Goal: Transaction & Acquisition: Book appointment/travel/reservation

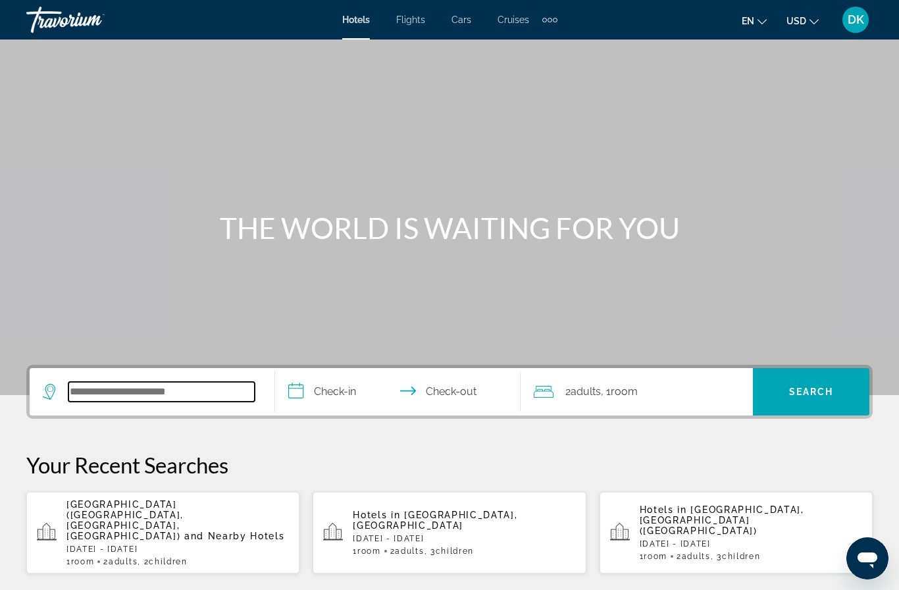
click at [209, 399] on input "Search hotel destination" at bounding box center [161, 392] width 186 height 20
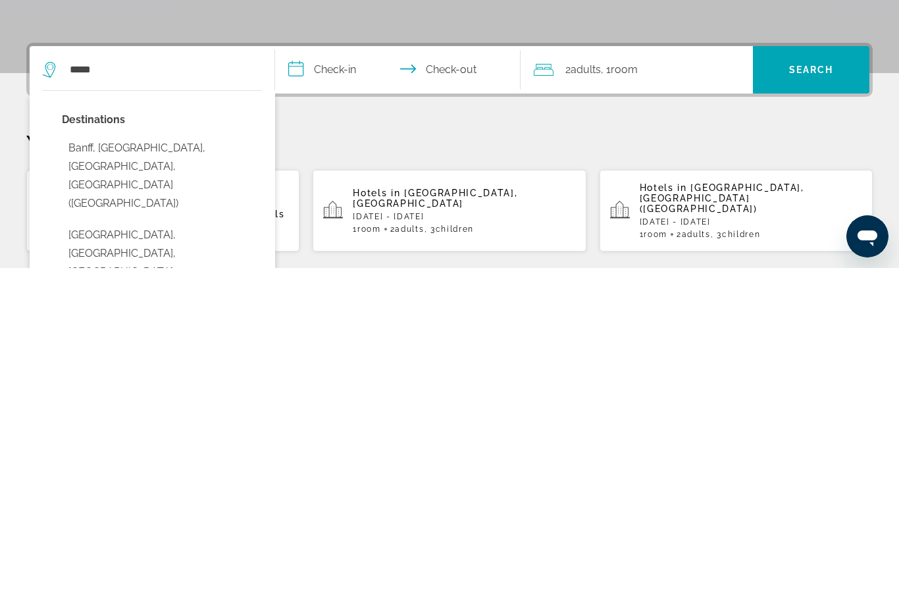
click at [232, 457] on button "Banff, [GEOGRAPHIC_DATA], [GEOGRAPHIC_DATA], [GEOGRAPHIC_DATA] ([GEOGRAPHIC_DAT…" at bounding box center [162, 497] width 200 height 80
type input "**********"
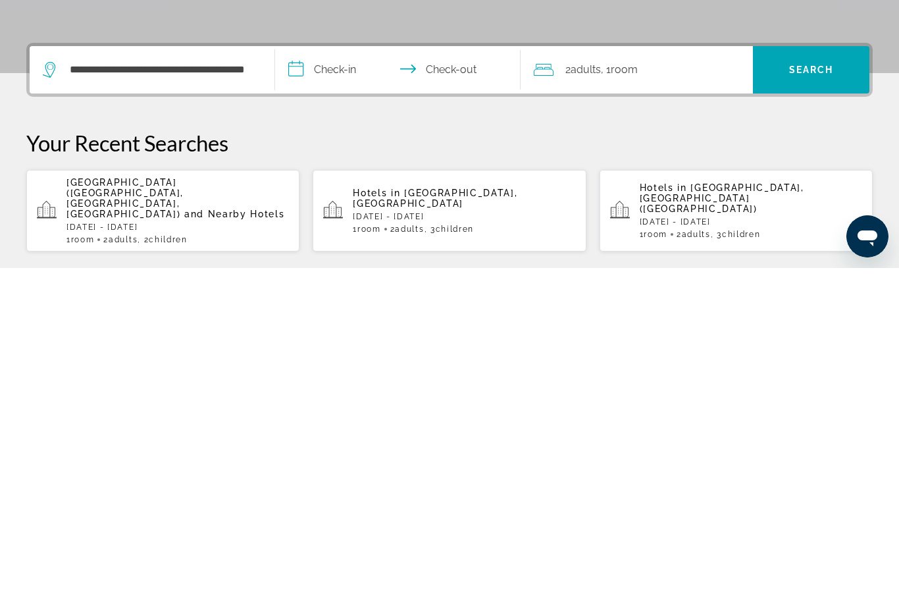
click at [349, 368] on input "**********" at bounding box center [400, 393] width 251 height 51
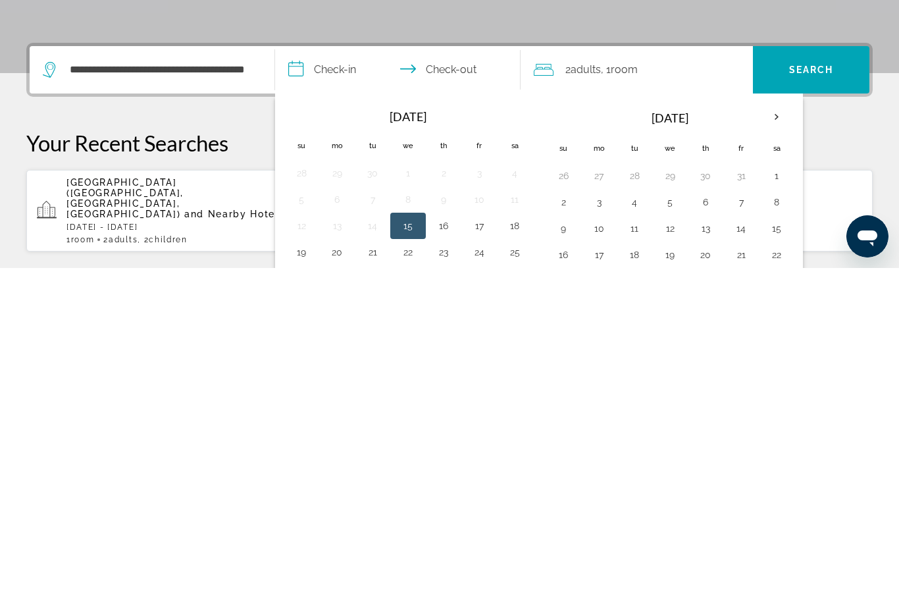
scroll to position [322, 0]
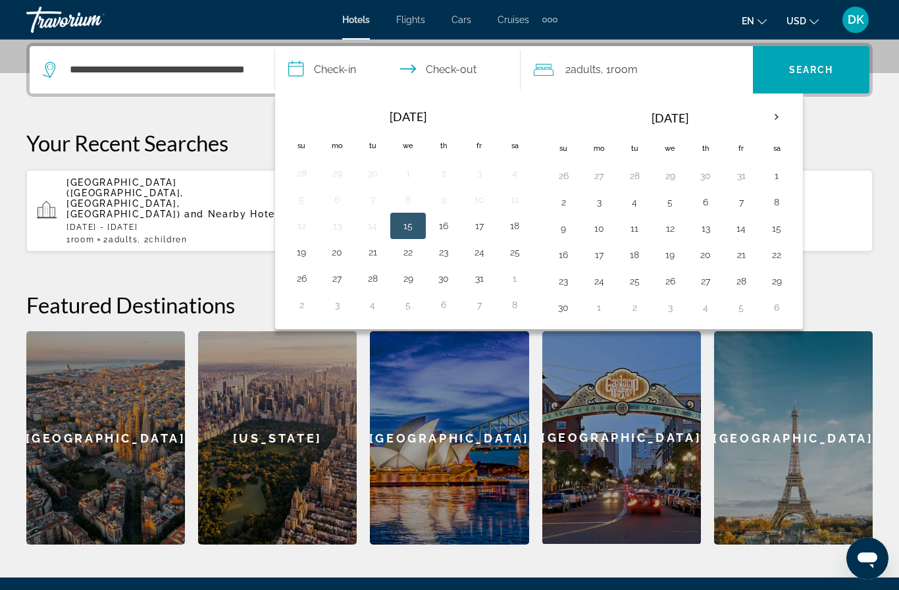
click at [774, 120] on th "Next month" at bounding box center [777, 117] width 36 height 29
click at [631, 286] on button "30" at bounding box center [634, 281] width 21 height 18
click at [774, 122] on th "Next month" at bounding box center [777, 117] width 36 height 29
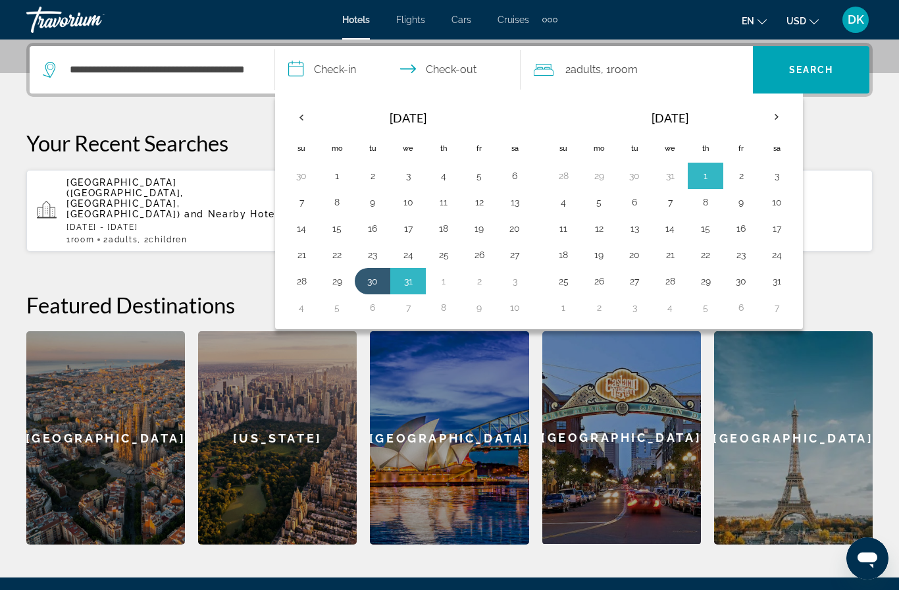
click at [742, 180] on button "2" at bounding box center [740, 175] width 21 height 18
type input "**********"
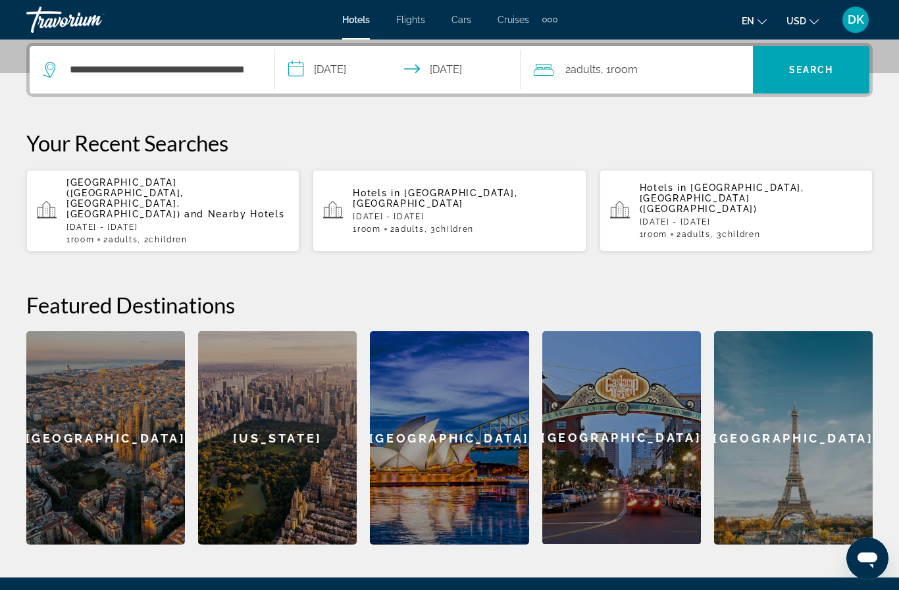
click at [712, 74] on div "2 Adult Adults , 1 Room rooms" at bounding box center [643, 70] width 219 height 18
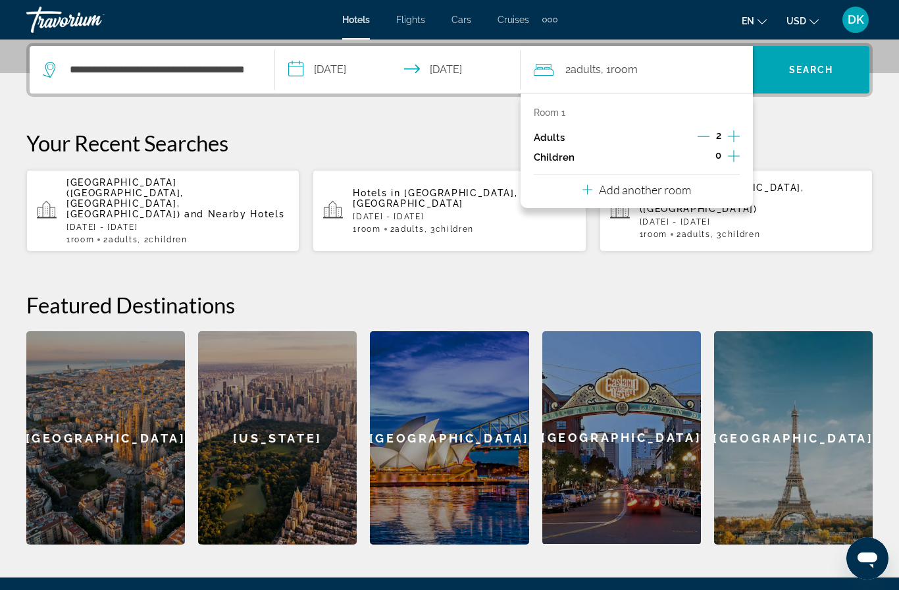
click at [733, 157] on icon "Increment children" at bounding box center [734, 156] width 12 height 16
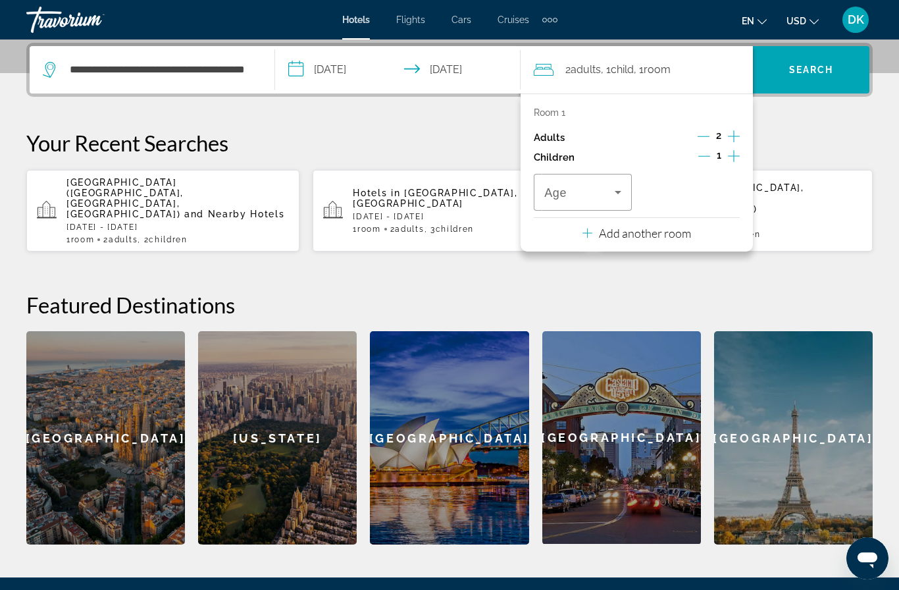
click at [732, 157] on icon "Increment children" at bounding box center [734, 156] width 12 height 16
click at [616, 195] on icon "Travelers: 2 adults, 2 children" at bounding box center [618, 192] width 16 height 16
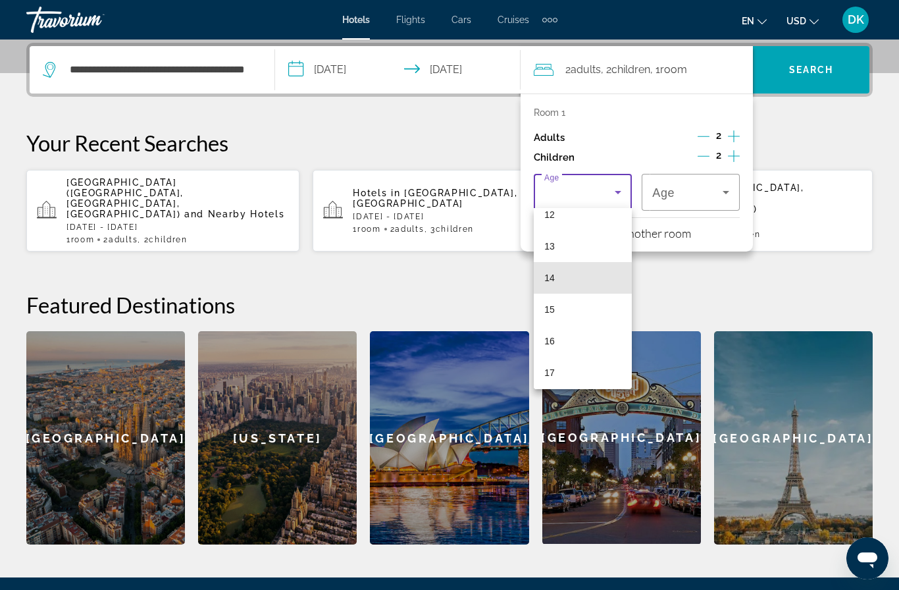
scroll to position [393, 0]
click at [582, 308] on mat-option "15" at bounding box center [583, 310] width 98 height 32
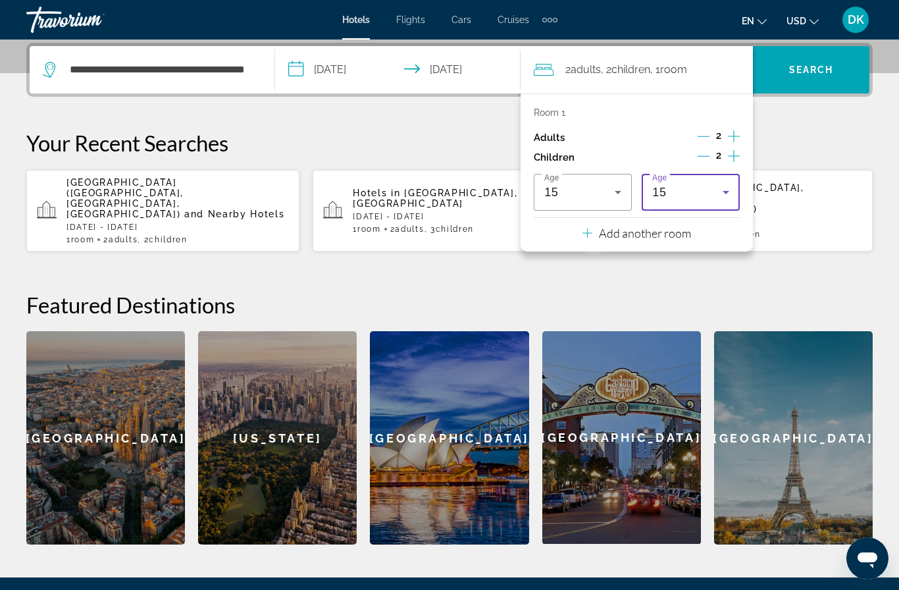
click at [715, 190] on div "15" at bounding box center [687, 192] width 70 height 16
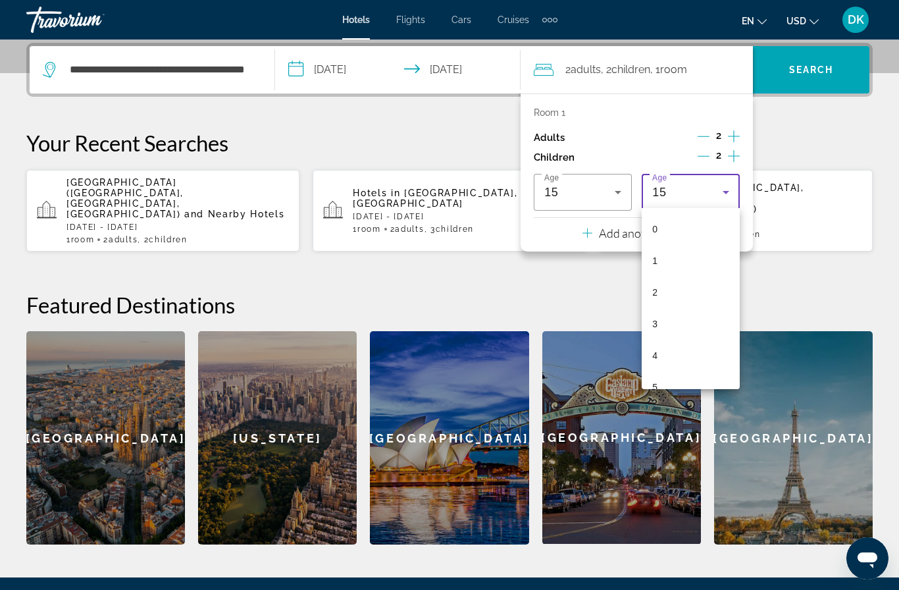
scroll to position [330, 0]
click at [674, 345] on mat-option "14" at bounding box center [691, 342] width 98 height 32
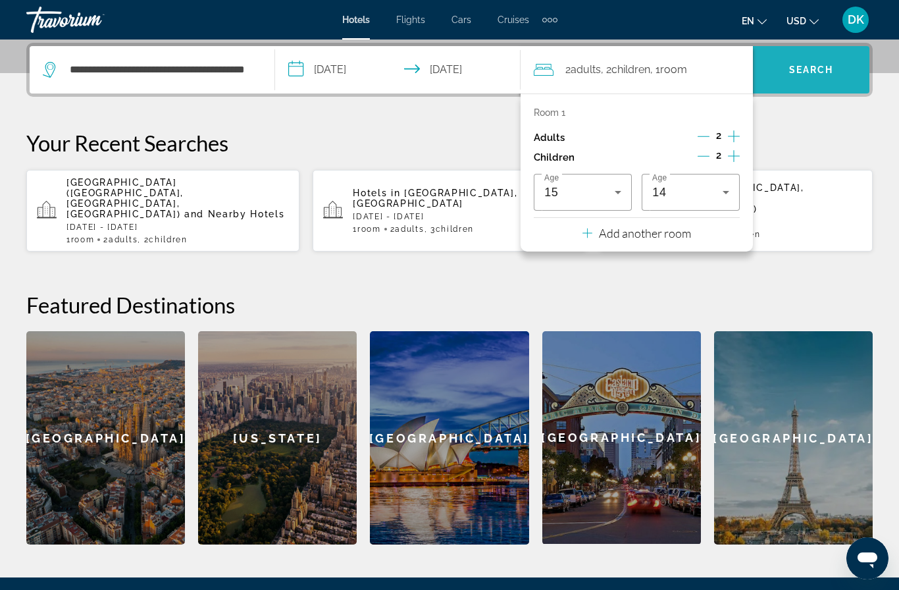
click at [817, 79] on span "Search" at bounding box center [811, 70] width 116 height 32
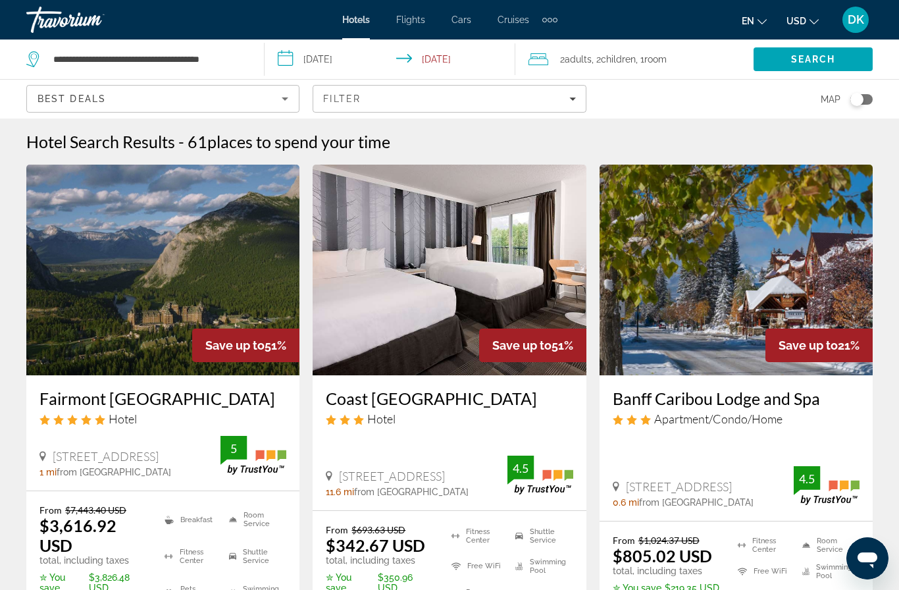
click at [818, 20] on icon "Change currency" at bounding box center [813, 21] width 9 height 5
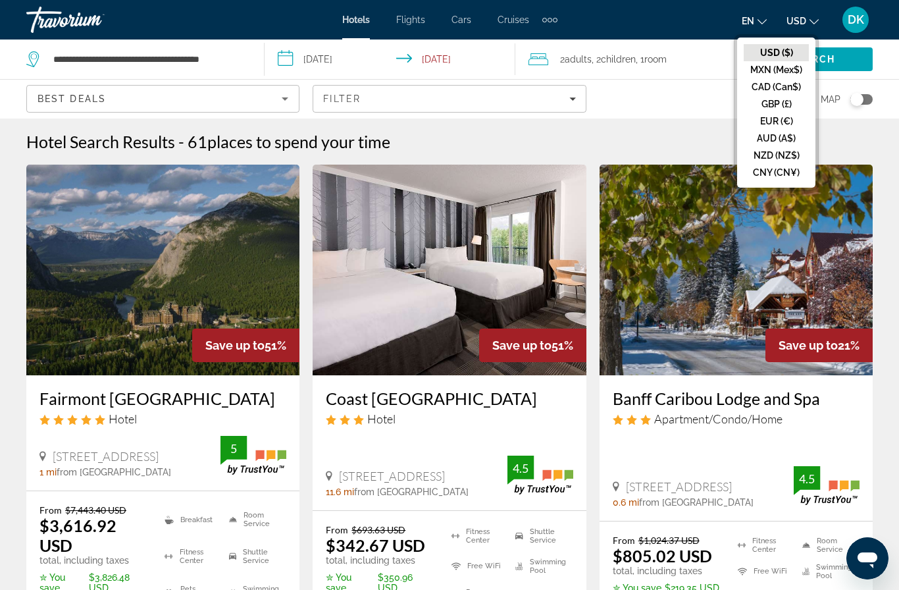
click at [783, 91] on button "CAD (Can$)" at bounding box center [776, 86] width 65 height 17
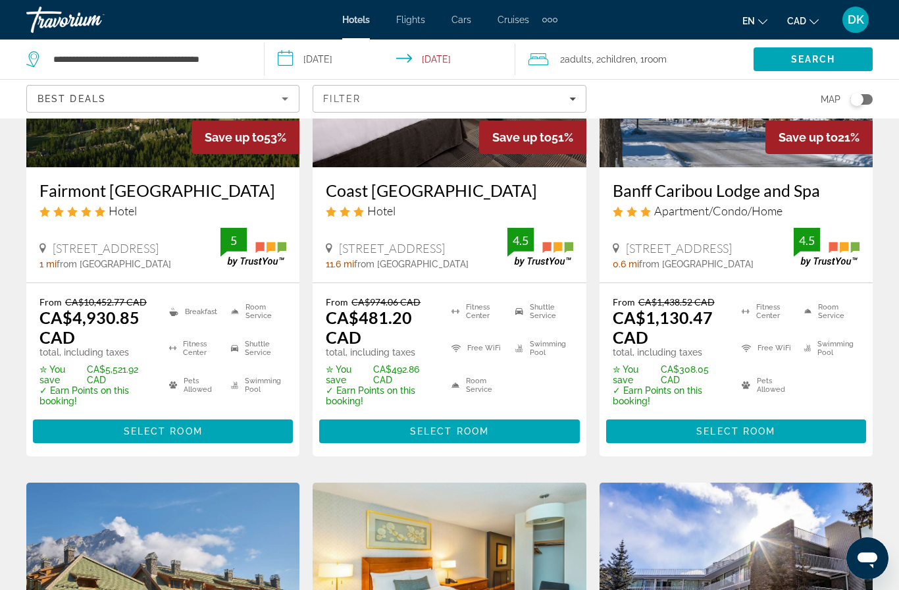
scroll to position [229, 0]
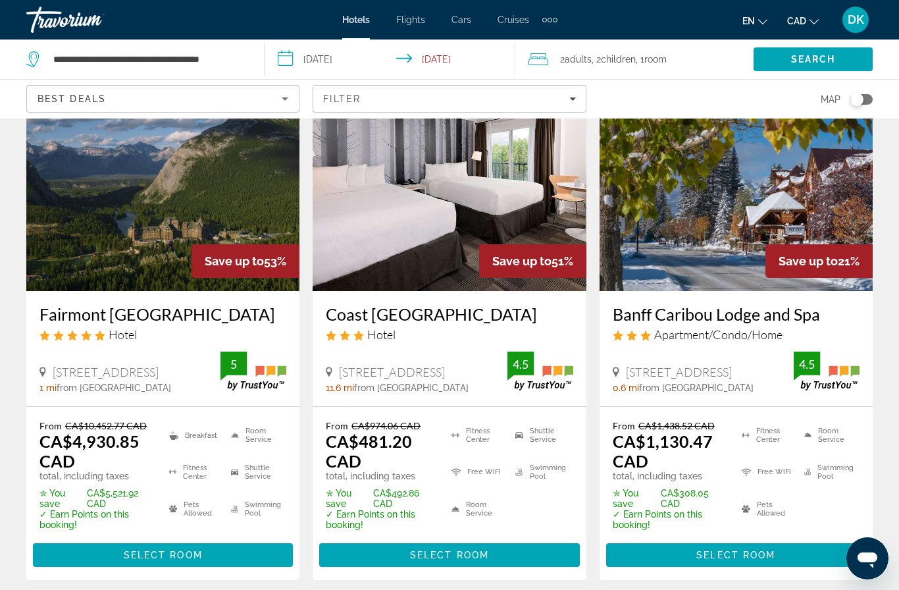
click at [572, 95] on div "Filter" at bounding box center [449, 98] width 252 height 11
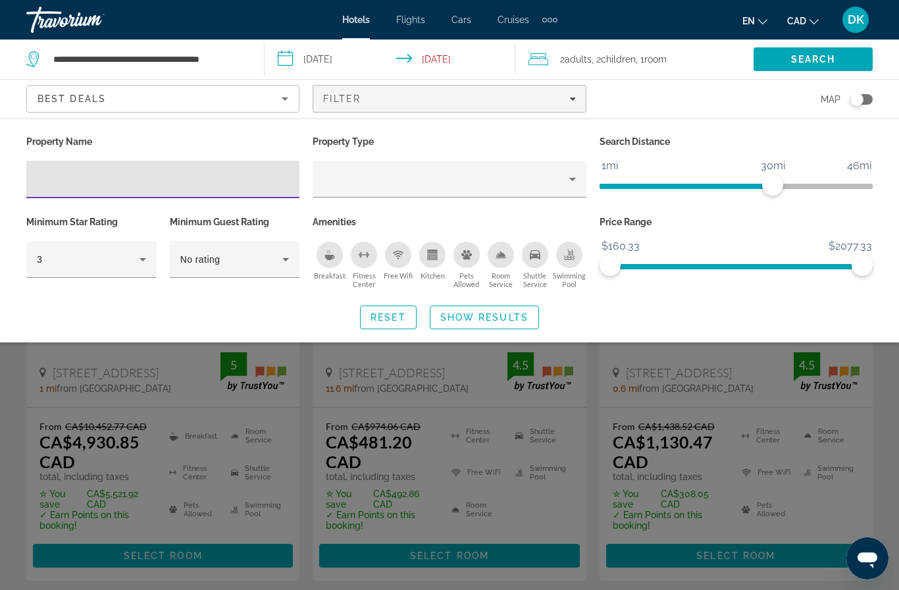
click at [565, 97] on div "Filter" at bounding box center [449, 98] width 252 height 11
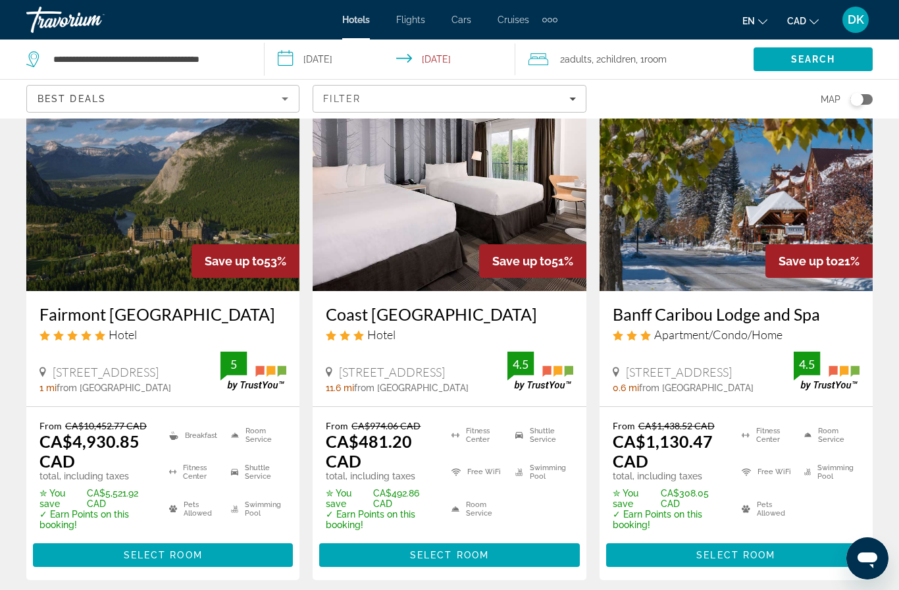
click at [561, 99] on div "Filter" at bounding box center [449, 98] width 252 height 11
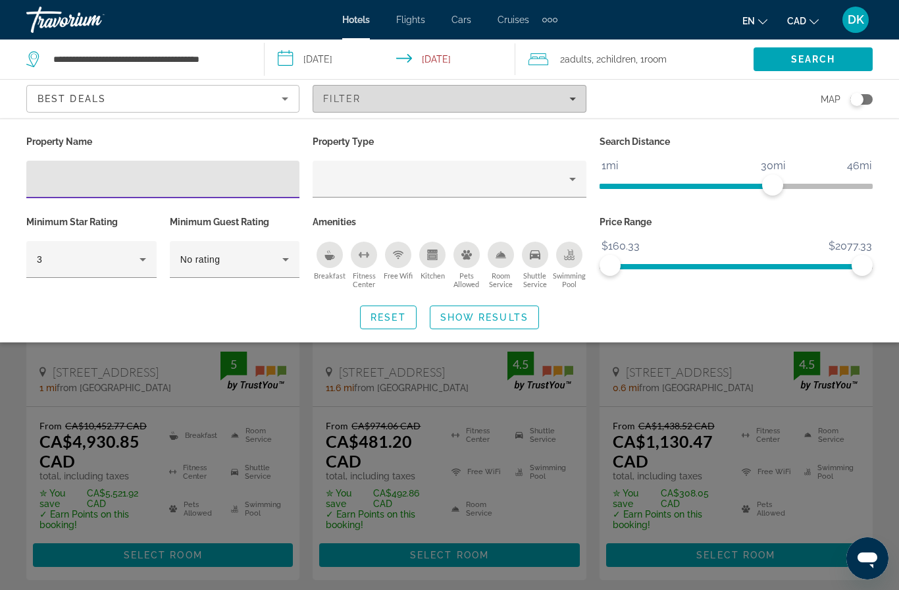
scroll to position [84, 0]
click at [565, 97] on div "Filter" at bounding box center [449, 98] width 252 height 11
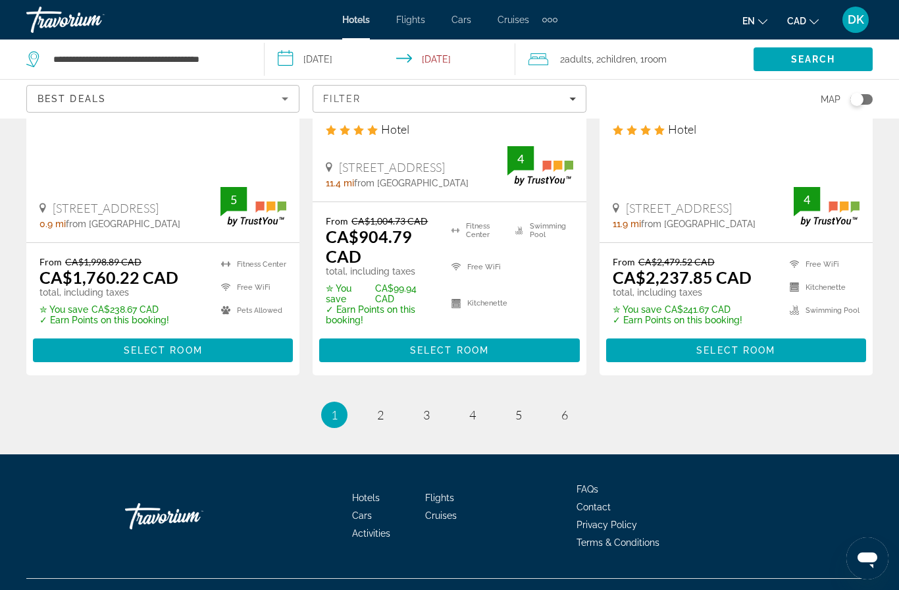
scroll to position [1887, 0]
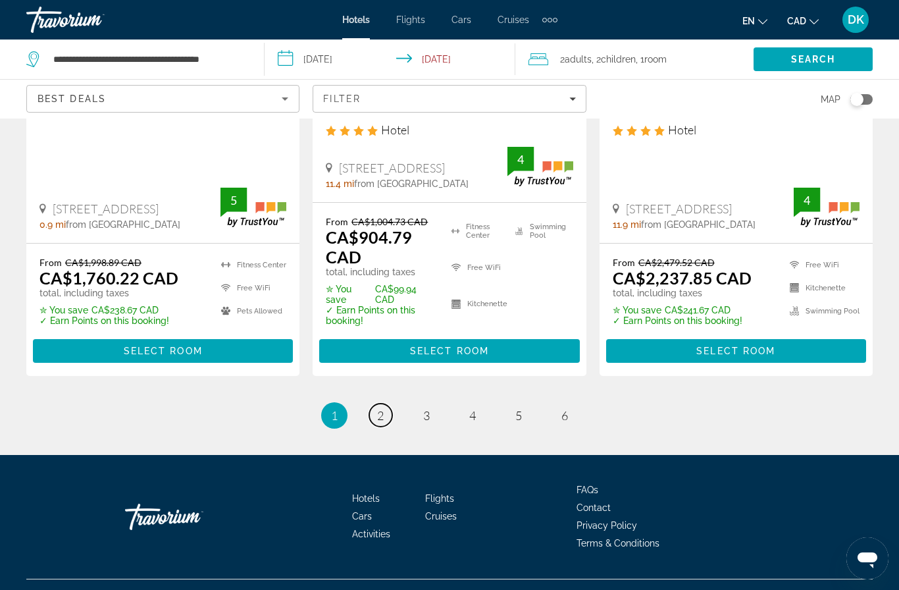
click at [381, 422] on span "2" at bounding box center [380, 415] width 7 height 14
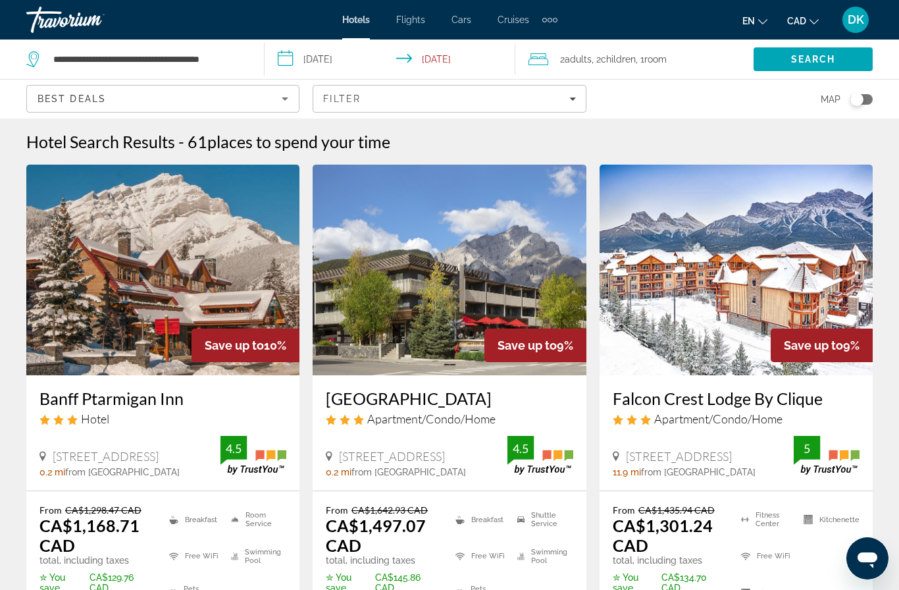
click at [567, 98] on div "Filter" at bounding box center [449, 98] width 252 height 11
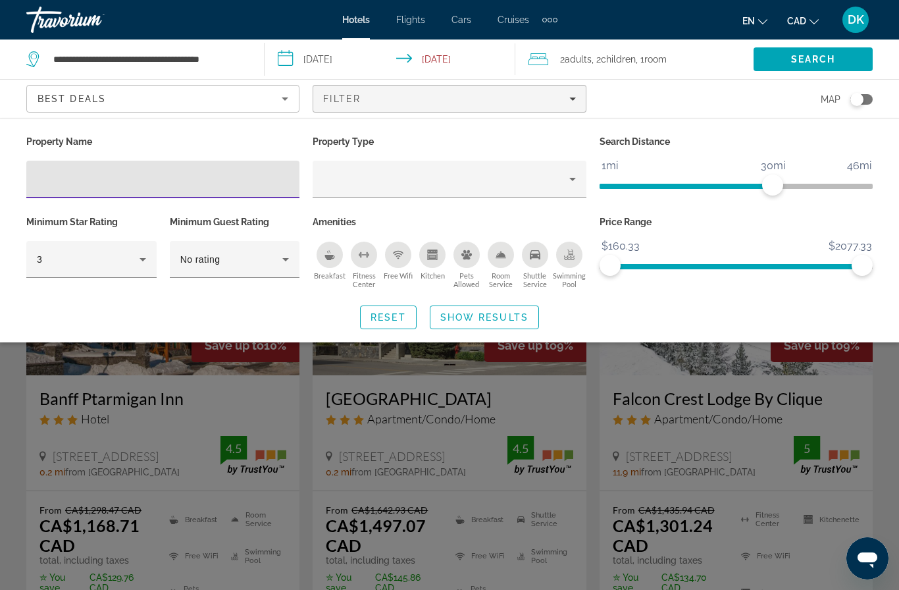
click at [578, 103] on span "Filters" at bounding box center [449, 99] width 272 height 32
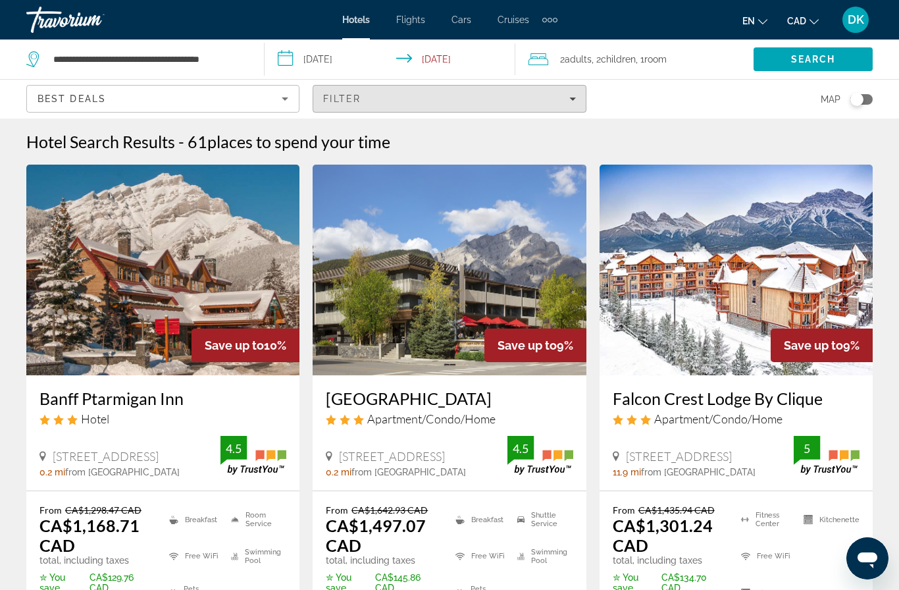
click at [571, 101] on icon "Filters" at bounding box center [572, 98] width 7 height 7
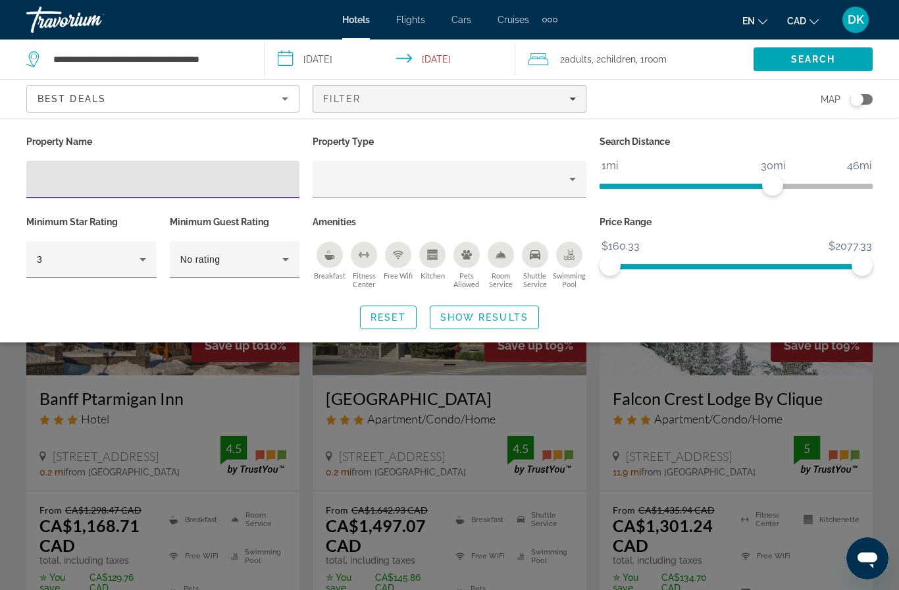
click at [567, 99] on div "Filter" at bounding box center [449, 98] width 252 height 11
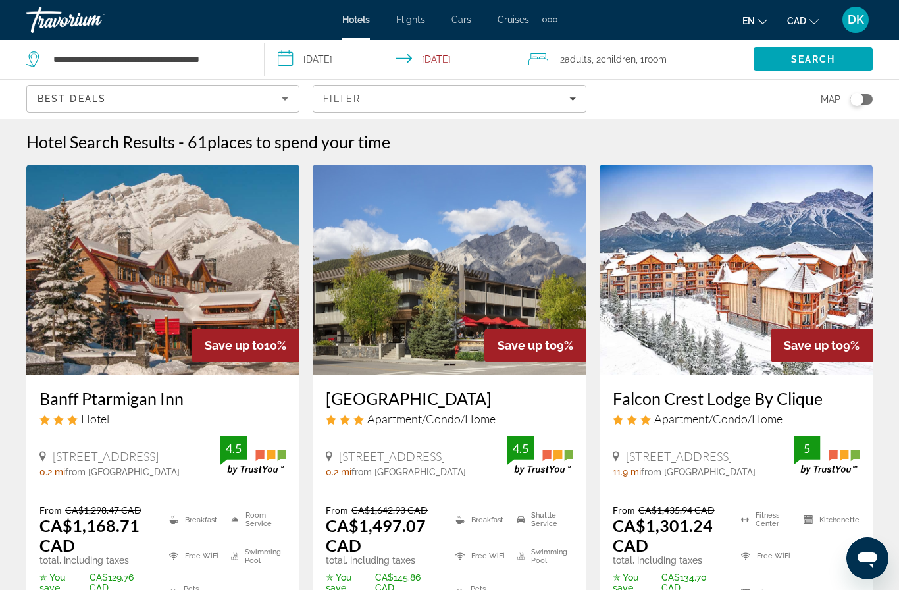
click at [570, 100] on icon "Filters" at bounding box center [572, 98] width 7 height 7
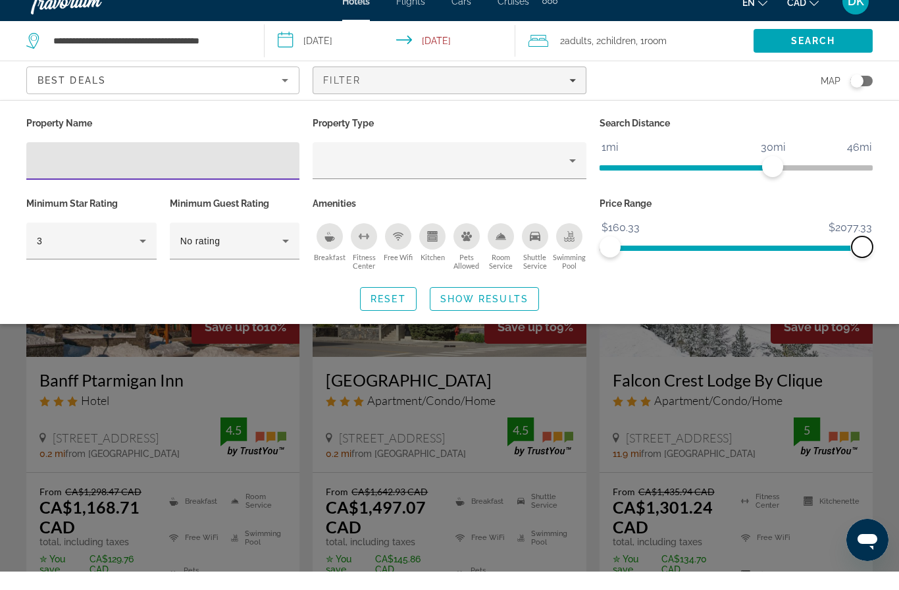
scroll to position [18, 0]
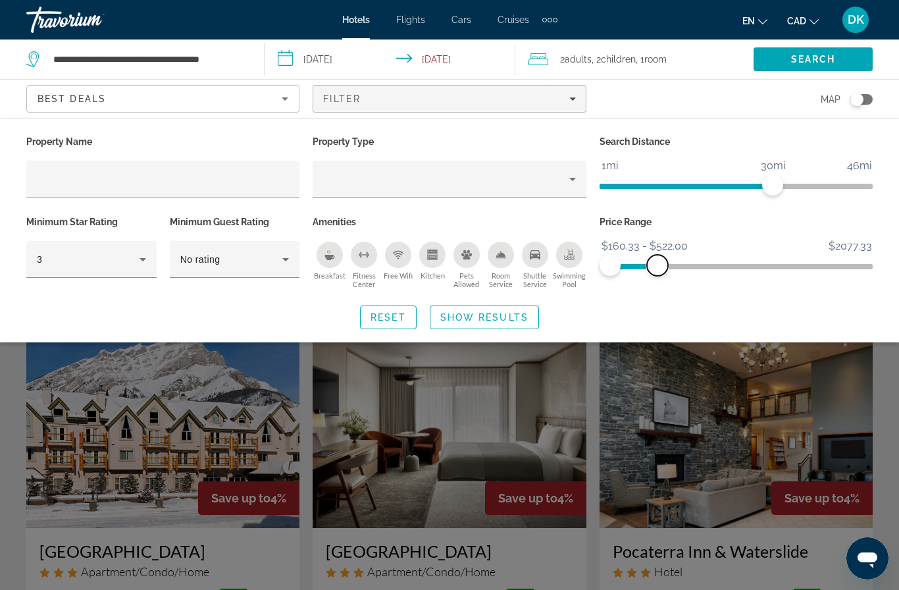
scroll to position [415, 0]
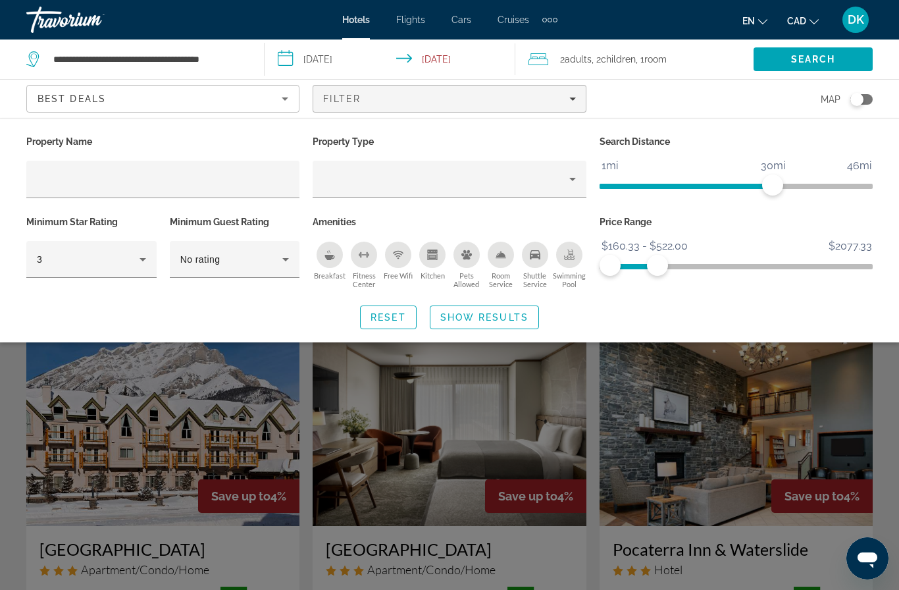
click at [490, 316] on span "Show Results" at bounding box center [484, 317] width 88 height 11
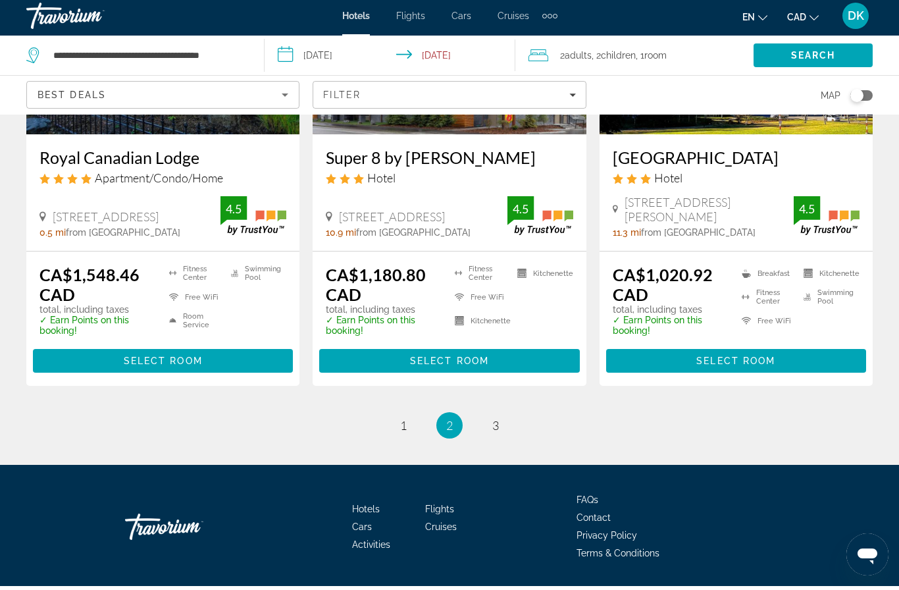
scroll to position [1875, 0]
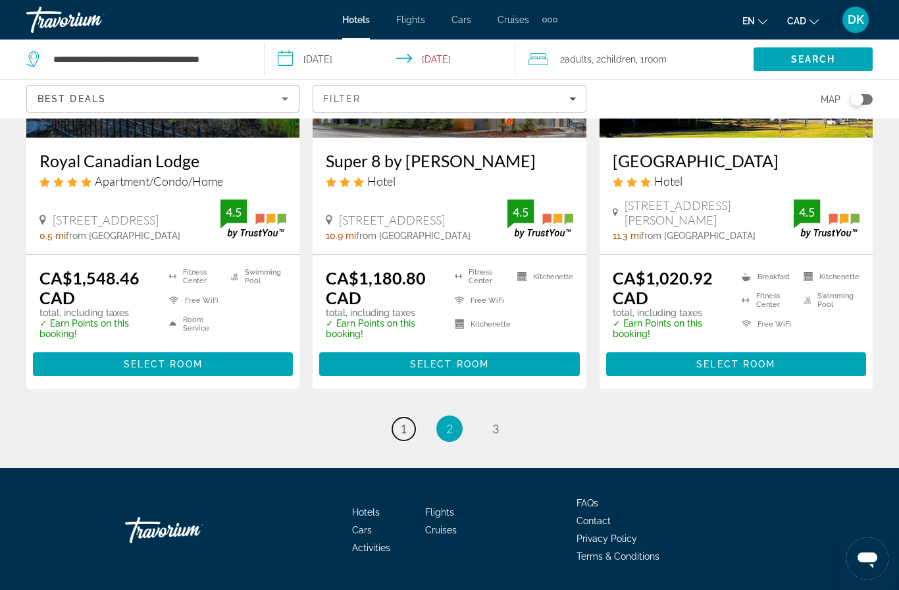
click at [400, 421] on span "1" at bounding box center [403, 428] width 7 height 14
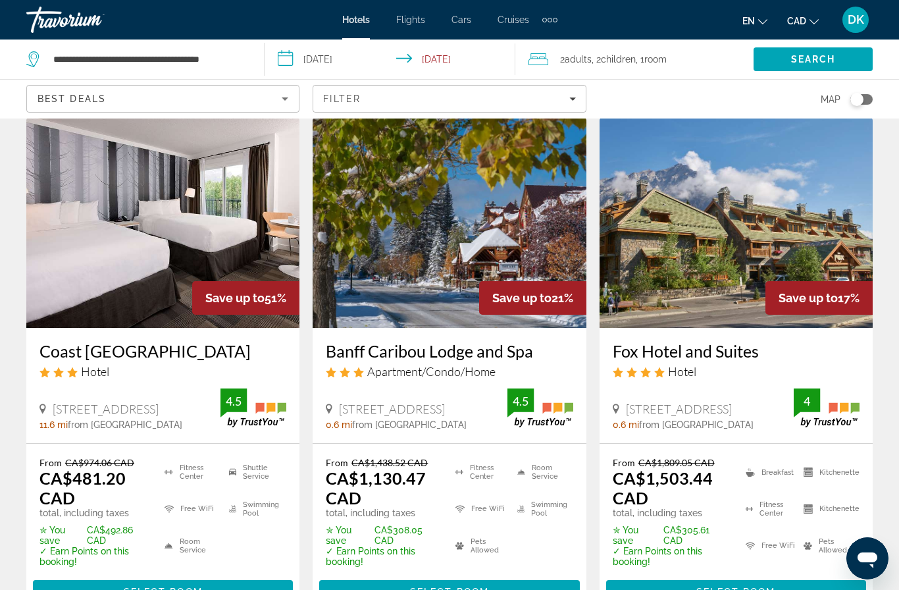
scroll to position [76, 0]
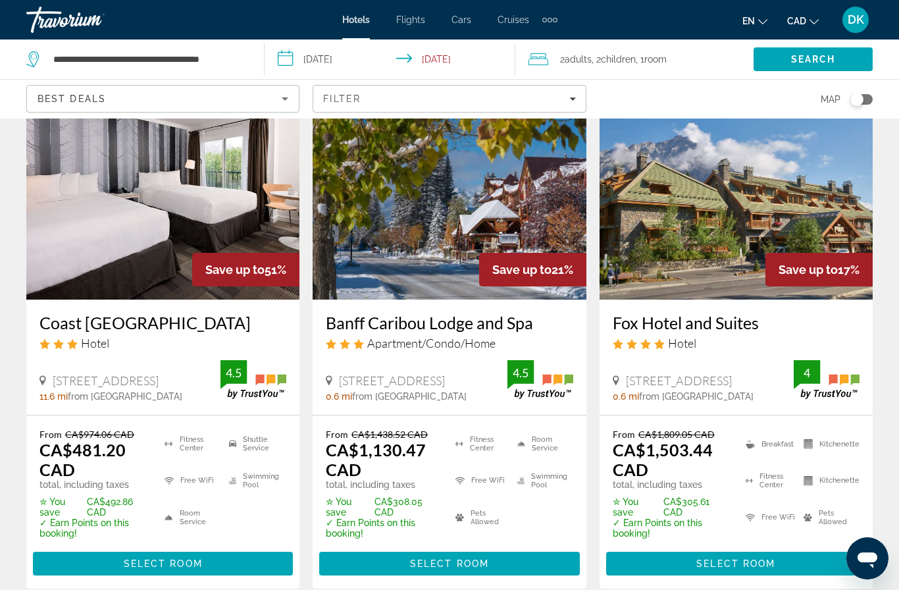
click at [229, 579] on span "Main content" at bounding box center [163, 563] width 260 height 32
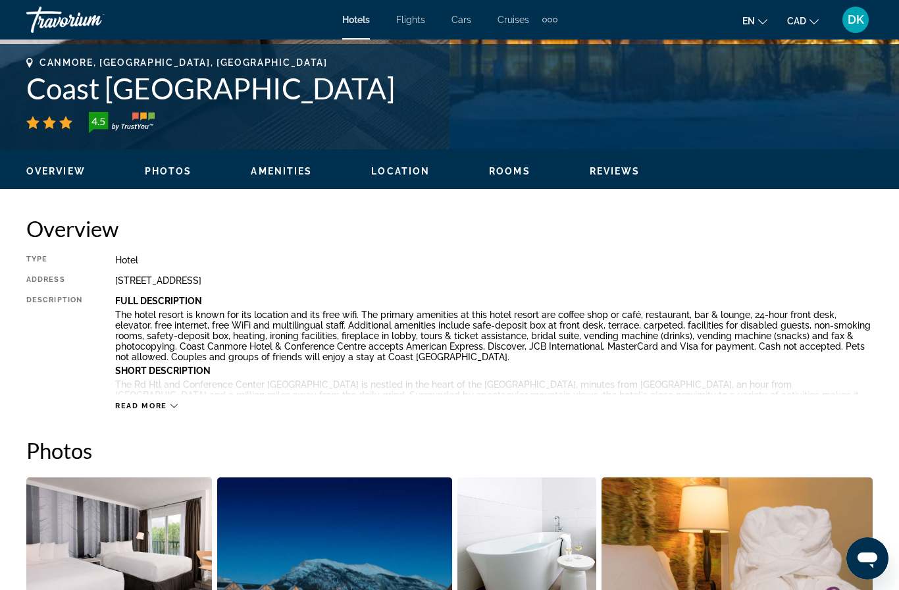
scroll to position [439, 0]
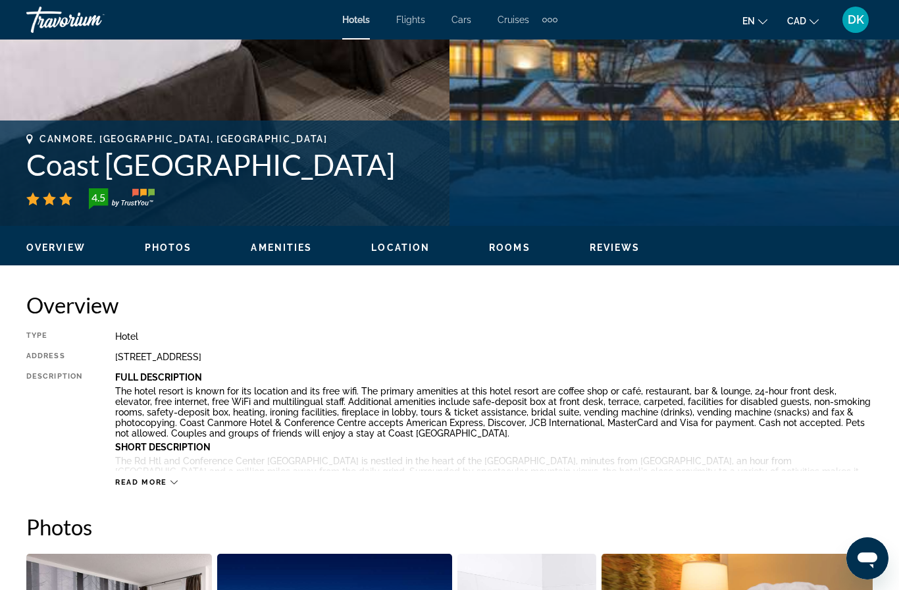
click at [163, 485] on span "Read more" at bounding box center [141, 482] width 52 height 9
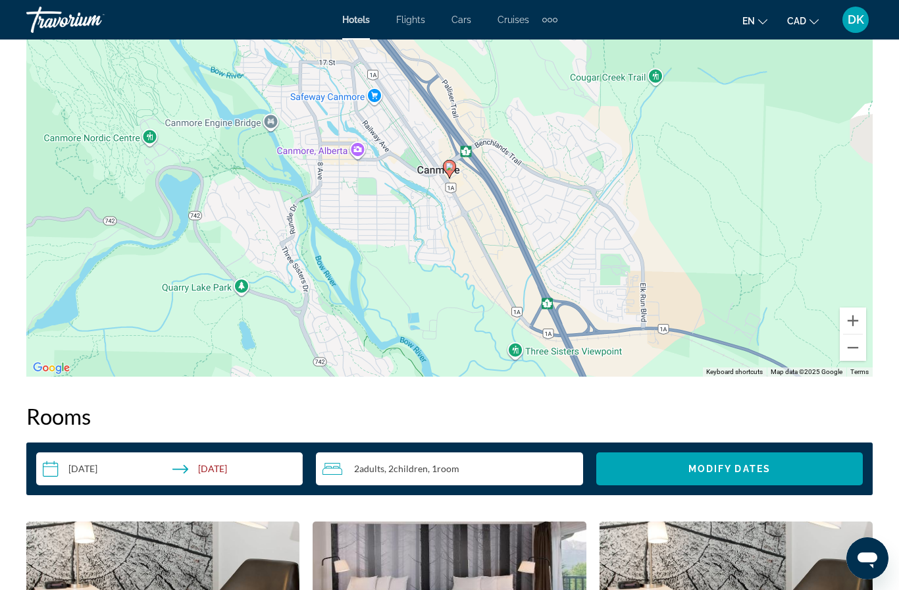
scroll to position [47, 0]
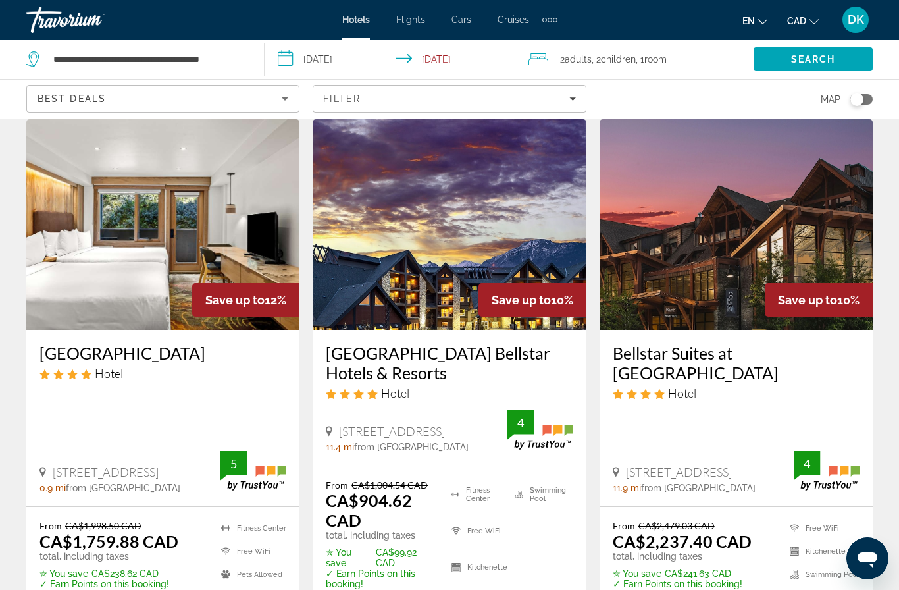
scroll to position [1624, 0]
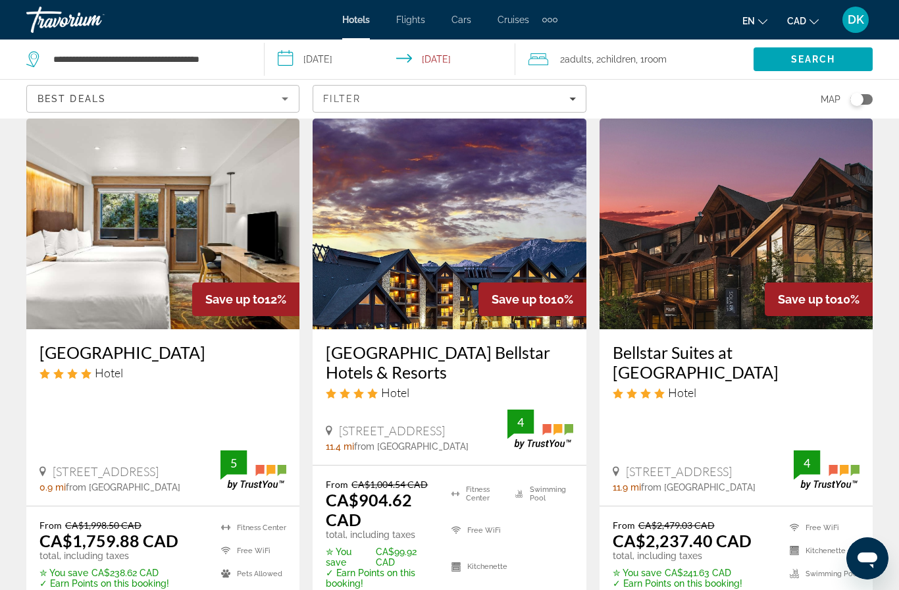
click at [551, 280] on img "Main content" at bounding box center [449, 223] width 273 height 211
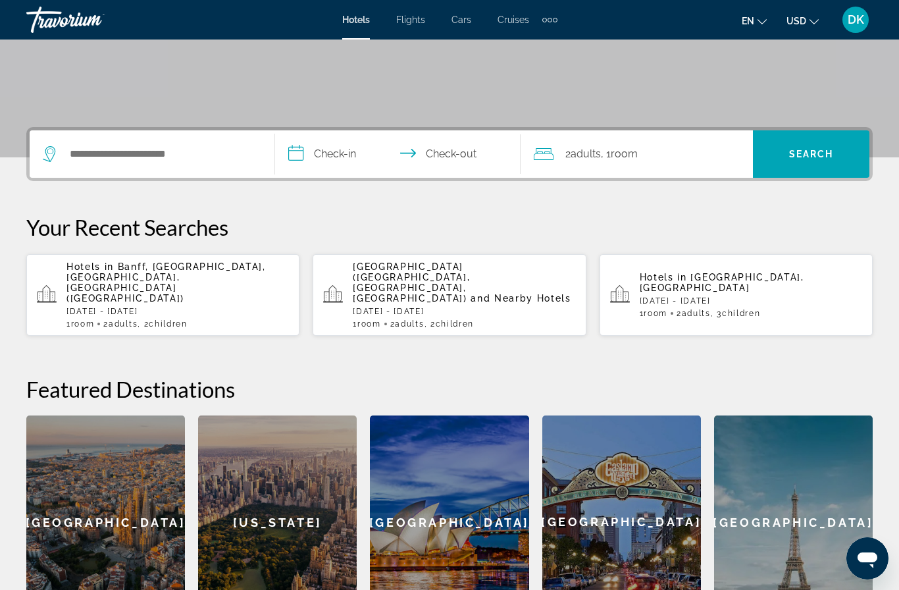
scroll to position [235, 0]
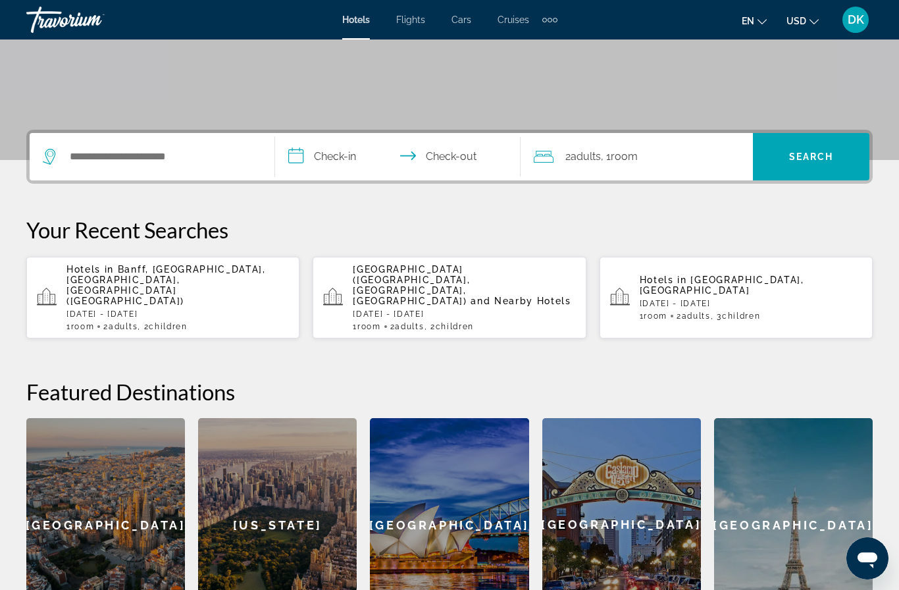
click at [861, 18] on span "DK" at bounding box center [856, 19] width 16 height 13
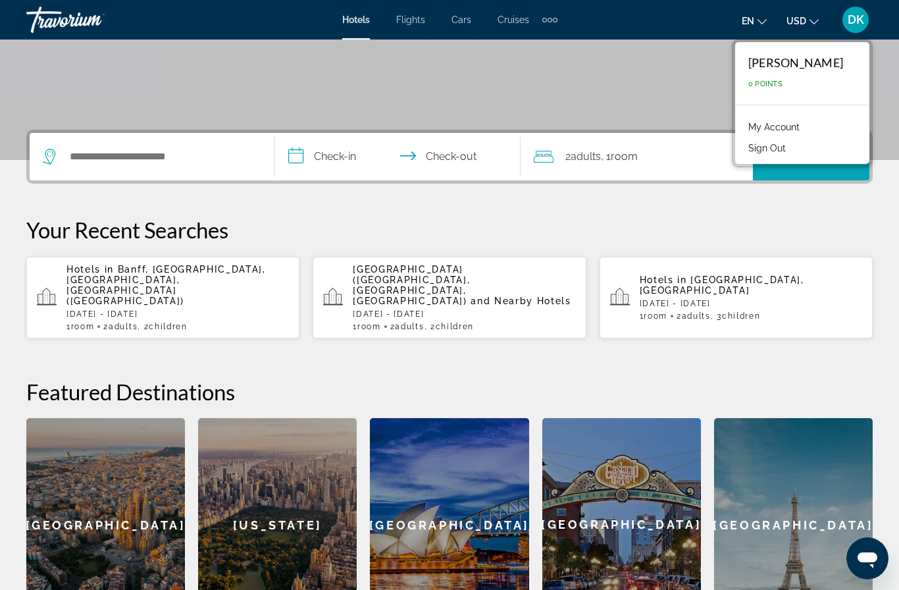
click at [803, 127] on link "My Account" at bounding box center [774, 126] width 64 height 17
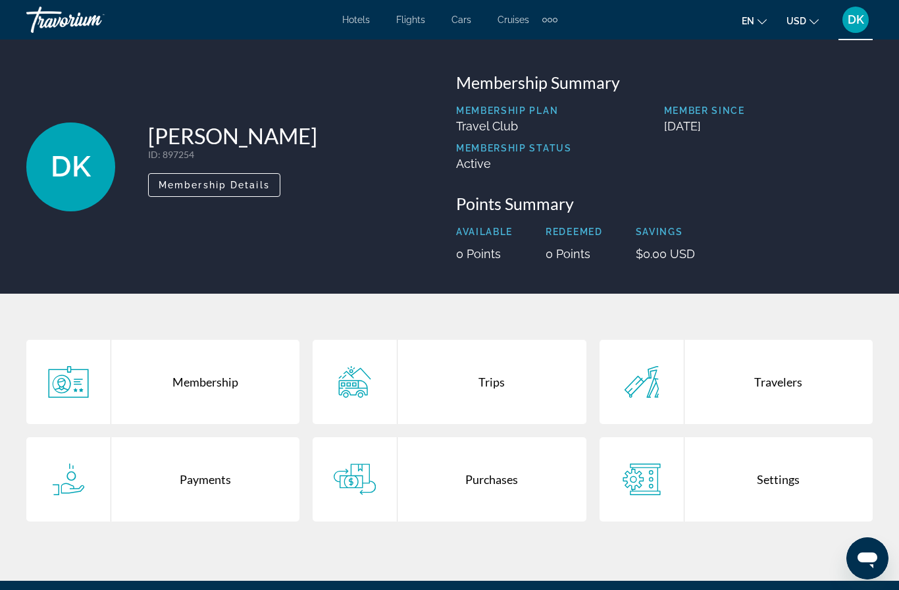
click at [759, 120] on p "September 3, 2025" at bounding box center [768, 126] width 209 height 14
click at [748, 123] on p "September 3, 2025" at bounding box center [768, 126] width 209 height 14
click at [729, 114] on p "Member Since" at bounding box center [768, 110] width 209 height 11
click at [621, 140] on div "Membership Plan Travel Club Member Since September 3, 2025 Membership Status Ac…" at bounding box center [664, 142] width 417 height 75
click at [526, 169] on p "Active" at bounding box center [514, 164] width 116 height 14
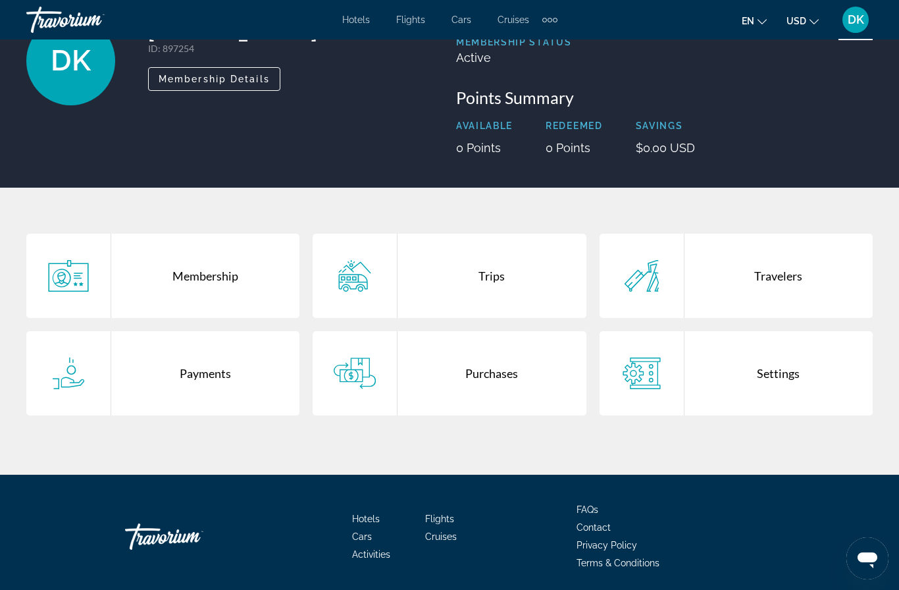
scroll to position [105, 0]
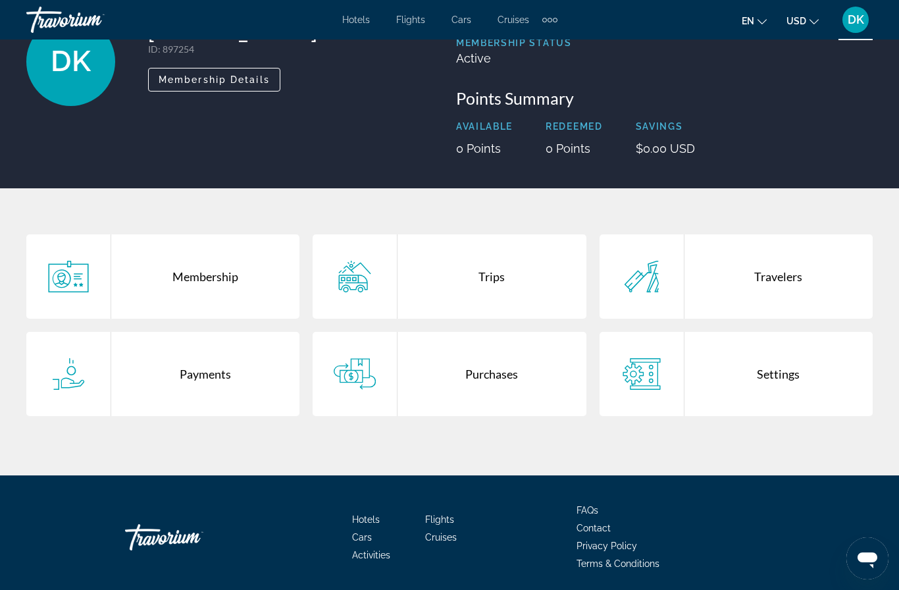
click at [789, 374] on div "Settings" at bounding box center [778, 374] width 188 height 84
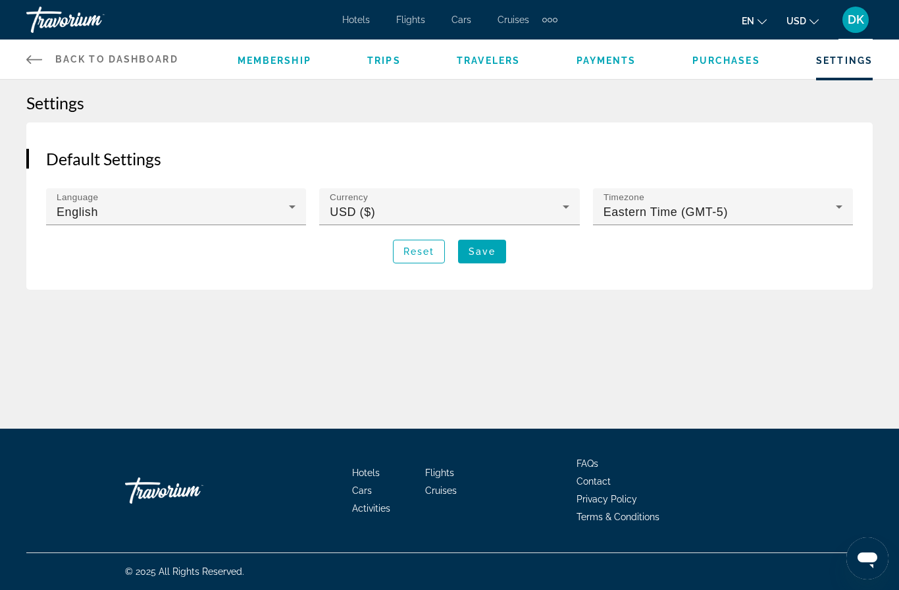
click at [562, 214] on icon "Main content" at bounding box center [566, 207] width 16 height 16
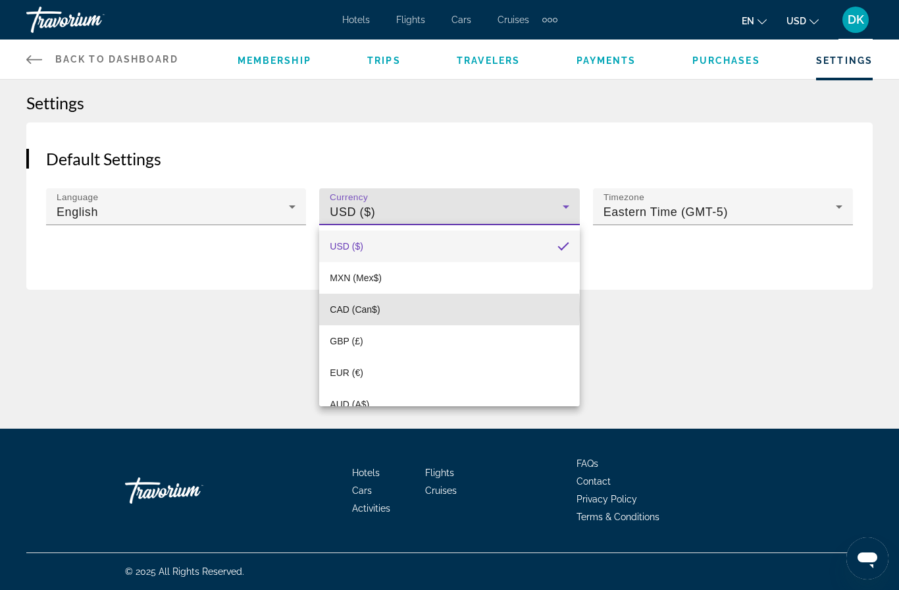
click at [403, 310] on mat-option "CAD (Can$)" at bounding box center [449, 309] width 260 height 32
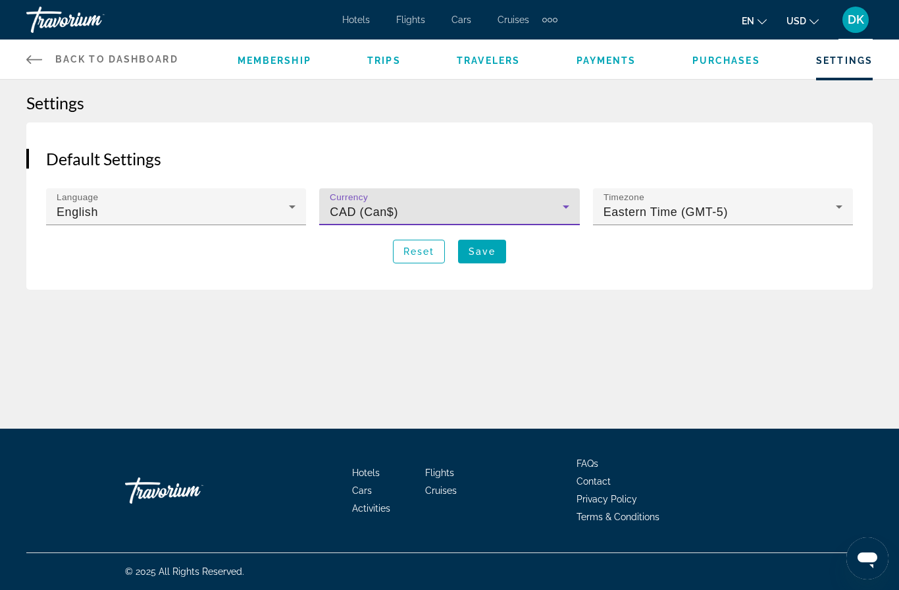
click at [483, 266] on span "Main content" at bounding box center [482, 252] width 48 height 32
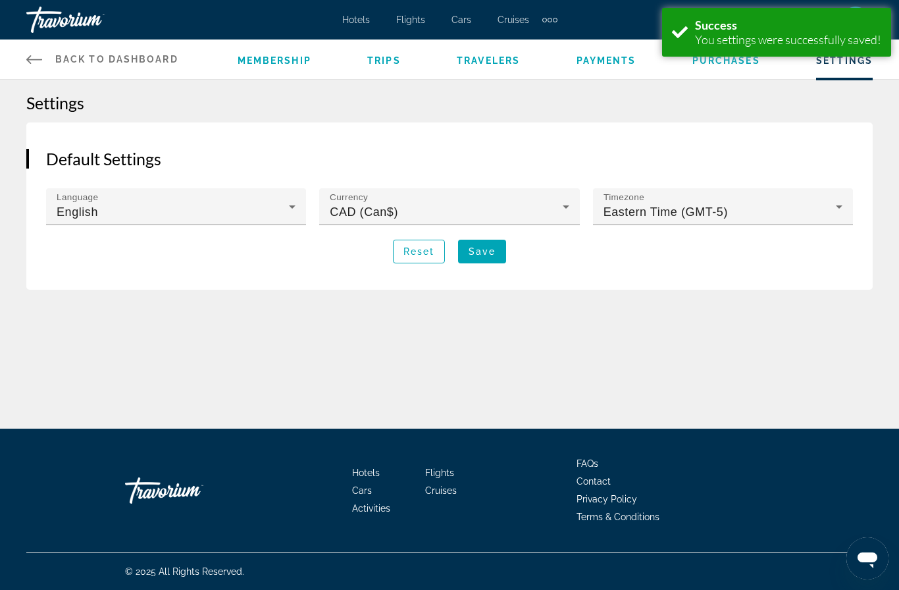
click at [57, 62] on span "Back to Dashboard" at bounding box center [116, 59] width 123 height 11
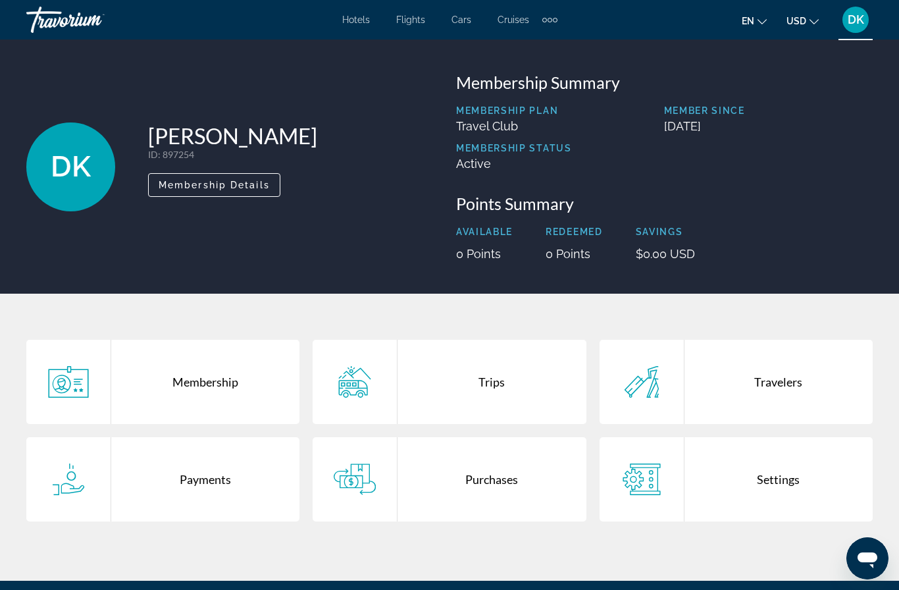
click at [349, 24] on span "Hotels" at bounding box center [356, 19] width 28 height 11
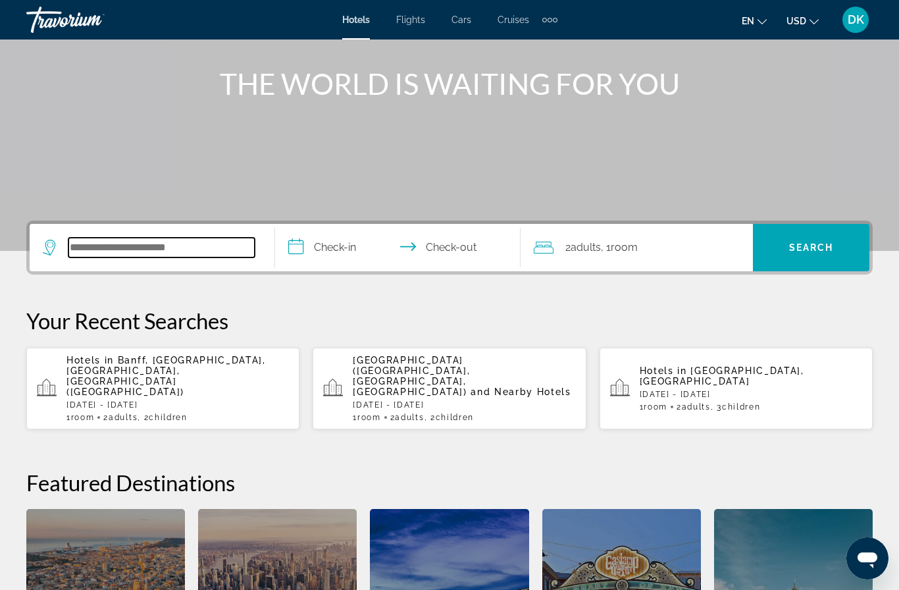
click at [243, 244] on input "Search hotel destination" at bounding box center [161, 248] width 186 height 20
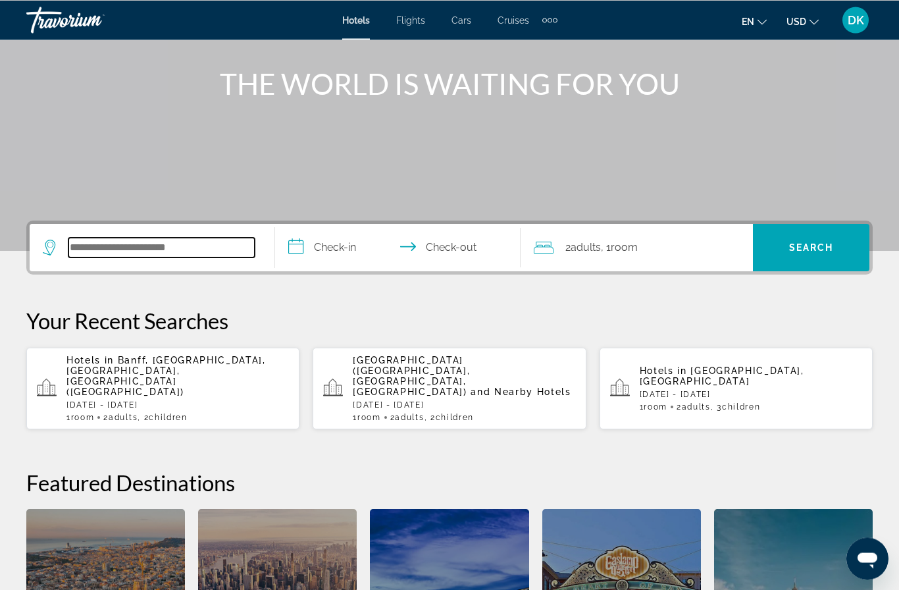
scroll to position [143, 0]
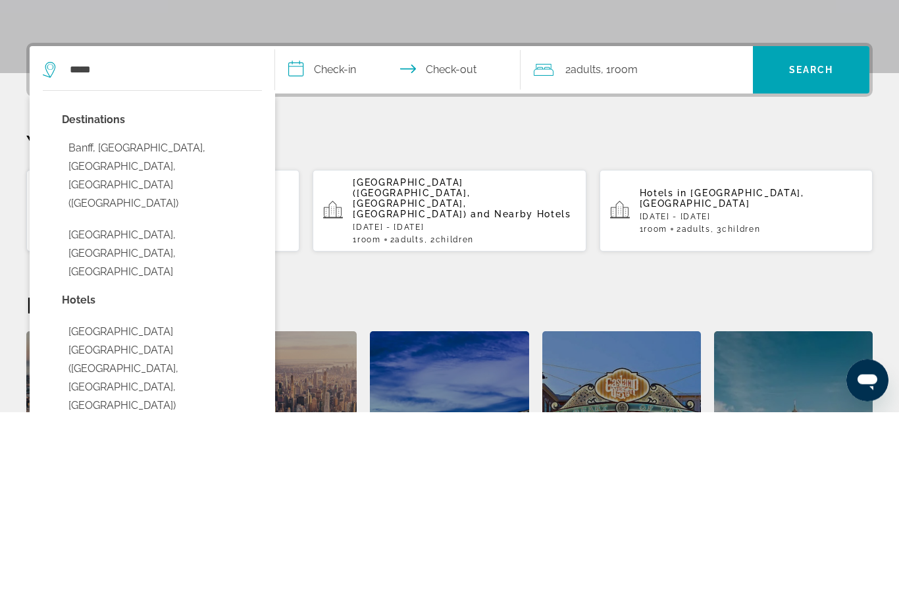
click at [215, 314] on button "Banff, [GEOGRAPHIC_DATA], [GEOGRAPHIC_DATA], [GEOGRAPHIC_DATA] ([GEOGRAPHIC_DAT…" at bounding box center [162, 354] width 200 height 80
type input "**********"
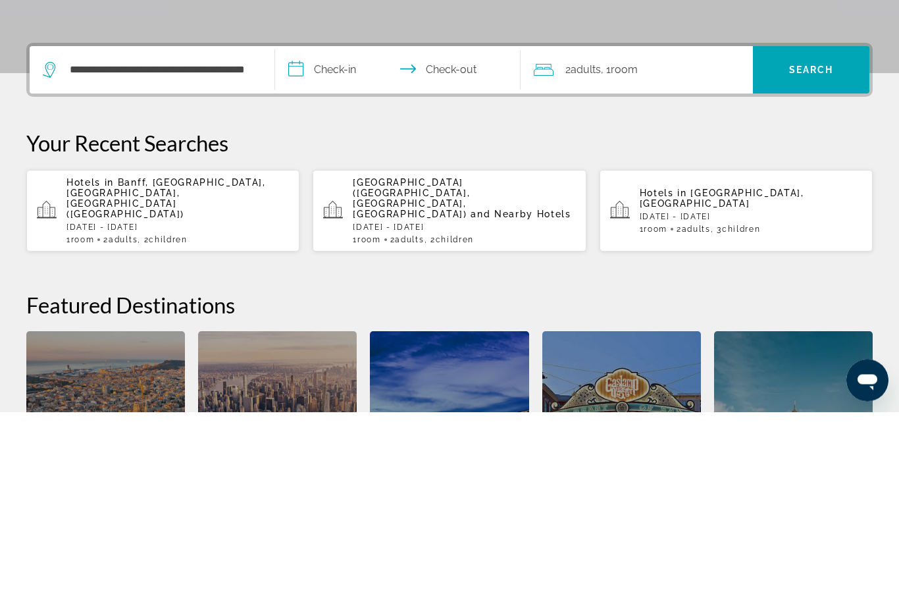
click at [630, 242] on span "Room" at bounding box center [624, 248] width 27 height 13
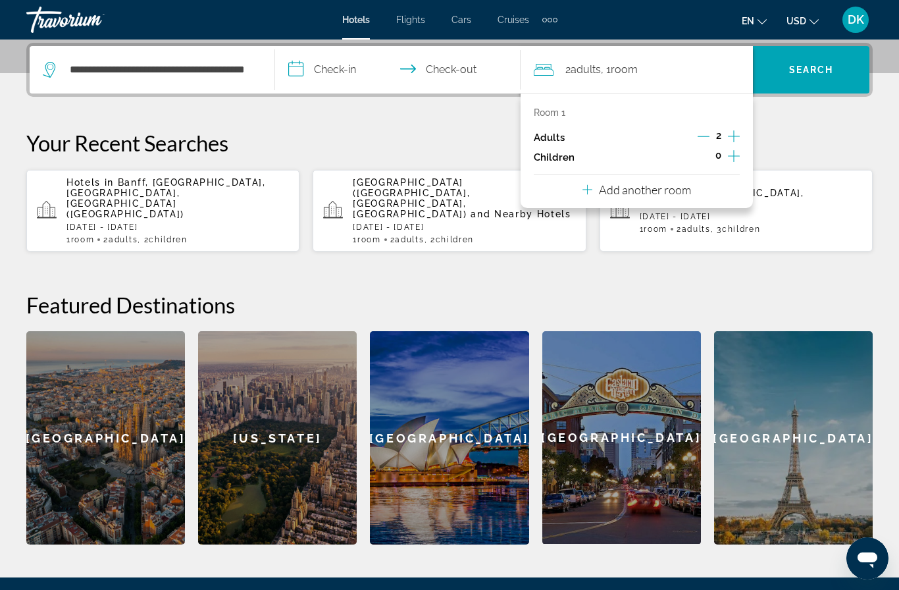
click at [735, 135] on icon "Increment adults" at bounding box center [734, 136] width 12 height 16
click at [736, 132] on icon "Increment adults" at bounding box center [734, 136] width 12 height 16
click at [737, 152] on icon "Increment children" at bounding box center [734, 156] width 12 height 16
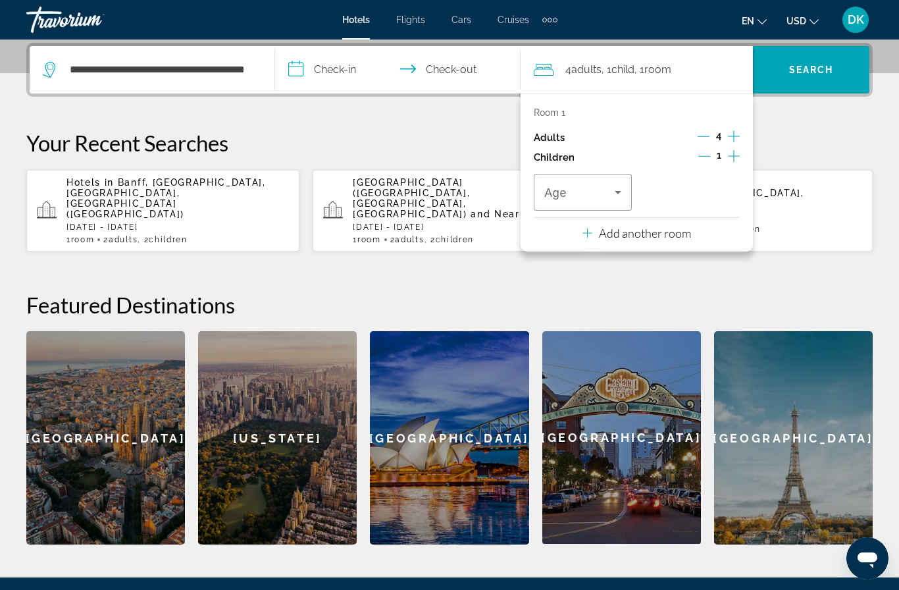
click at [740, 151] on icon "Increment children" at bounding box center [734, 156] width 12 height 16
click at [705, 130] on icon "Decrement adults" at bounding box center [704, 136] width 12 height 12
click at [707, 132] on icon "Decrement adults" at bounding box center [704, 136] width 12 height 12
click at [660, 236] on p "Add another room" at bounding box center [645, 233] width 92 height 14
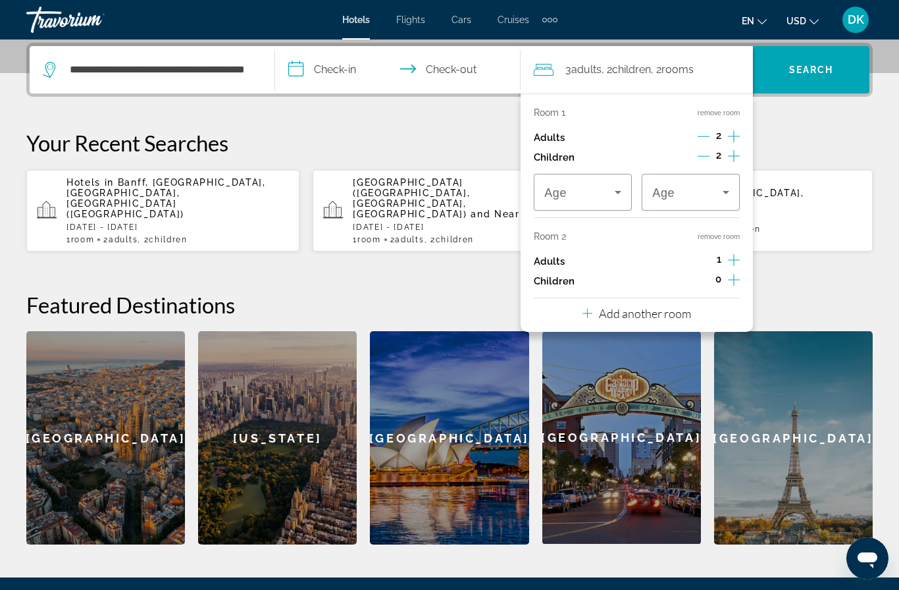
click at [736, 252] on icon "Increment adults" at bounding box center [734, 260] width 12 height 16
click at [734, 274] on icon "Increment children" at bounding box center [734, 280] width 12 height 16
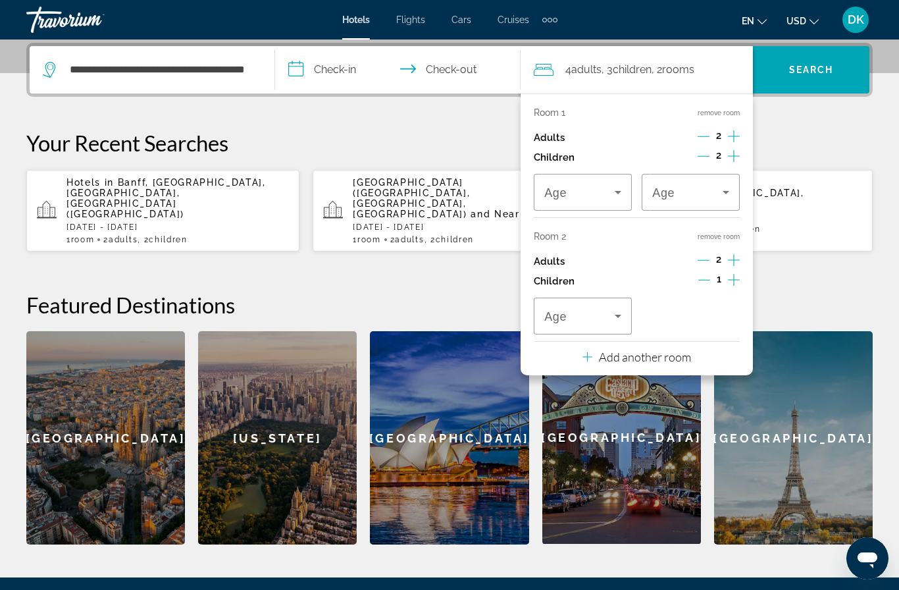
click at [732, 273] on icon "Increment children" at bounding box center [734, 280] width 12 height 16
click at [611, 192] on icon "Travelers: 4 adults, 4 children" at bounding box center [618, 192] width 16 height 16
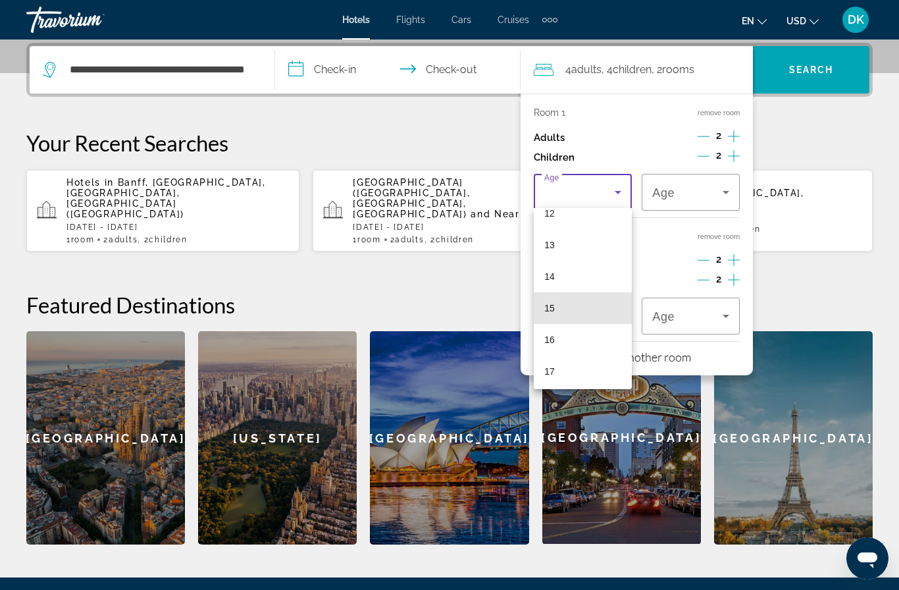
scroll to position [394, 0]
click at [598, 312] on mat-option "15" at bounding box center [583, 309] width 98 height 32
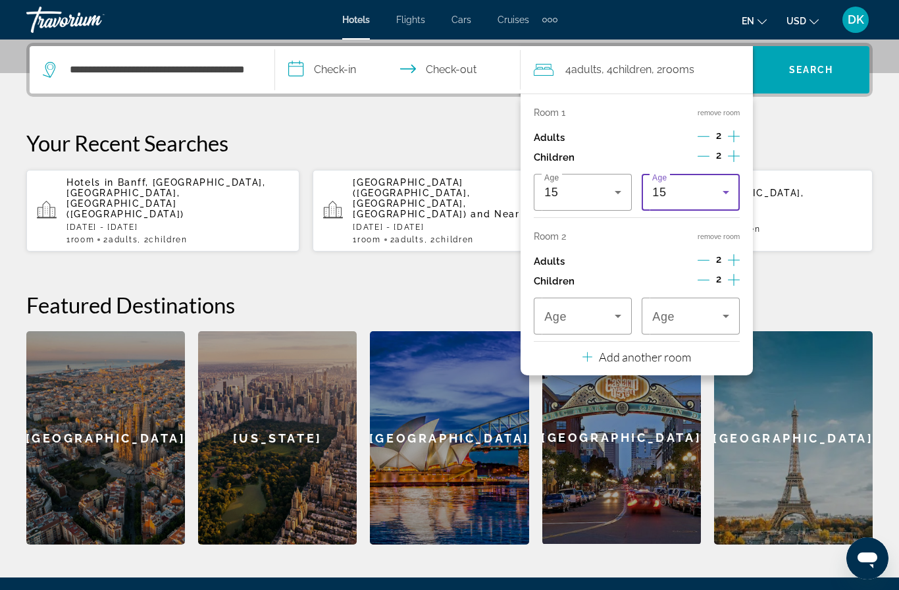
click at [728, 192] on icon "Travelers: 4 adults, 4 children" at bounding box center [726, 192] width 16 height 16
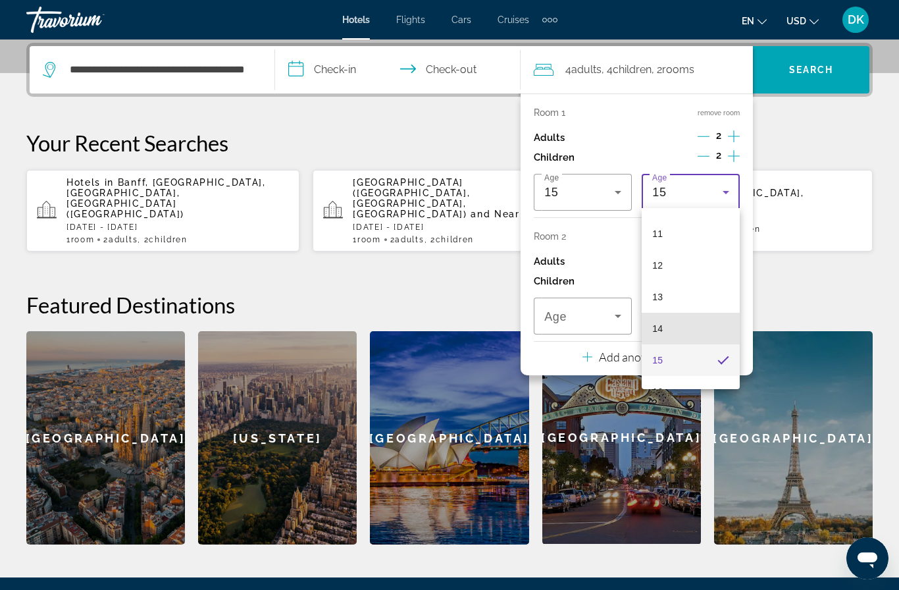
scroll to position [342, 0]
click at [692, 331] on mat-option "14" at bounding box center [691, 329] width 98 height 32
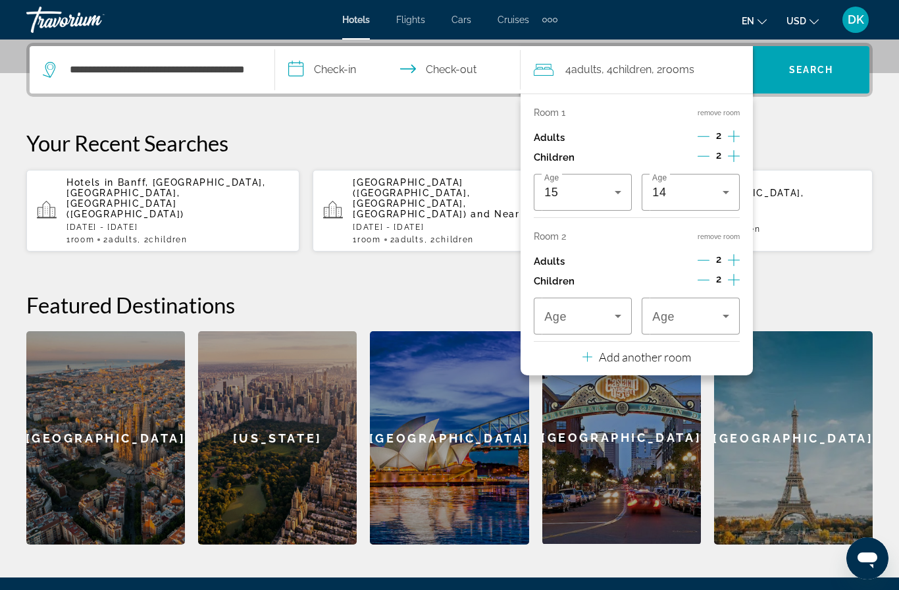
click at [610, 309] on icon "Travelers: 4 adults, 4 children" at bounding box center [618, 316] width 16 height 16
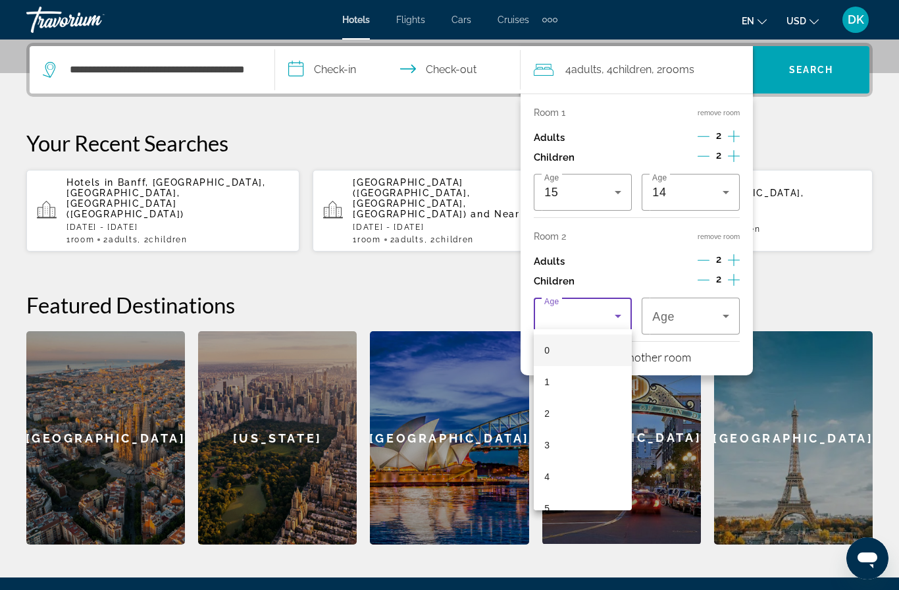
click at [717, 312] on div at bounding box center [449, 295] width 899 height 590
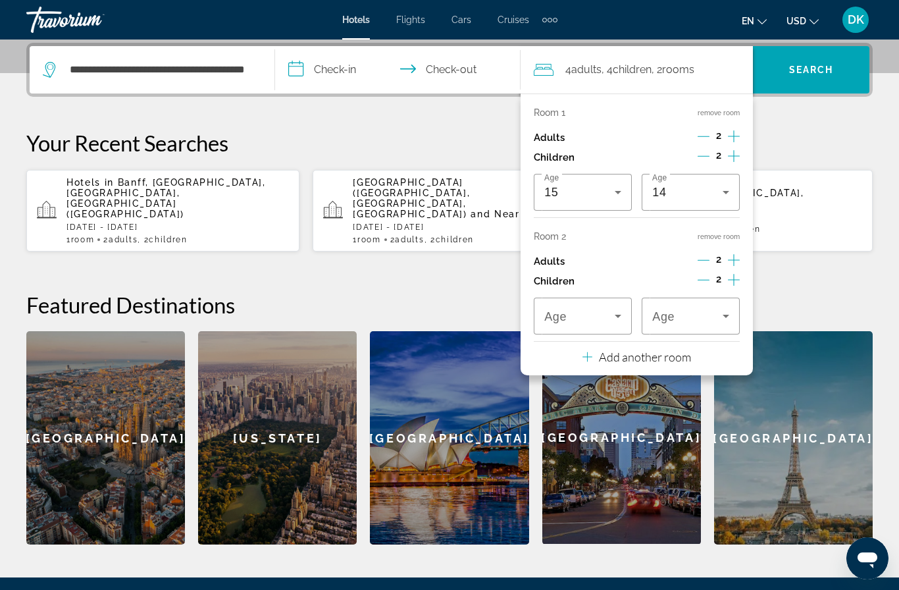
click at [619, 315] on icon "Travelers: 4 adults, 4 children" at bounding box center [618, 316] width 7 height 3
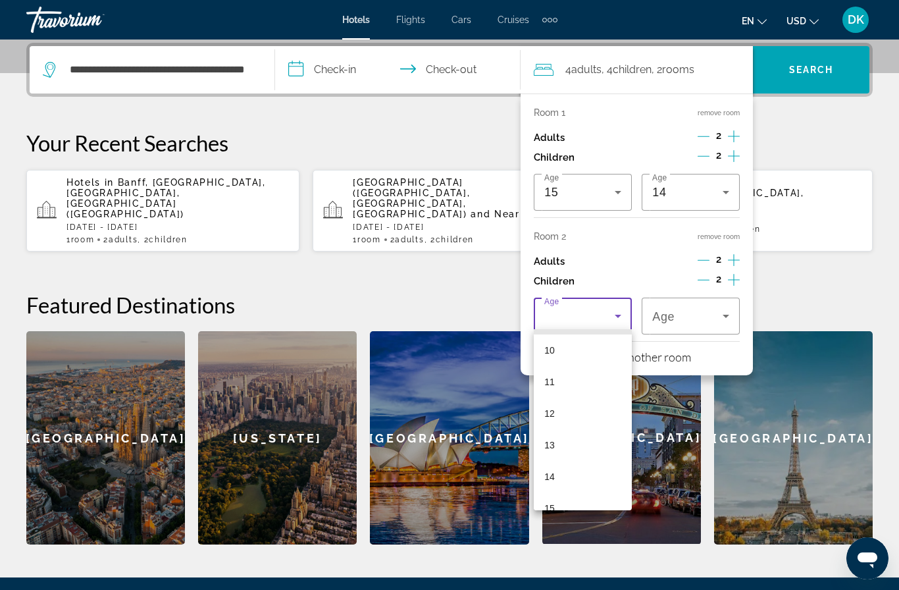
scroll to position [351, 0]
click at [585, 417] on mat-option "13" at bounding box center [583, 410] width 98 height 32
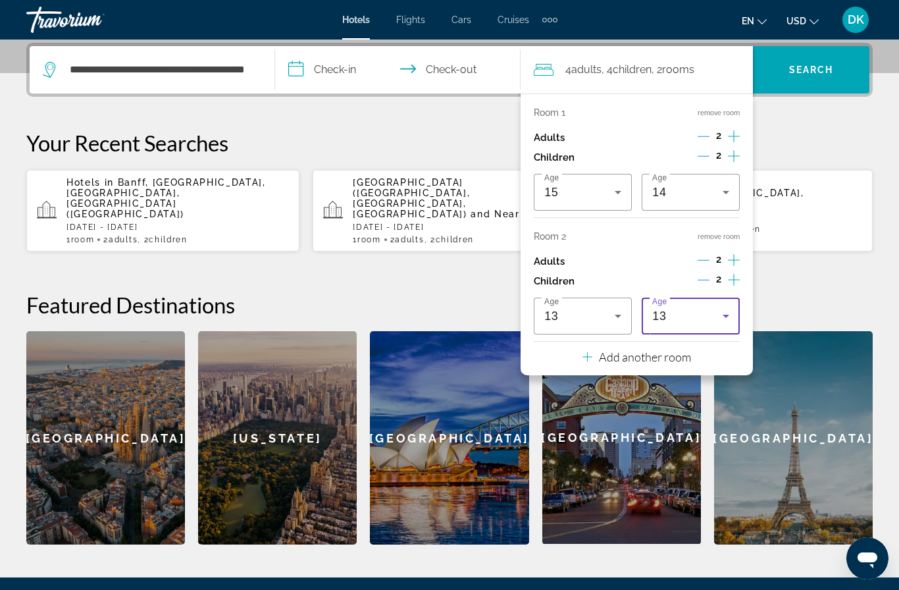
click at [720, 317] on icon "Travelers: 4 adults, 4 children" at bounding box center [726, 316] width 16 height 16
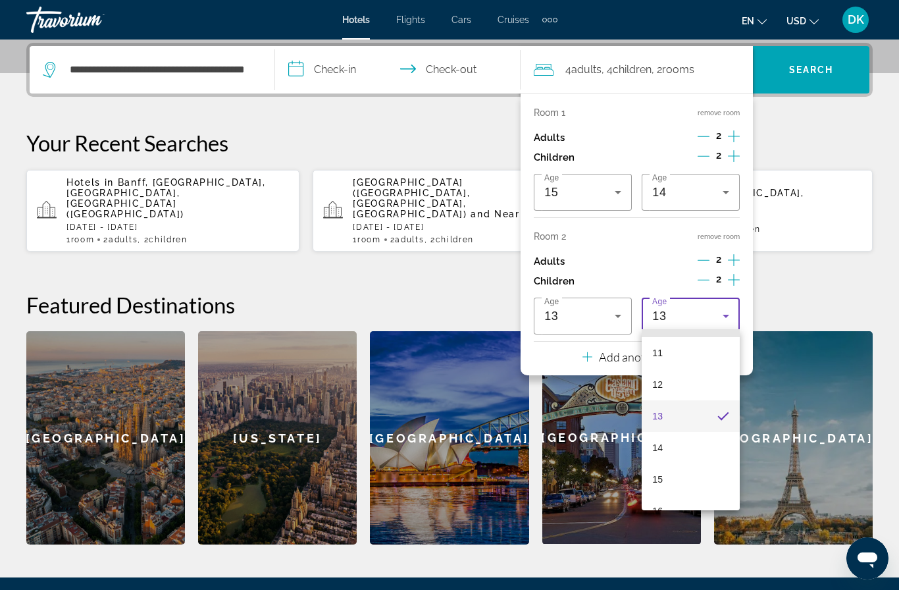
scroll to position [362, 0]
click at [670, 440] on mat-option "14" at bounding box center [691, 431] width 98 height 32
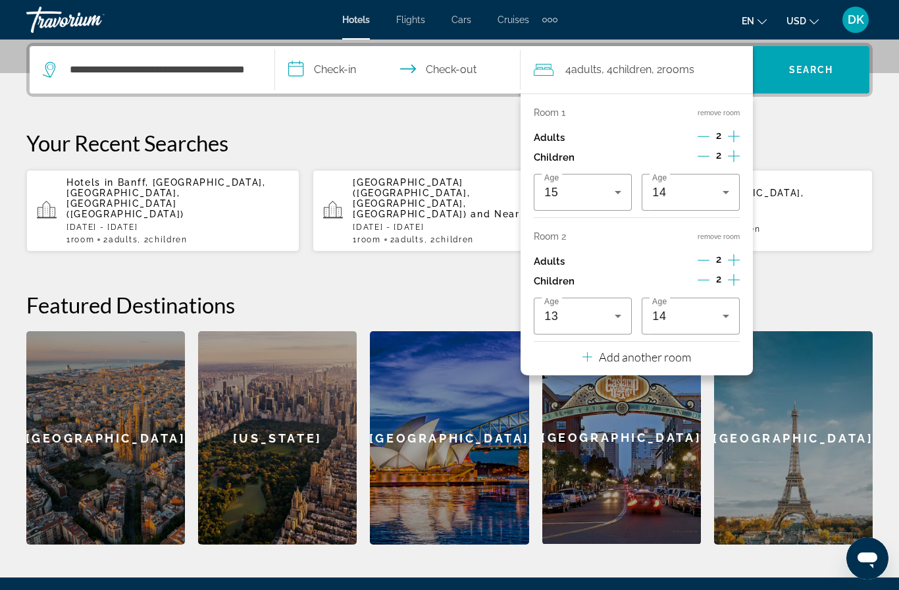
click at [342, 57] on input "**********" at bounding box center [400, 71] width 251 height 51
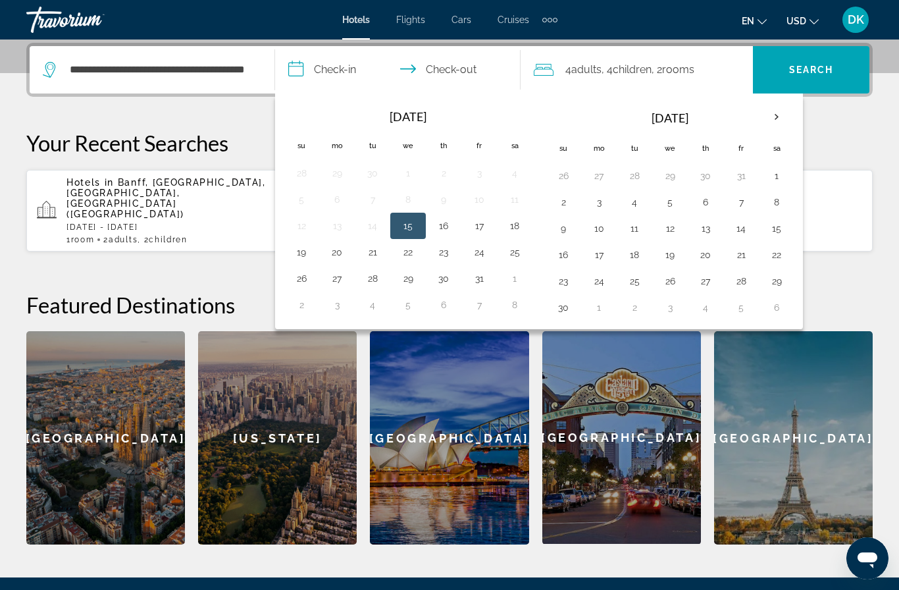
click at [769, 113] on th "Next month" at bounding box center [777, 117] width 36 height 29
click at [636, 283] on button "30" at bounding box center [634, 281] width 21 height 18
click at [776, 115] on th "Next month" at bounding box center [777, 117] width 36 height 29
click at [740, 174] on button "2" at bounding box center [740, 175] width 21 height 18
type input "**********"
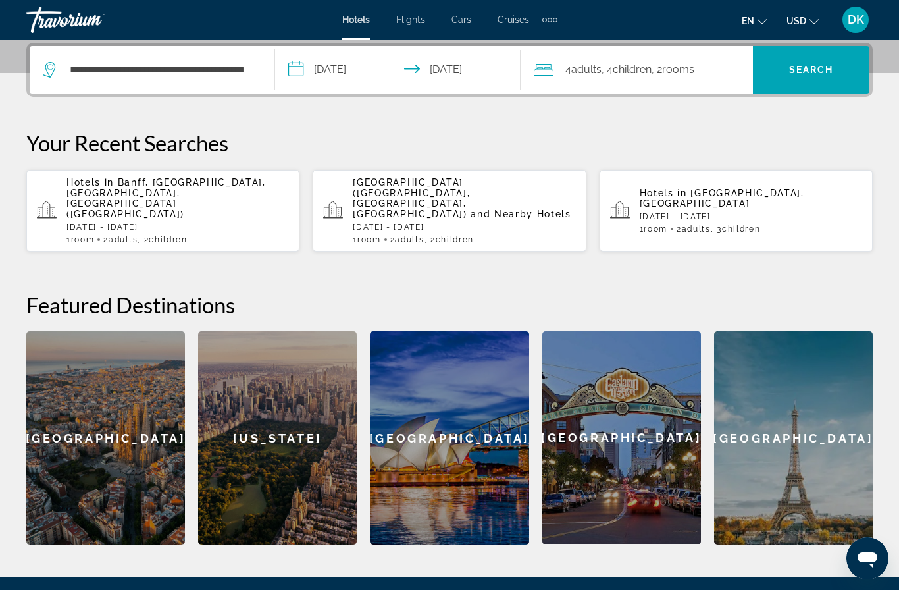
click at [828, 78] on span "Search" at bounding box center [811, 70] width 116 height 32
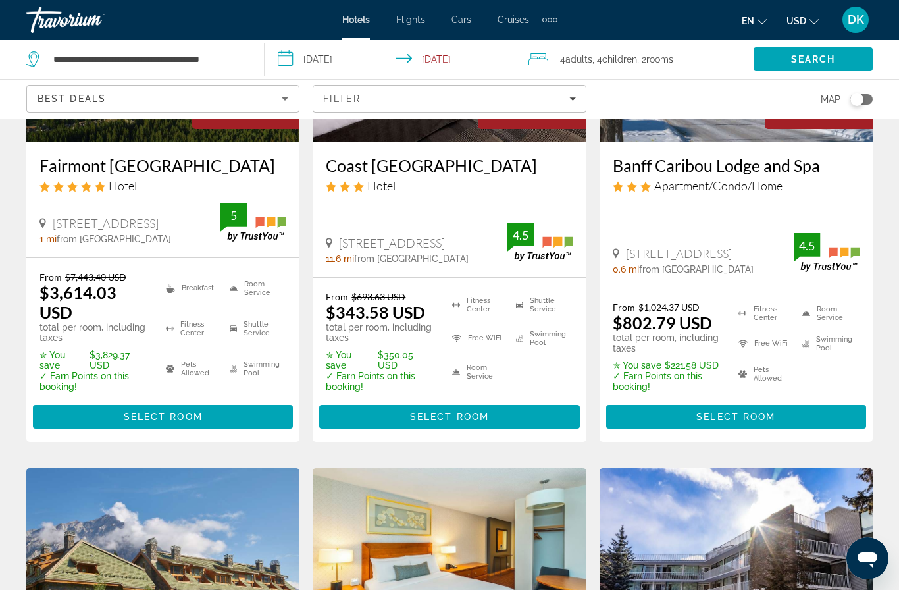
scroll to position [237, 0]
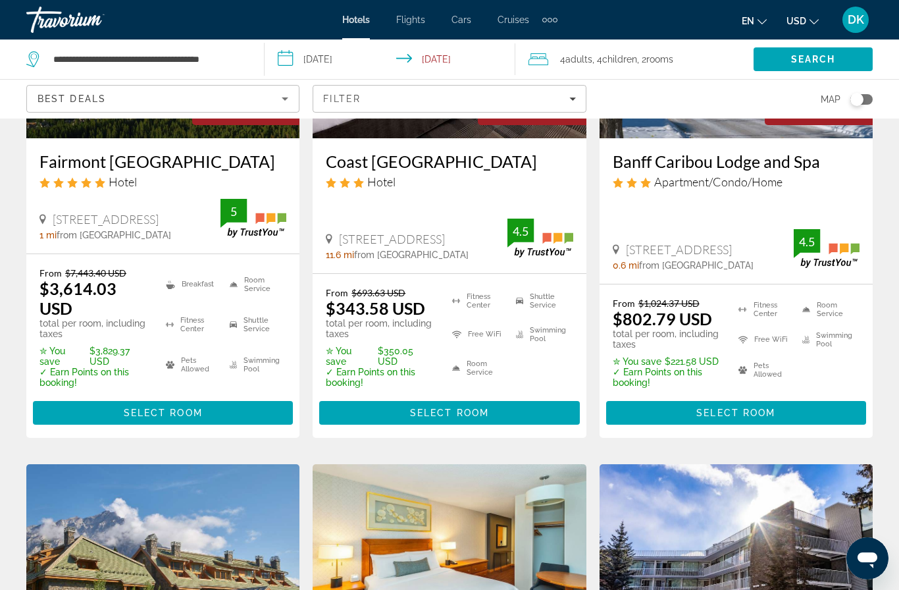
click at [536, 423] on span "Main content" at bounding box center [449, 413] width 260 height 32
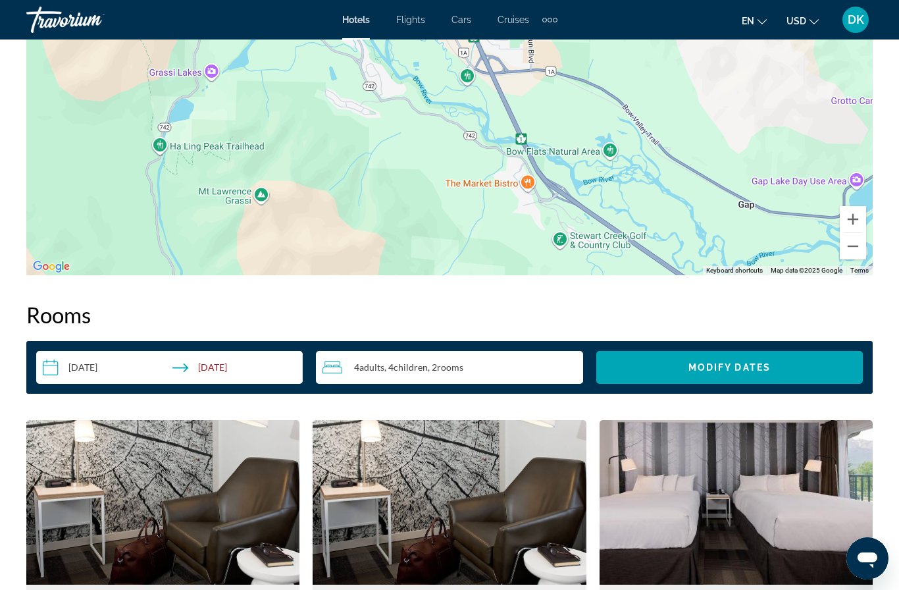
scroll to position [1649, 0]
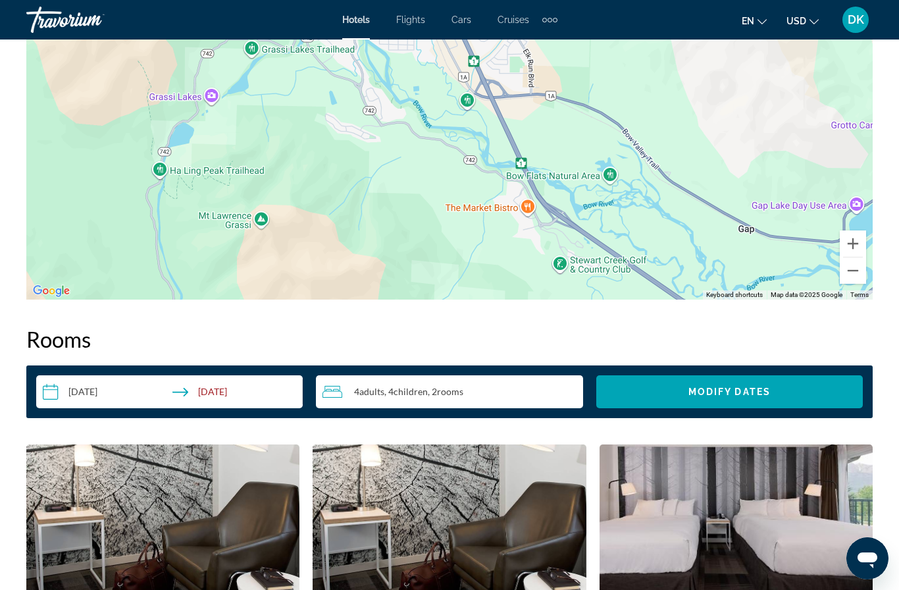
click at [816, 17] on icon "Change currency" at bounding box center [813, 21] width 9 height 9
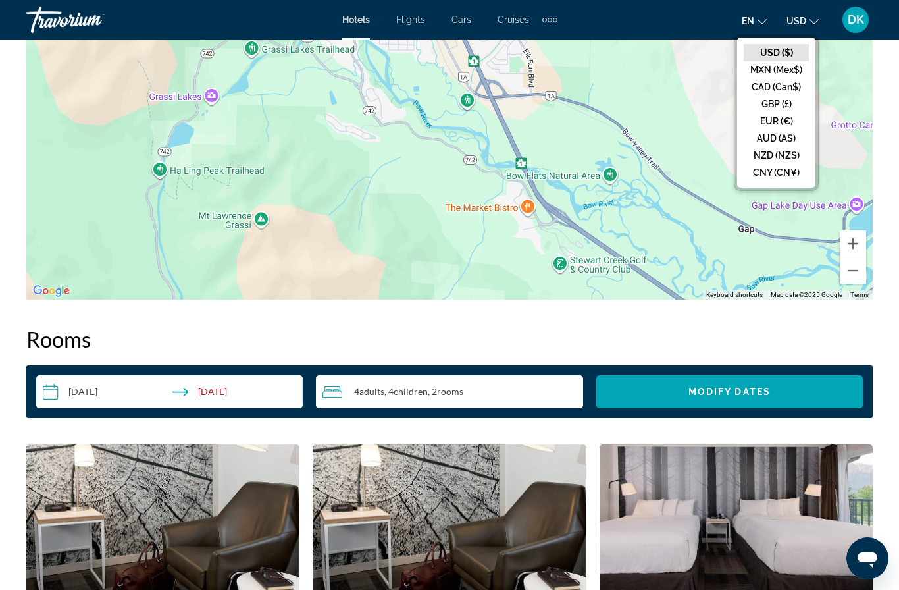
click at [788, 88] on button "CAD (Can$)" at bounding box center [776, 86] width 65 height 17
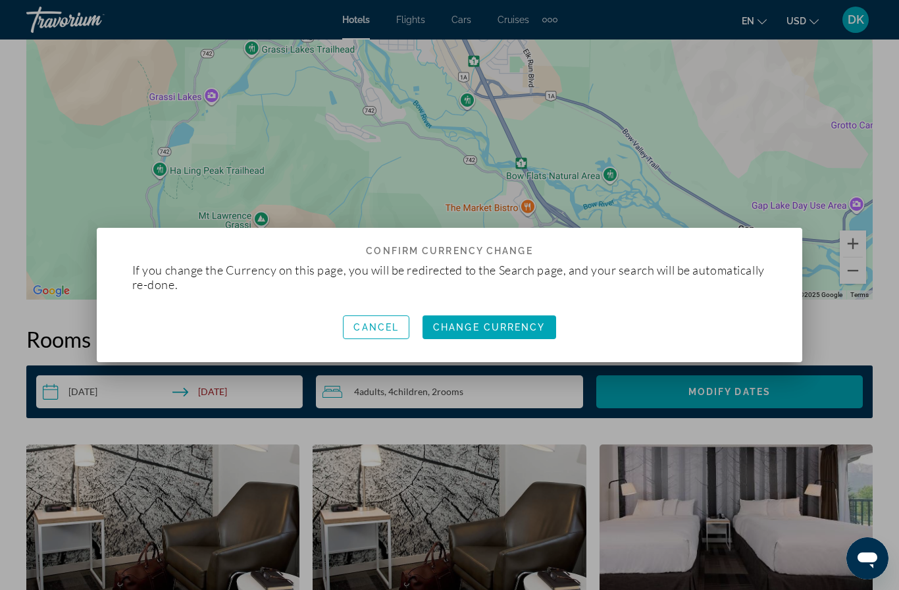
click at [522, 323] on span "Change Currency" at bounding box center [489, 327] width 113 height 11
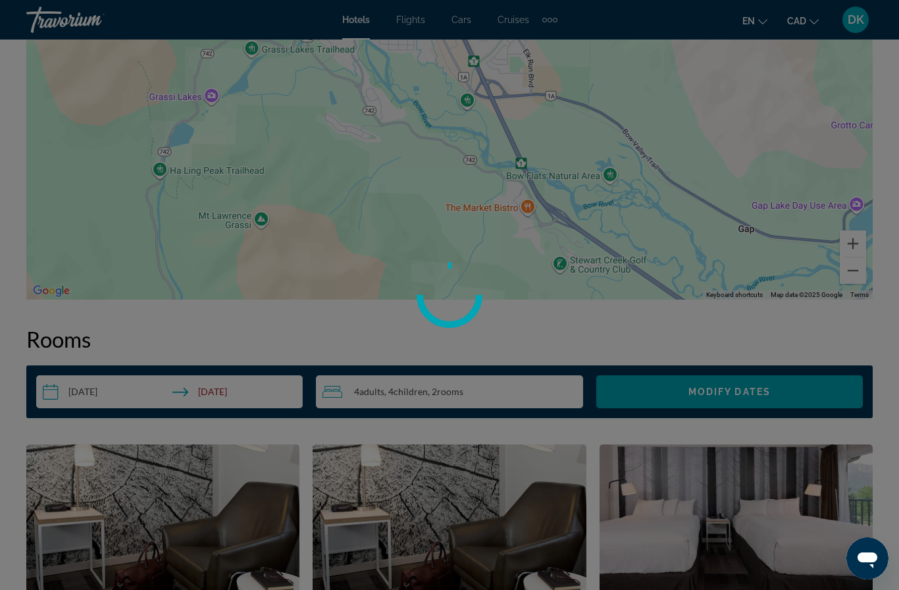
scroll to position [47, 0]
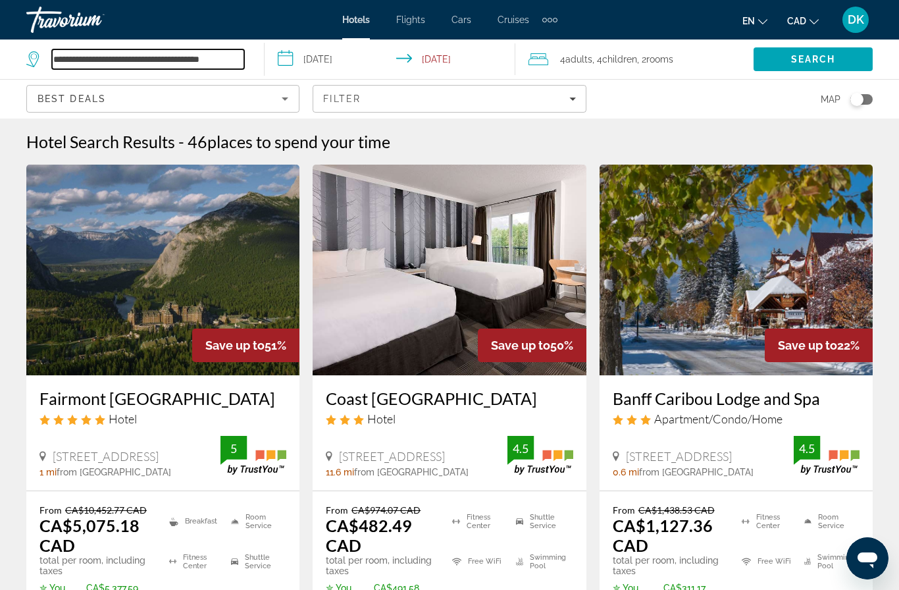
click at [237, 61] on input "**********" at bounding box center [148, 59] width 192 height 20
type input "**********"
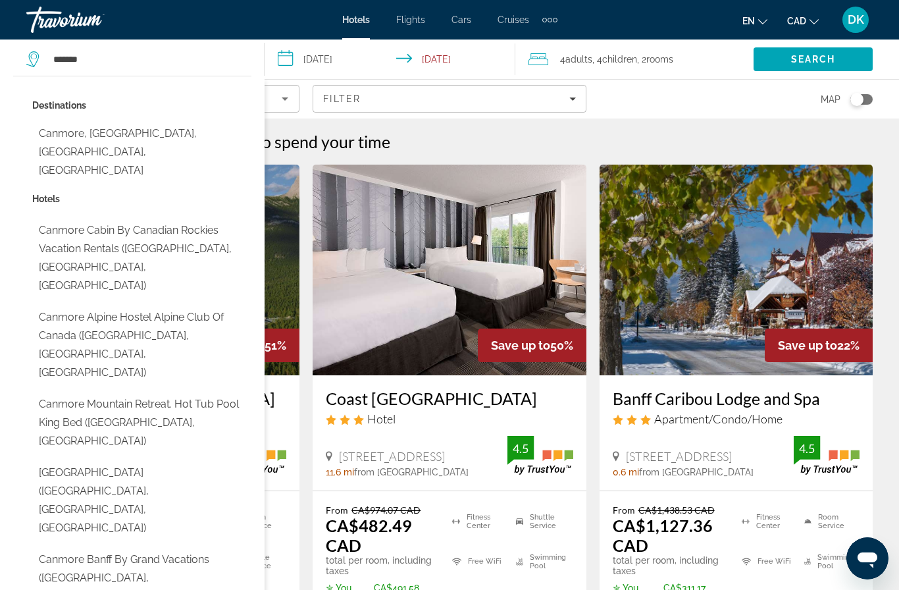
click at [213, 136] on button "Canmore, [GEOGRAPHIC_DATA], [GEOGRAPHIC_DATA], [GEOGRAPHIC_DATA]" at bounding box center [141, 152] width 219 height 62
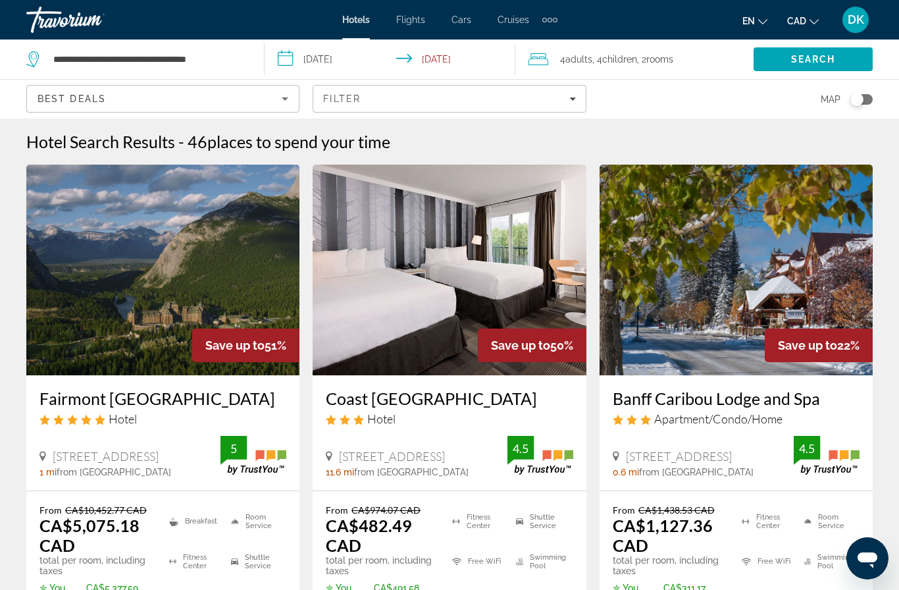
click at [825, 59] on span "Search" at bounding box center [813, 59] width 45 height 11
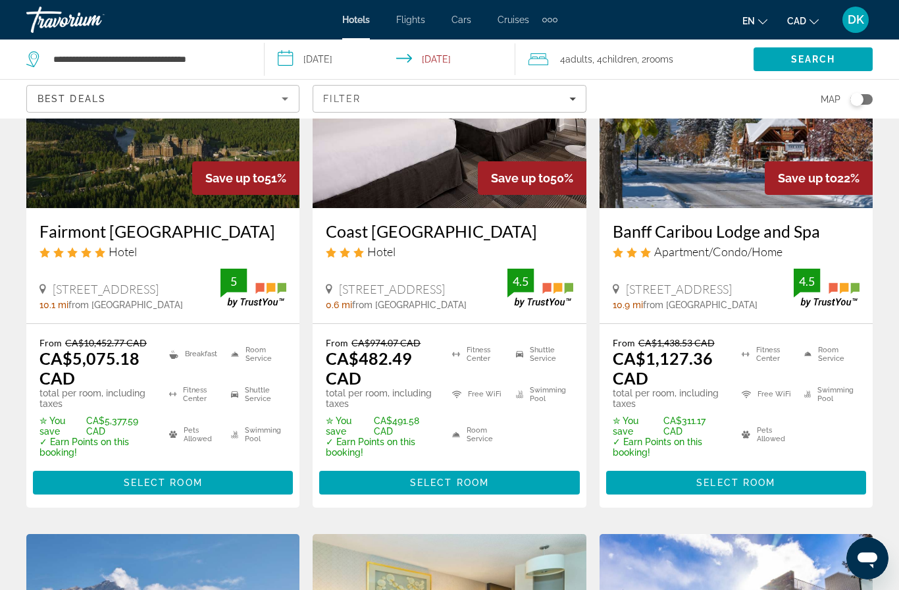
scroll to position [163, 0]
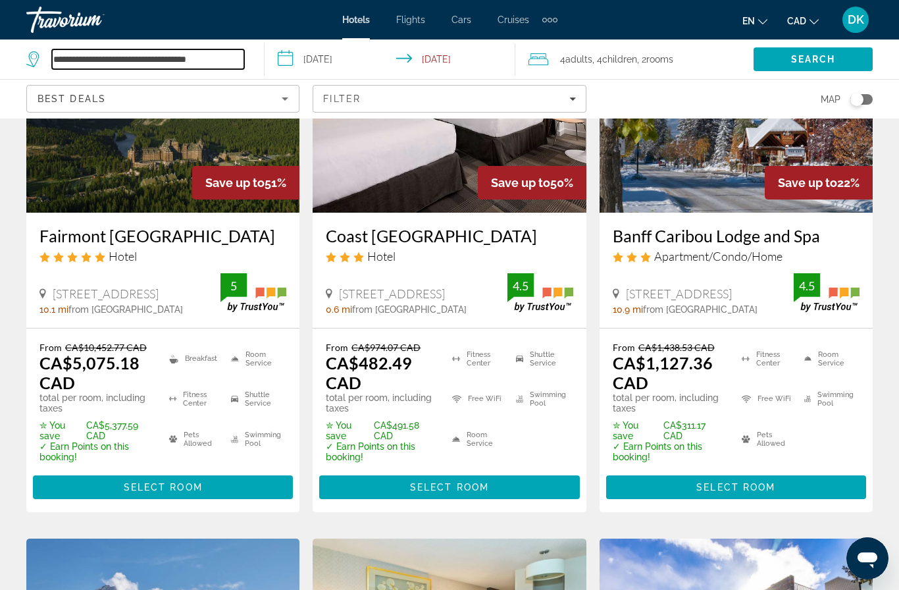
click at [219, 56] on input "**********" at bounding box center [148, 59] width 192 height 20
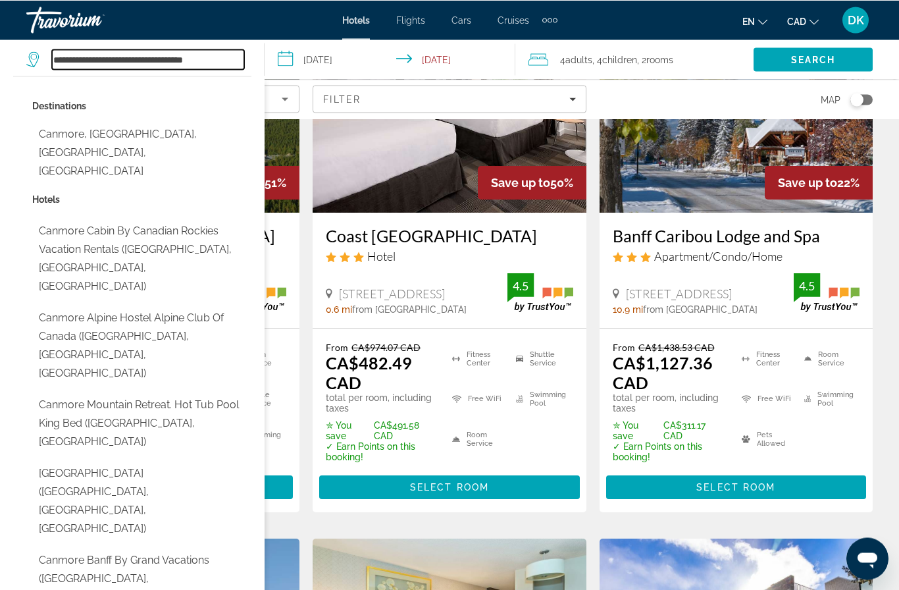
scroll to position [162, 0]
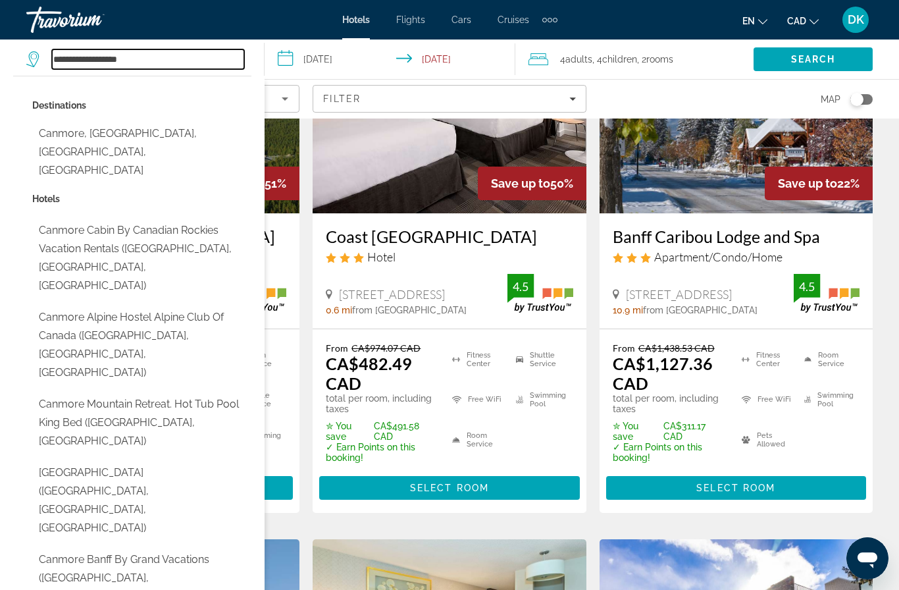
type input "********"
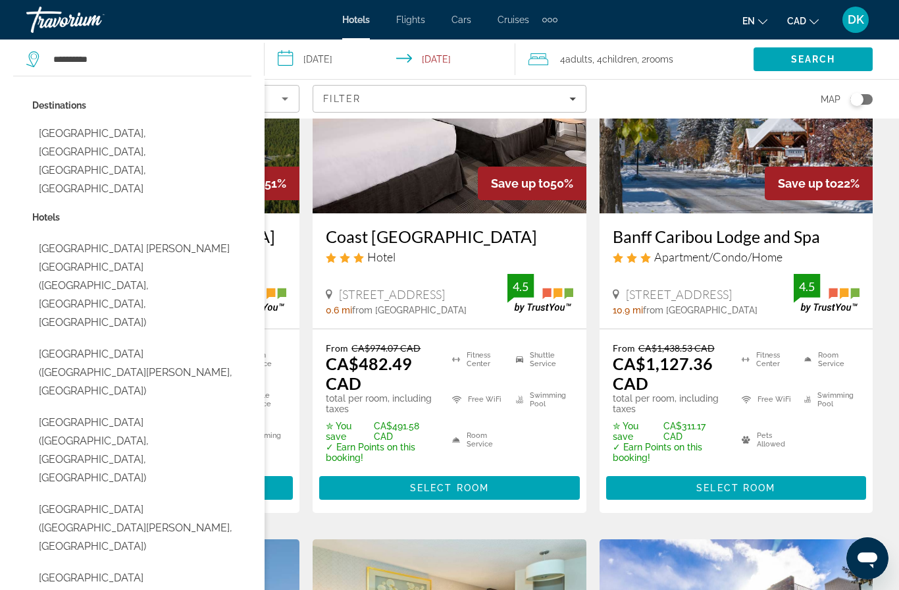
click at [209, 134] on button "[GEOGRAPHIC_DATA], [GEOGRAPHIC_DATA], [GEOGRAPHIC_DATA], [GEOGRAPHIC_DATA]" at bounding box center [141, 161] width 219 height 80
type input "**********"
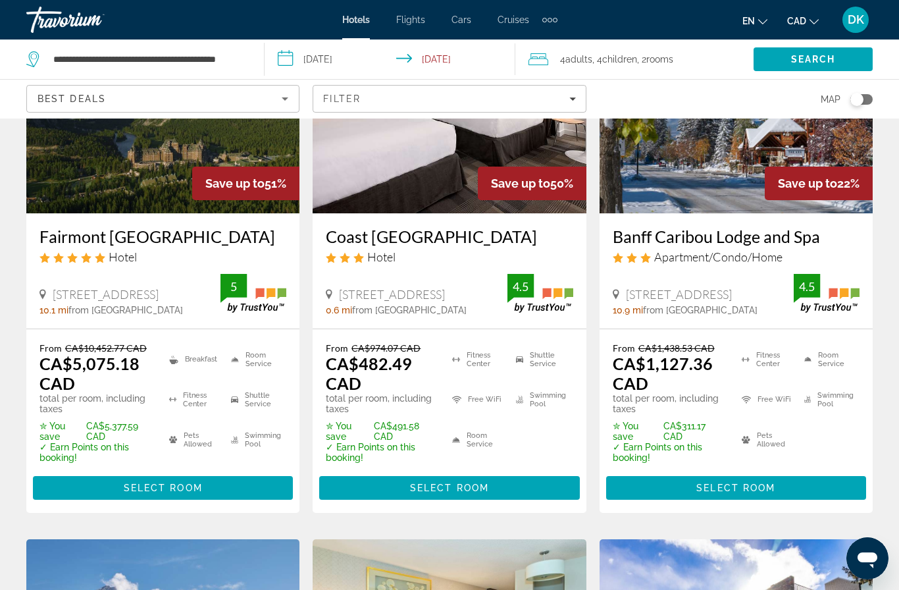
click at [827, 61] on span "Search" at bounding box center [813, 59] width 45 height 11
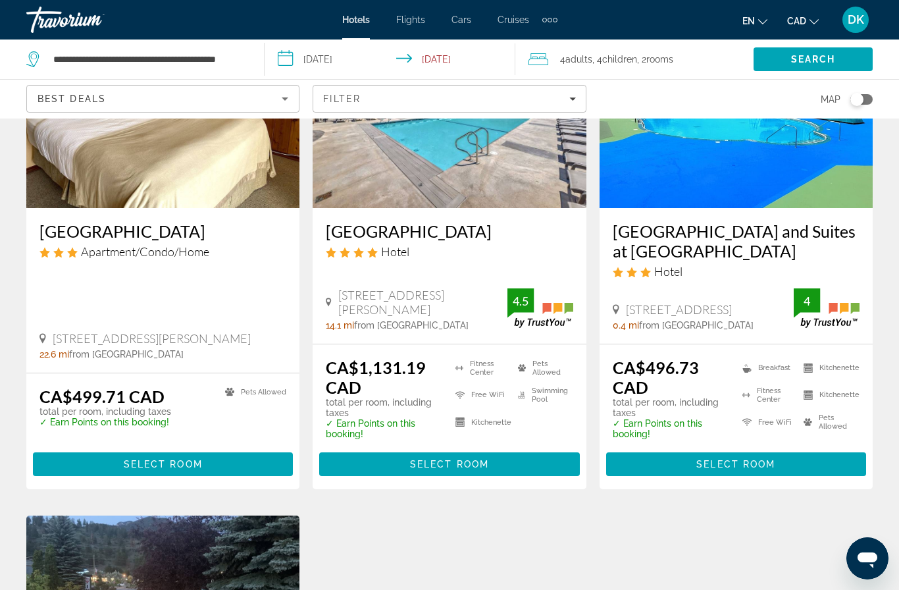
scroll to position [724, 0]
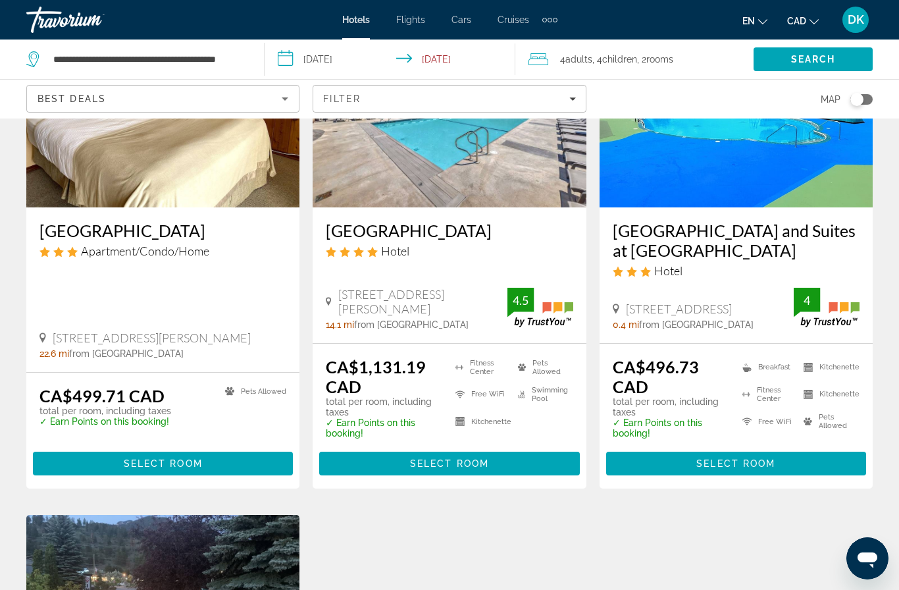
click at [232, 461] on span "Main content" at bounding box center [163, 463] width 260 height 32
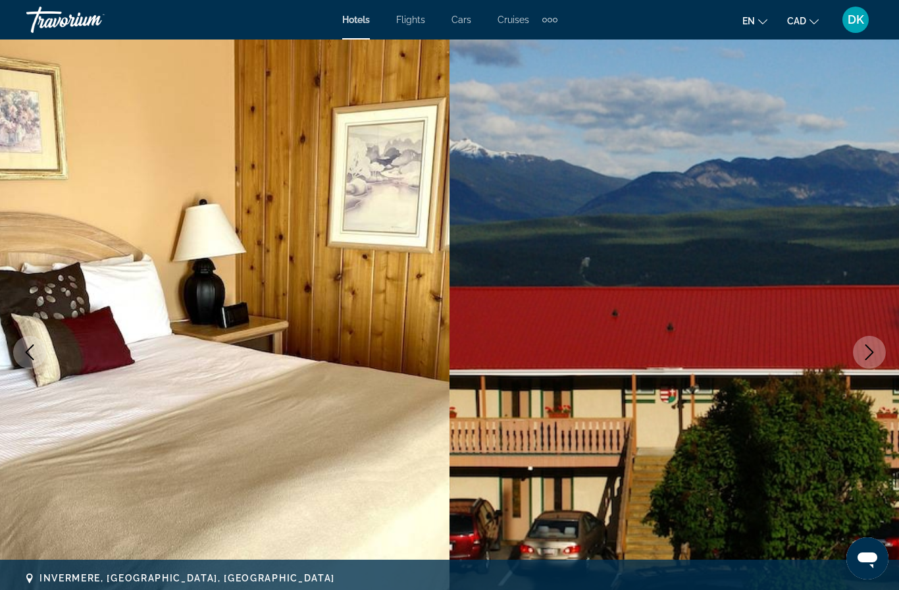
click at [870, 354] on icon "Next image" at bounding box center [869, 352] width 16 height 16
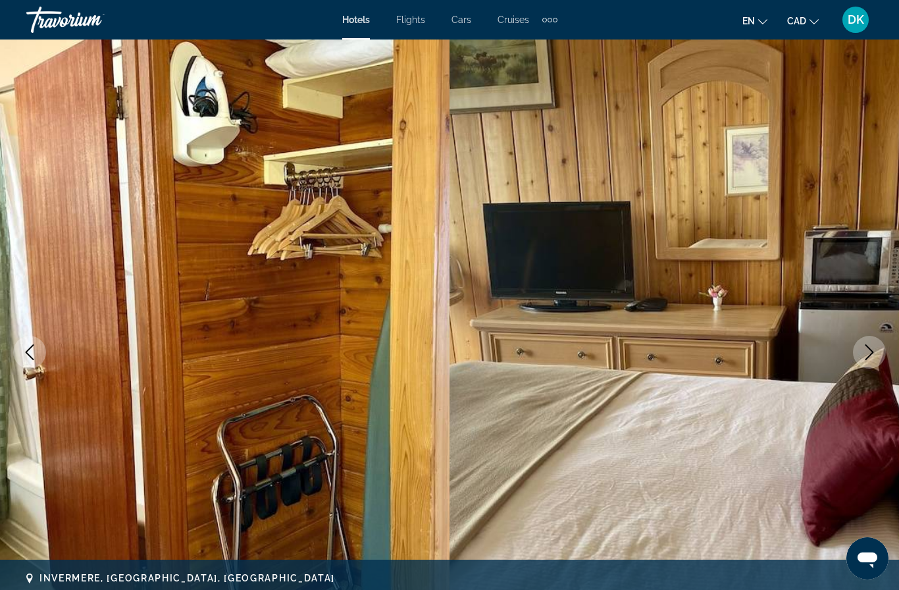
click at [867, 351] on icon "Next image" at bounding box center [869, 352] width 16 height 16
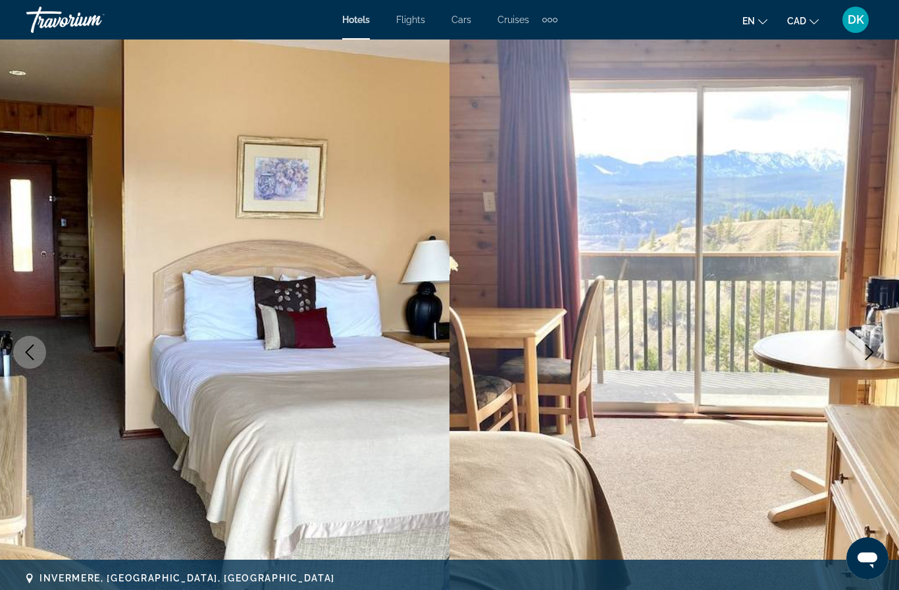
click at [867, 349] on icon "Next image" at bounding box center [869, 352] width 16 height 16
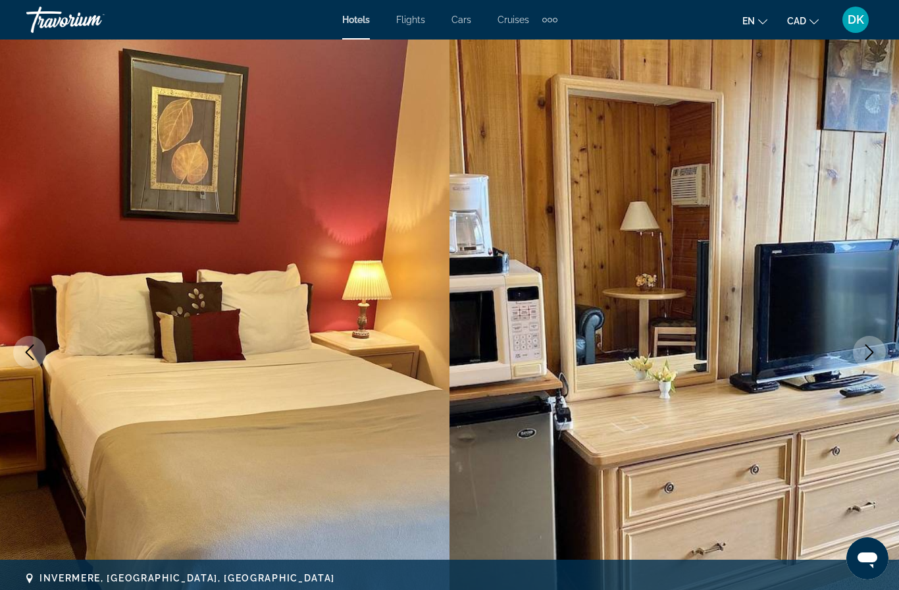
click at [869, 351] on icon "Next image" at bounding box center [869, 352] width 16 height 16
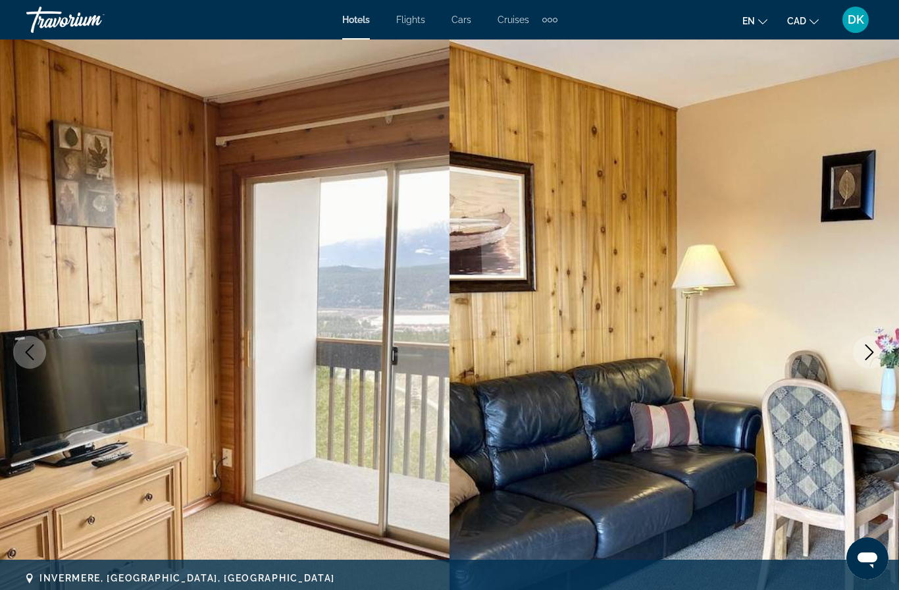
click at [871, 347] on icon "Next image" at bounding box center [869, 352] width 16 height 16
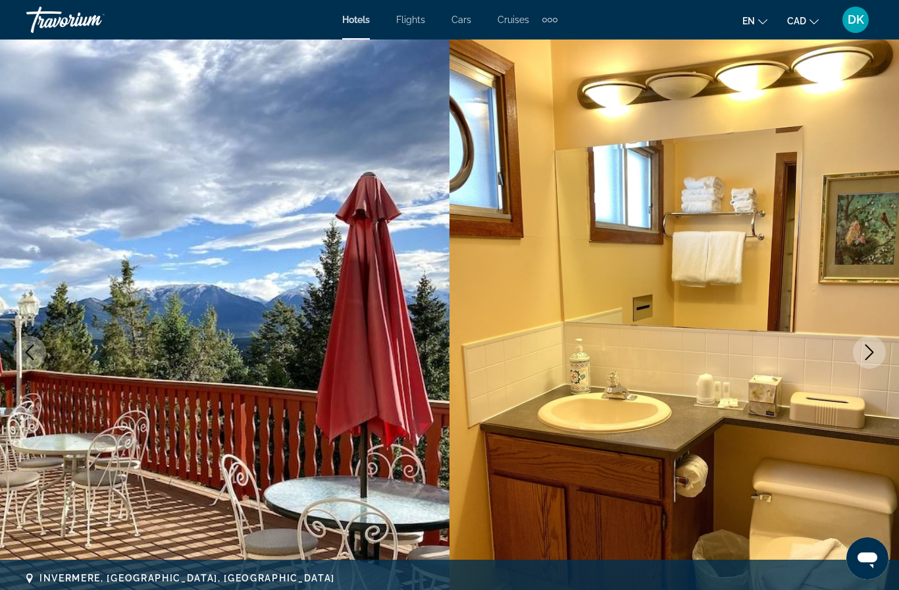
click at [872, 351] on icon "Next image" at bounding box center [869, 352] width 9 height 16
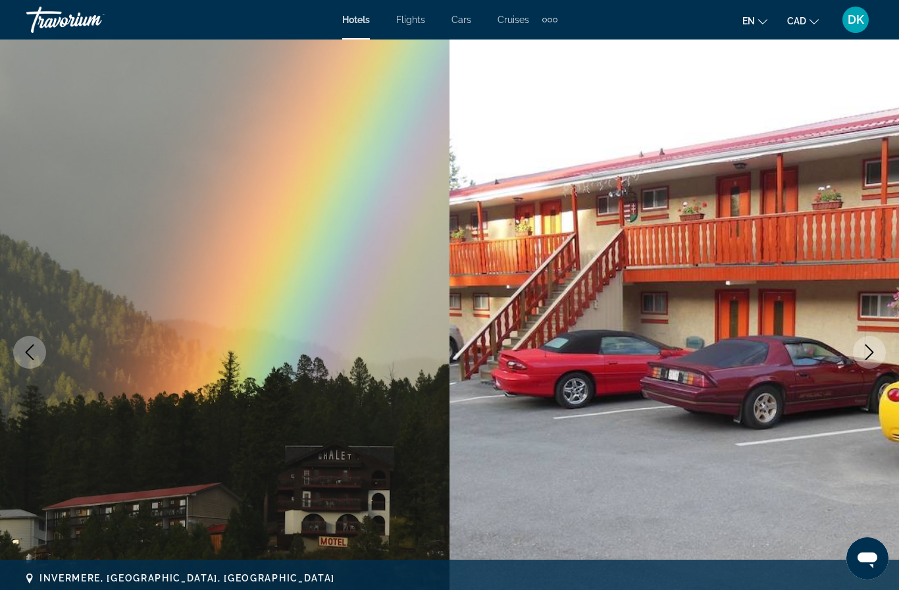
click at [869, 359] on icon "Next image" at bounding box center [869, 352] width 16 height 16
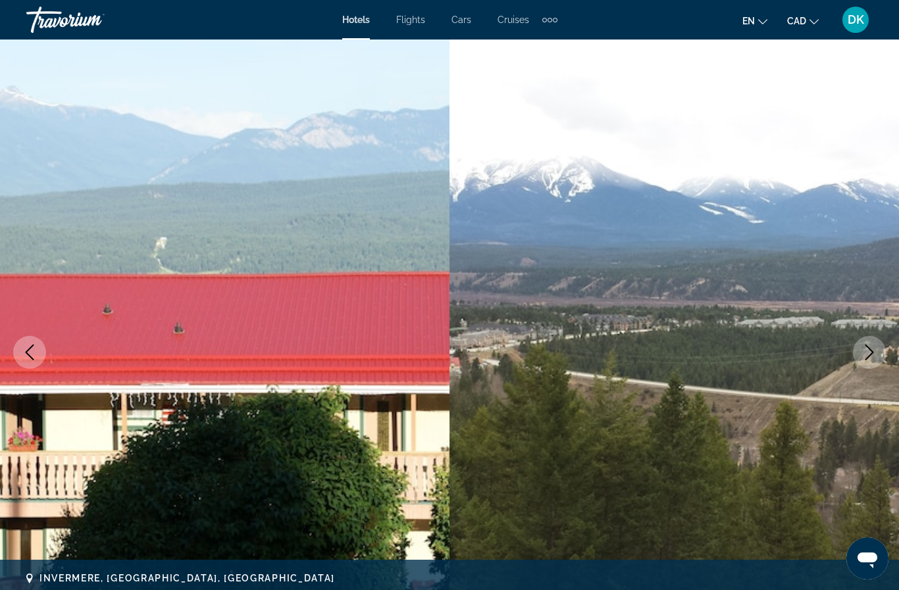
click at [869, 351] on icon "Next image" at bounding box center [869, 352] width 16 height 16
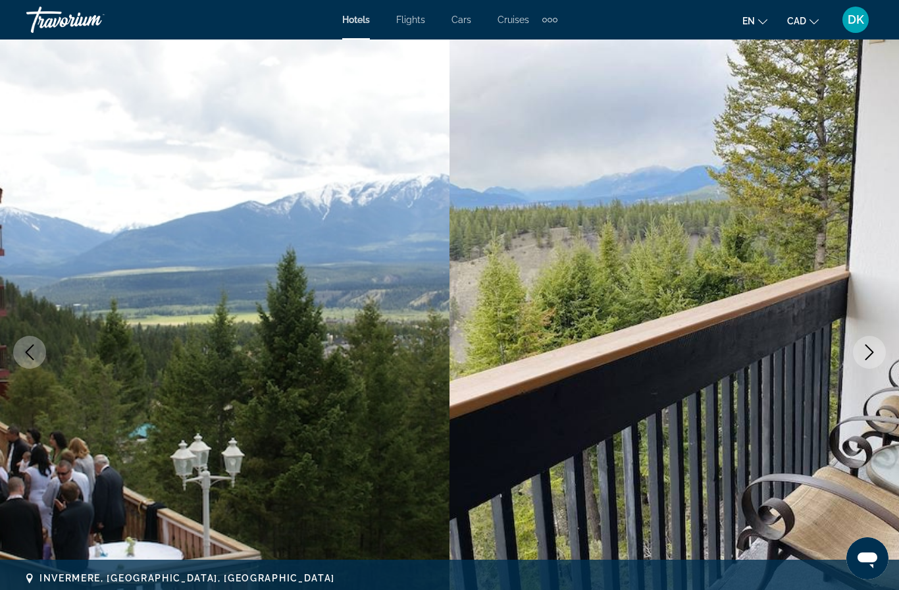
click at [865, 359] on icon "Next image" at bounding box center [869, 352] width 16 height 16
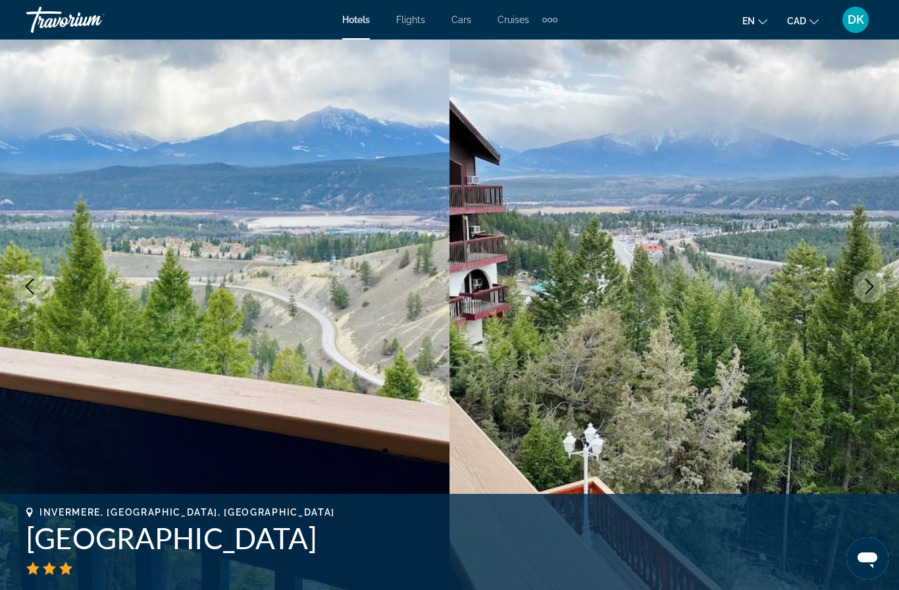
scroll to position [66, 0]
click at [863, 294] on button "Next image" at bounding box center [869, 285] width 33 height 33
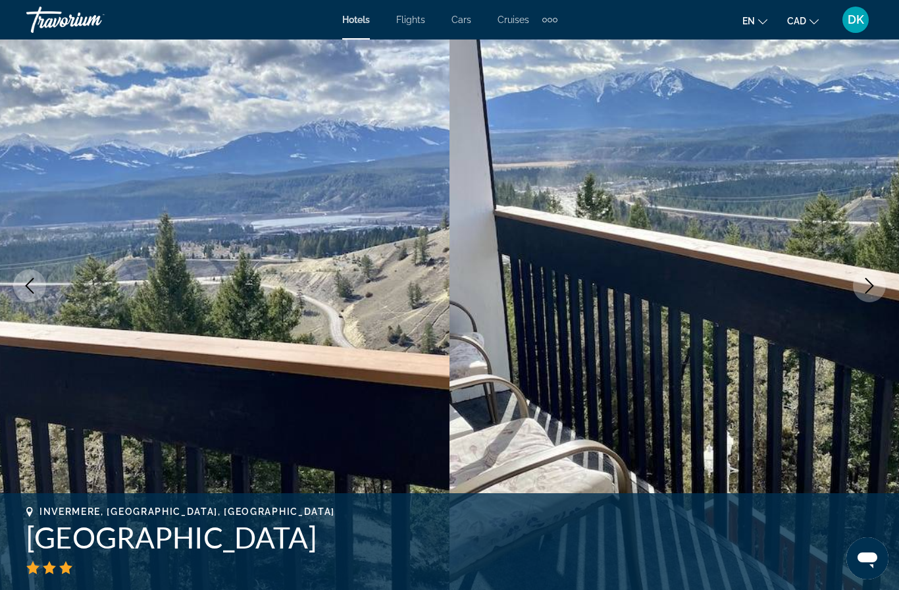
click at [865, 294] on button "Next image" at bounding box center [869, 285] width 33 height 33
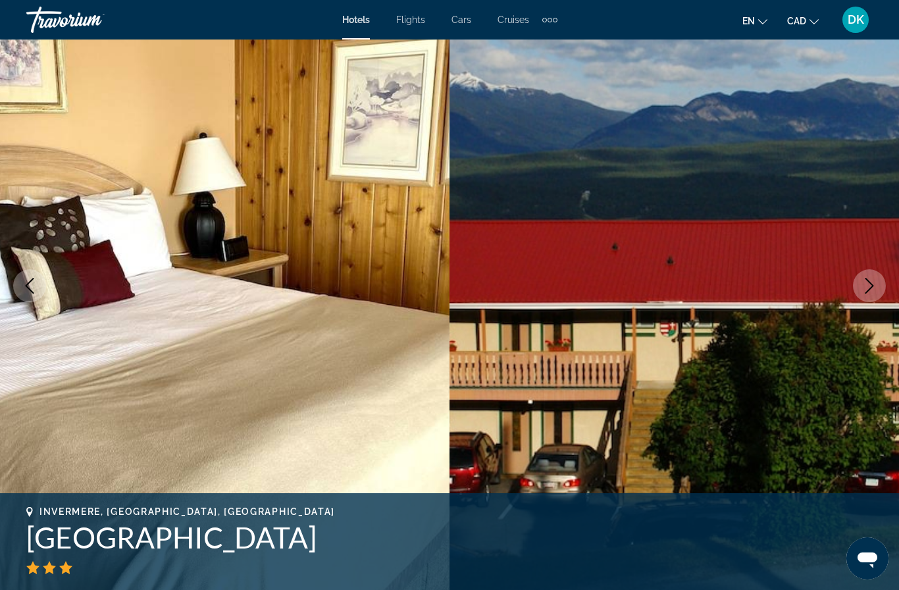
click at [878, 285] on button "Next image" at bounding box center [869, 285] width 33 height 33
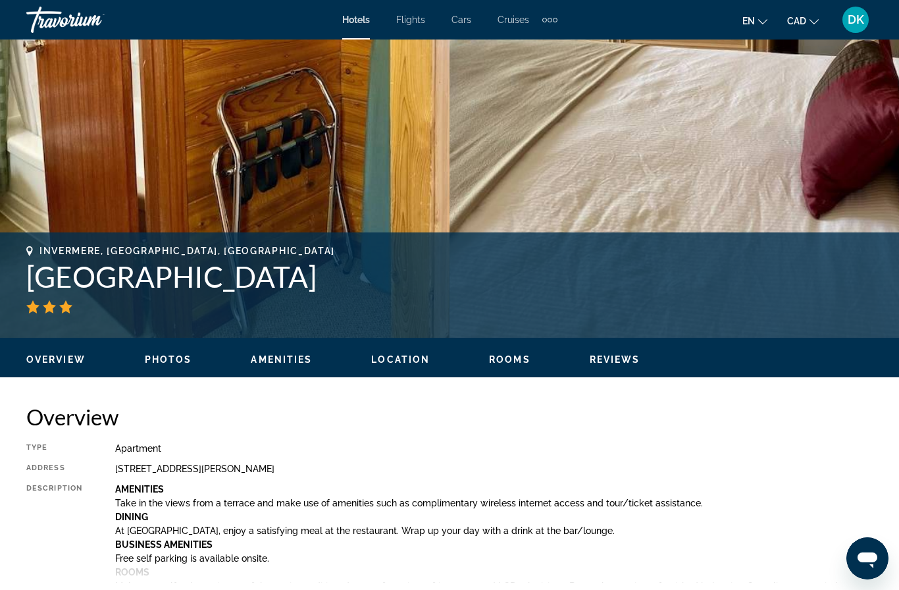
scroll to position [282, 0]
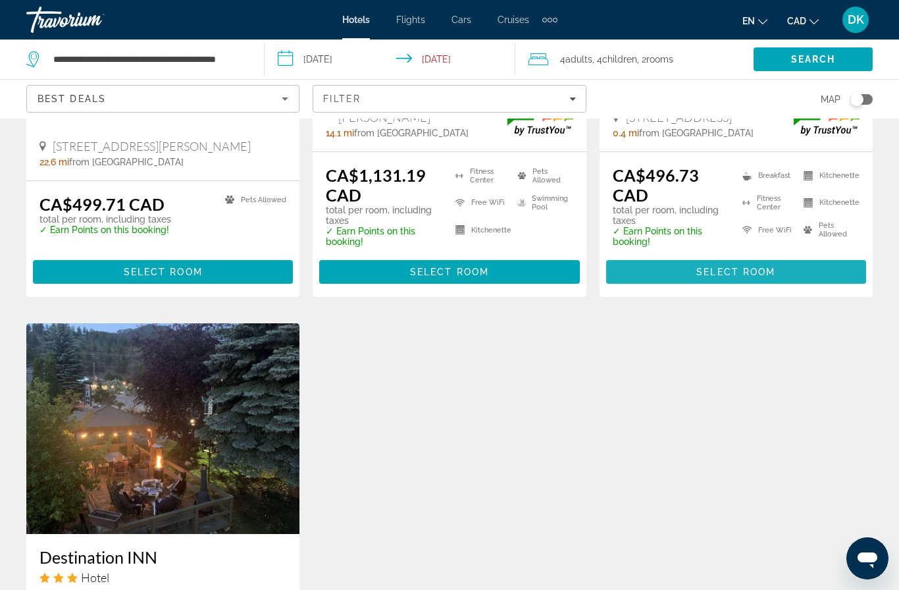
scroll to position [914, 0]
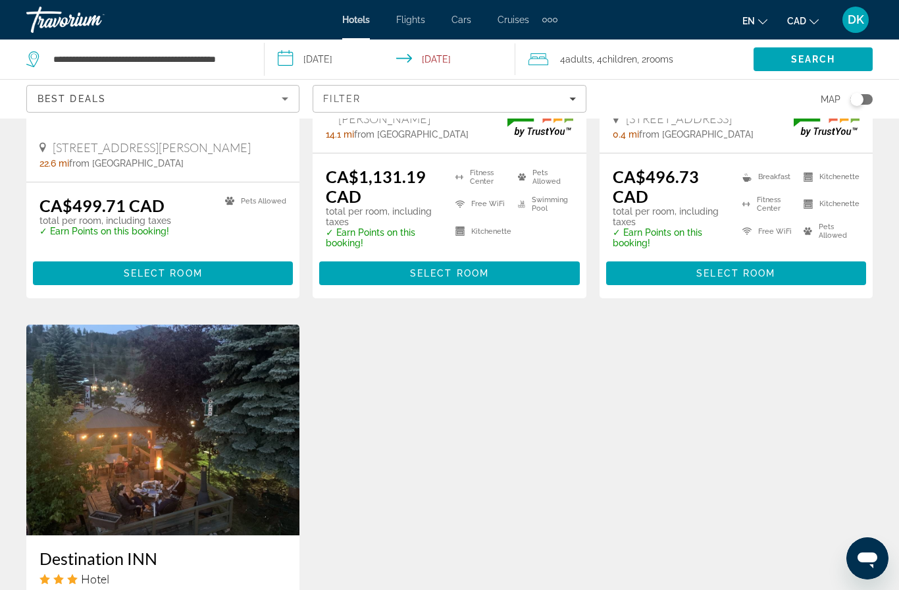
click at [830, 266] on span "Main content" at bounding box center [736, 273] width 260 height 32
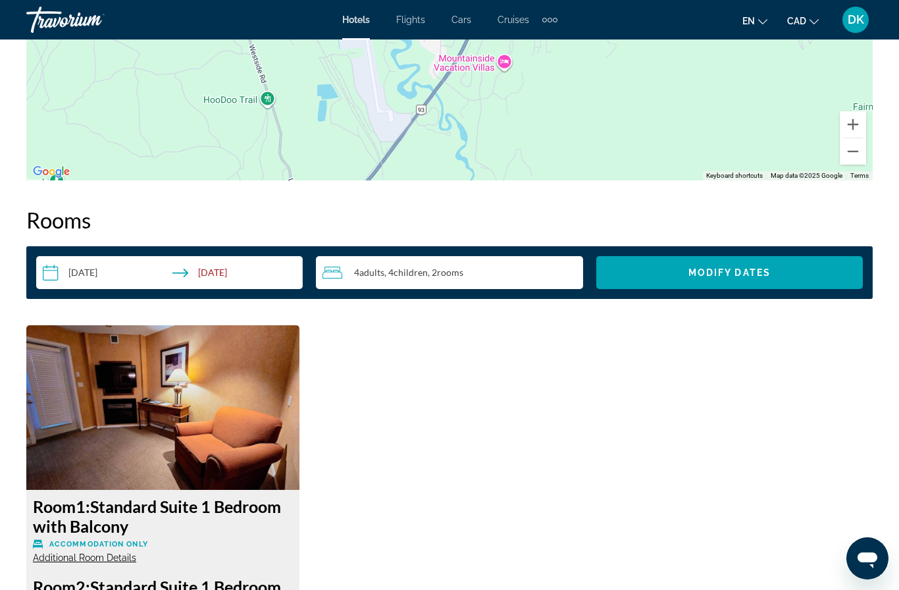
scroll to position [1750, 0]
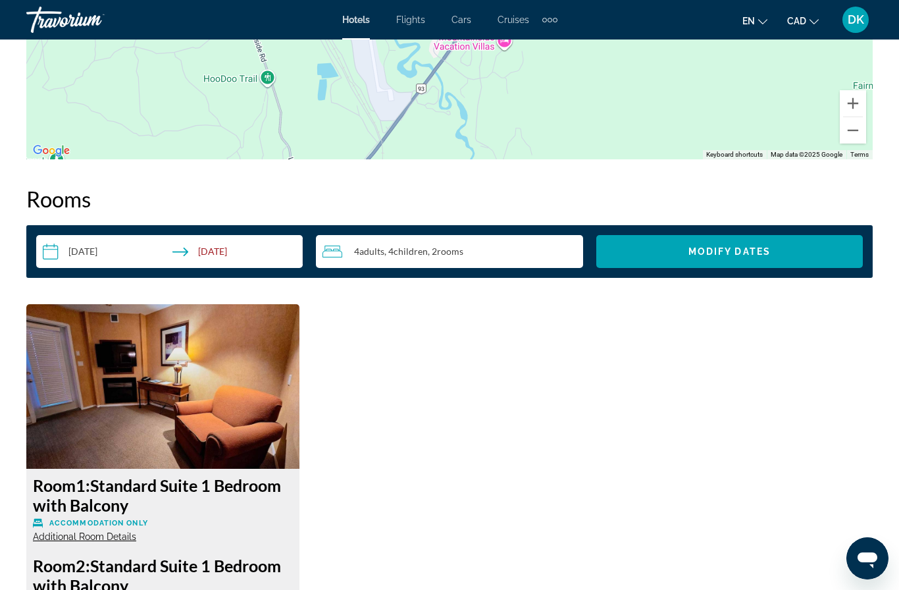
click at [524, 252] on div "4 Adult Adults , 4 Child Children , 2 Room rooms" at bounding box center [452, 251] width 260 height 16
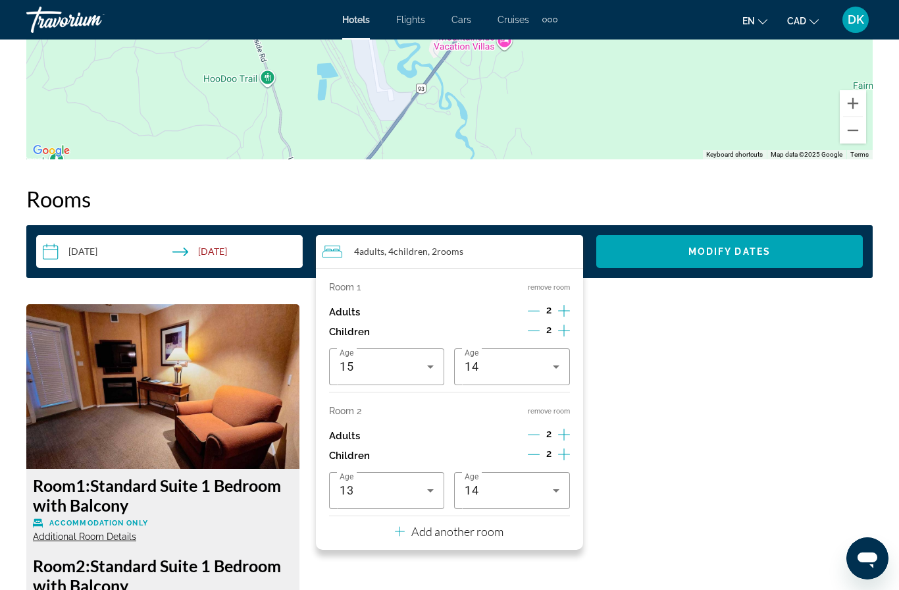
click at [569, 326] on icon "Increment children" at bounding box center [564, 330] width 12 height 16
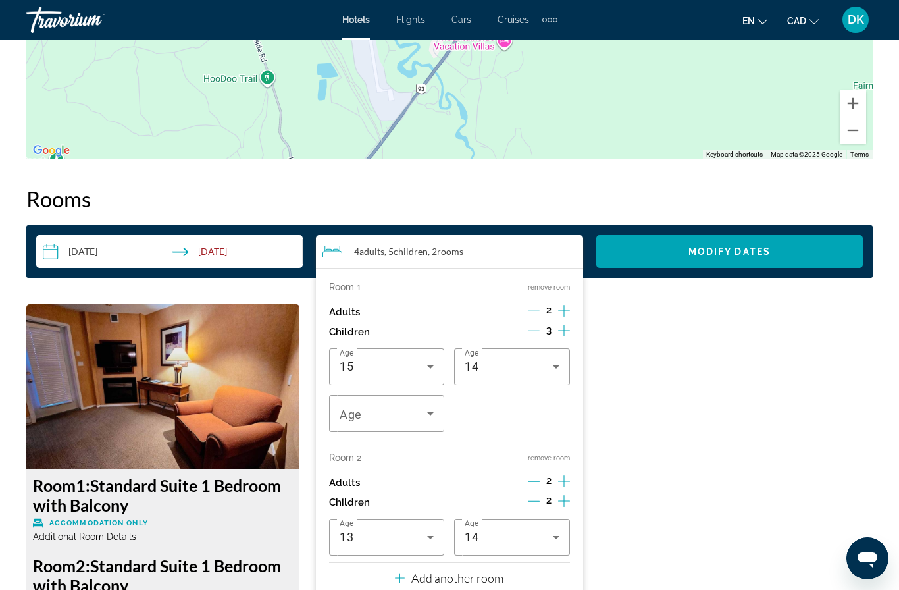
click at [422, 406] on span "Travelers: 4 adults, 5 children" at bounding box center [384, 413] width 88 height 16
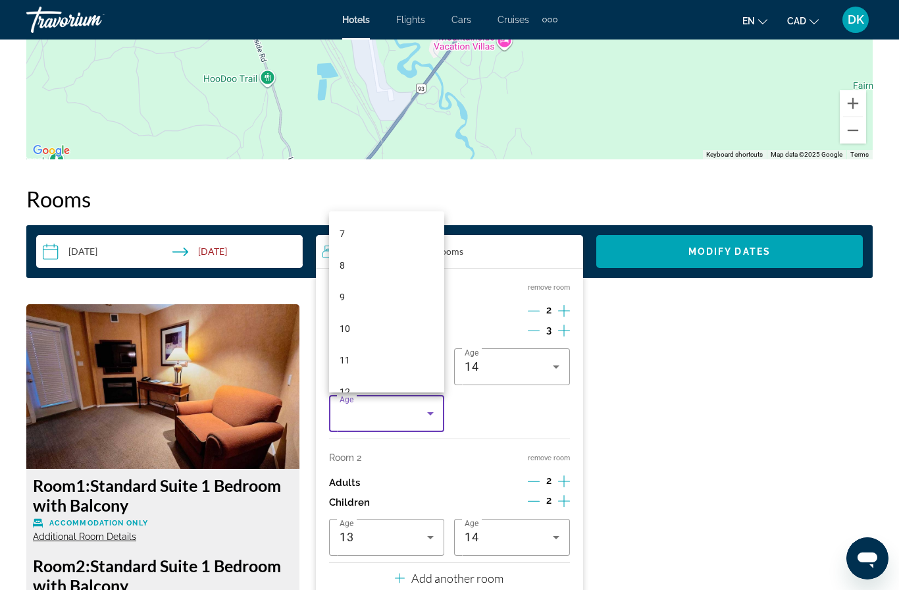
scroll to position [219, 0]
click at [384, 345] on mat-option "10" at bounding box center [386, 329] width 115 height 32
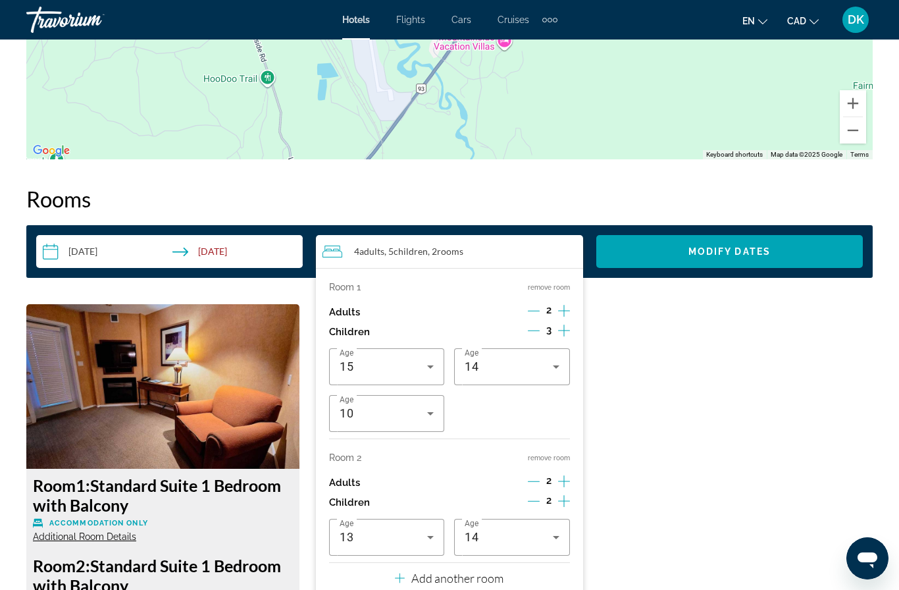
click at [680, 392] on div "Room 1: Standard Suite 1 Bedroom with Balcony Accommodation Only Additional Roo…" at bounding box center [449, 591] width 859 height 574
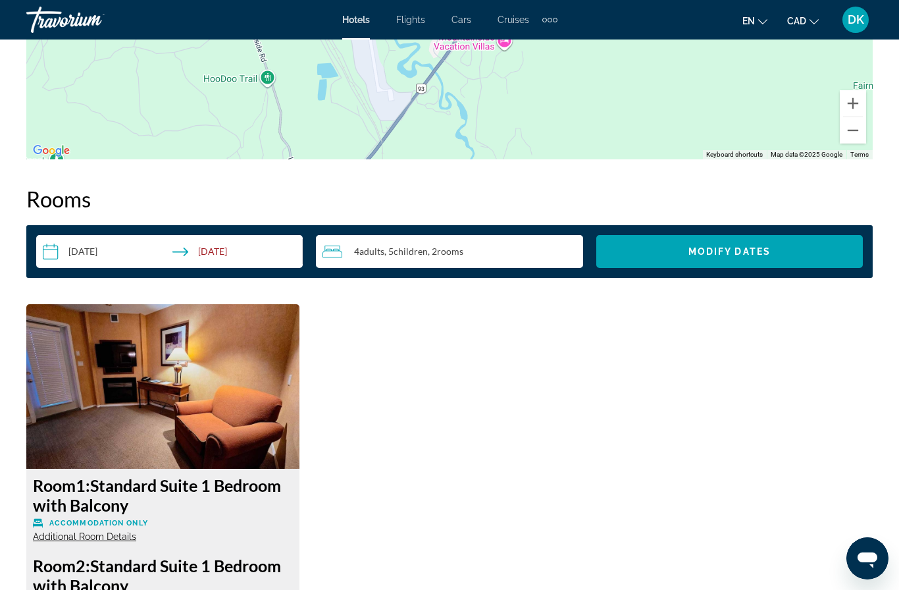
click at [759, 252] on span "Modify Dates" at bounding box center [729, 251] width 82 height 11
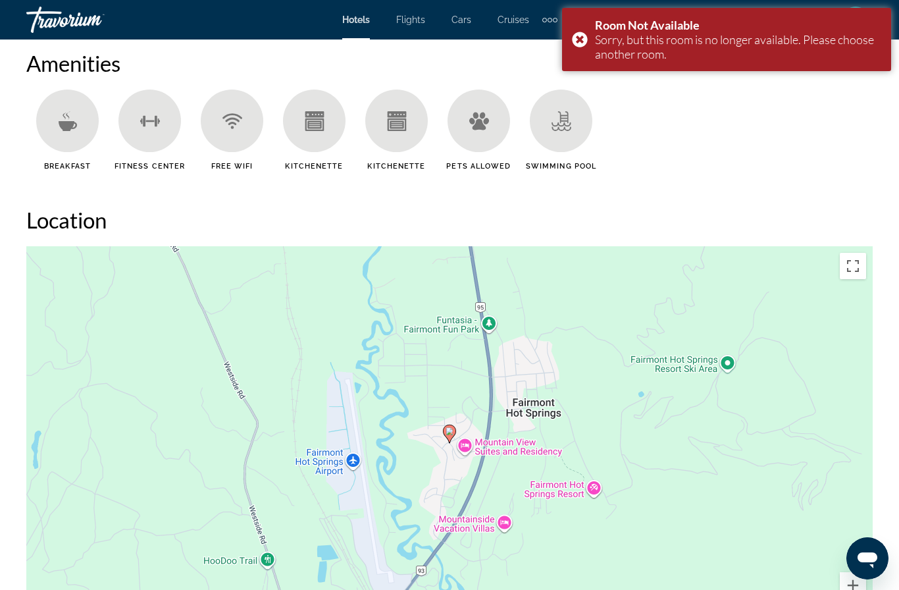
scroll to position [1265, 0]
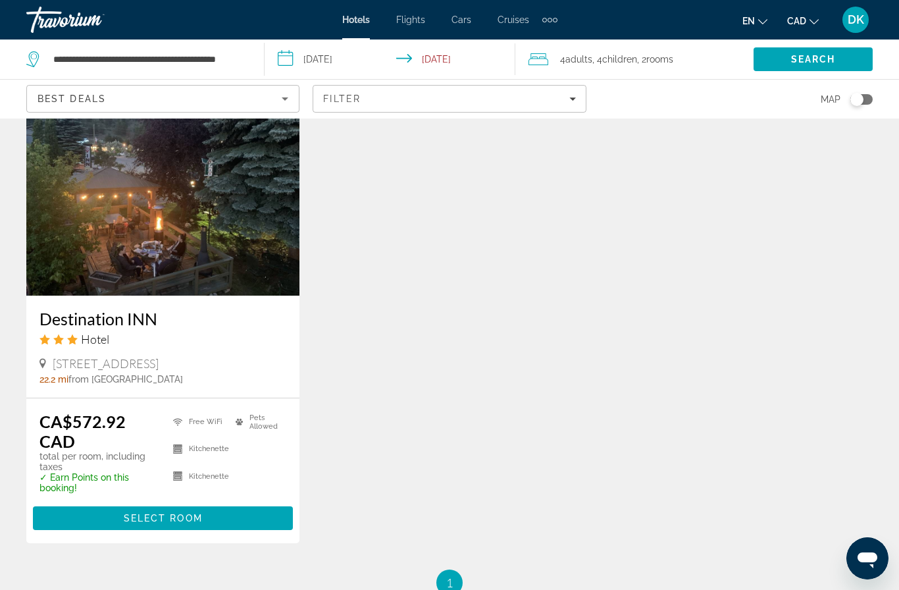
scroll to position [1144, 0]
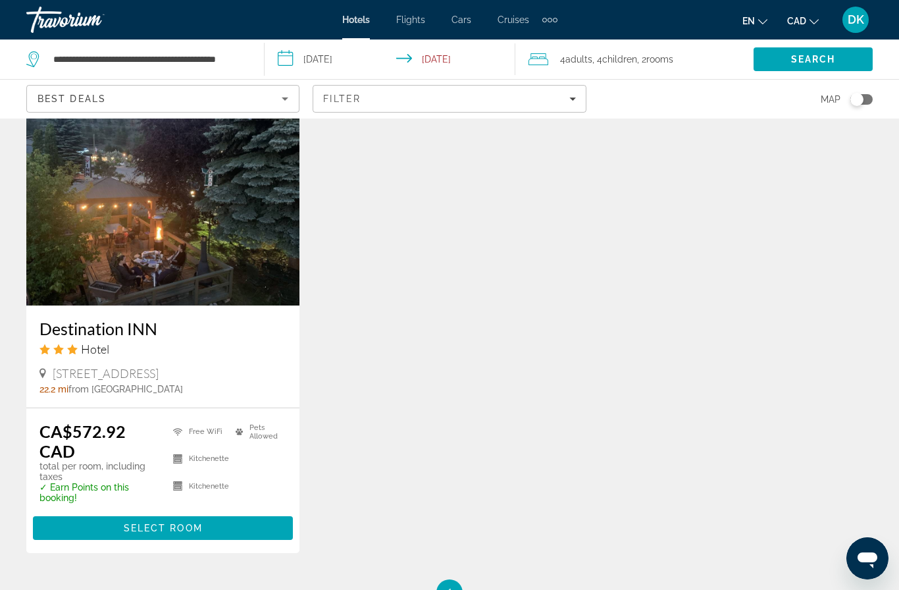
click at [259, 525] on span "Main content" at bounding box center [163, 528] width 260 height 32
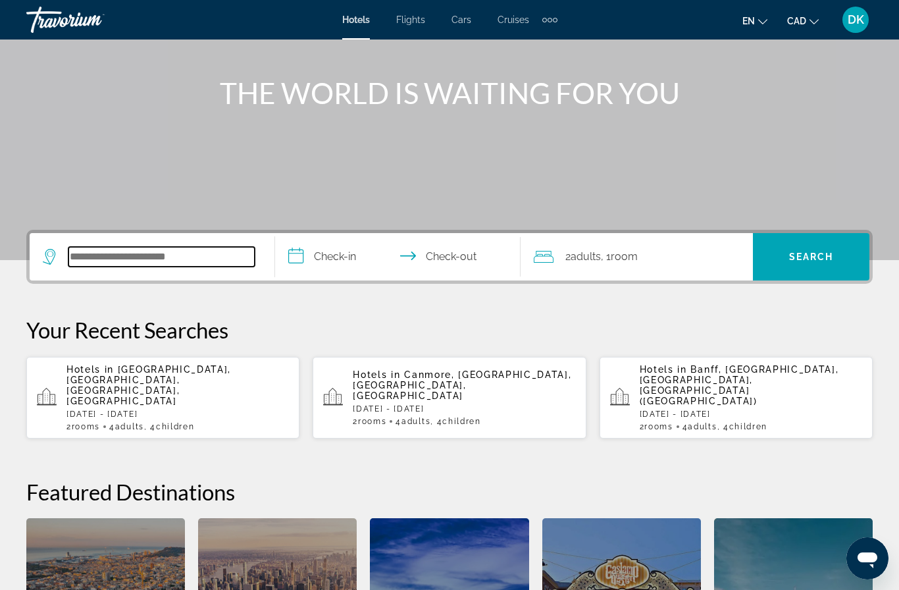
click at [162, 252] on input "Search hotel destination" at bounding box center [161, 257] width 186 height 20
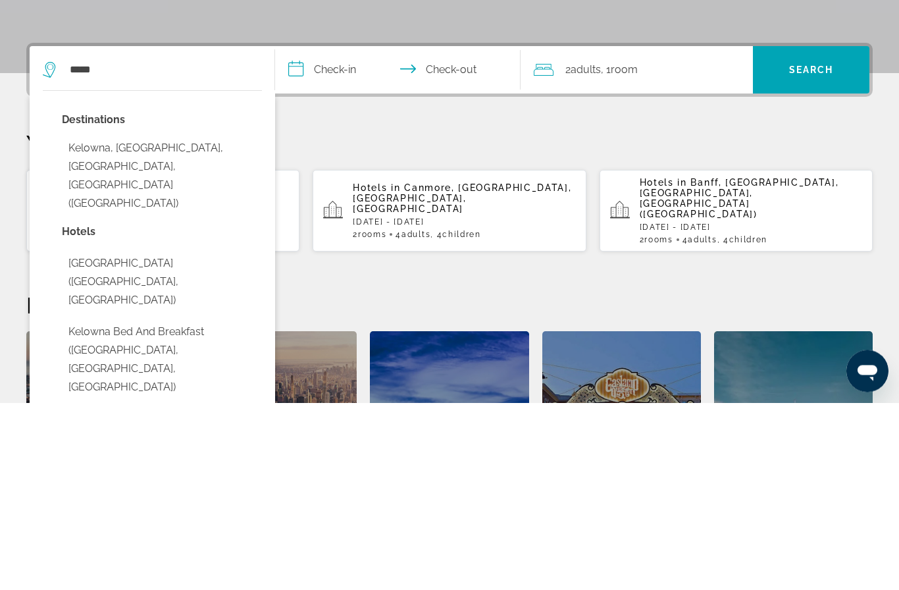
click at [102, 323] on button "Kelowna, [GEOGRAPHIC_DATA], [GEOGRAPHIC_DATA], [GEOGRAPHIC_DATA] ([GEOGRAPHIC_D…" at bounding box center [162, 363] width 200 height 80
type input "**********"
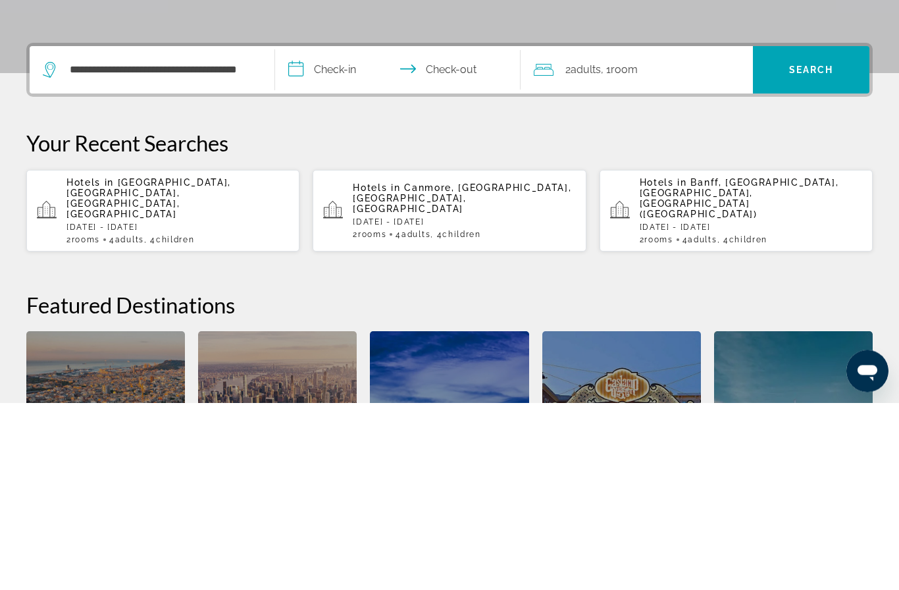
click at [349, 234] on input "**********" at bounding box center [400, 259] width 251 height 51
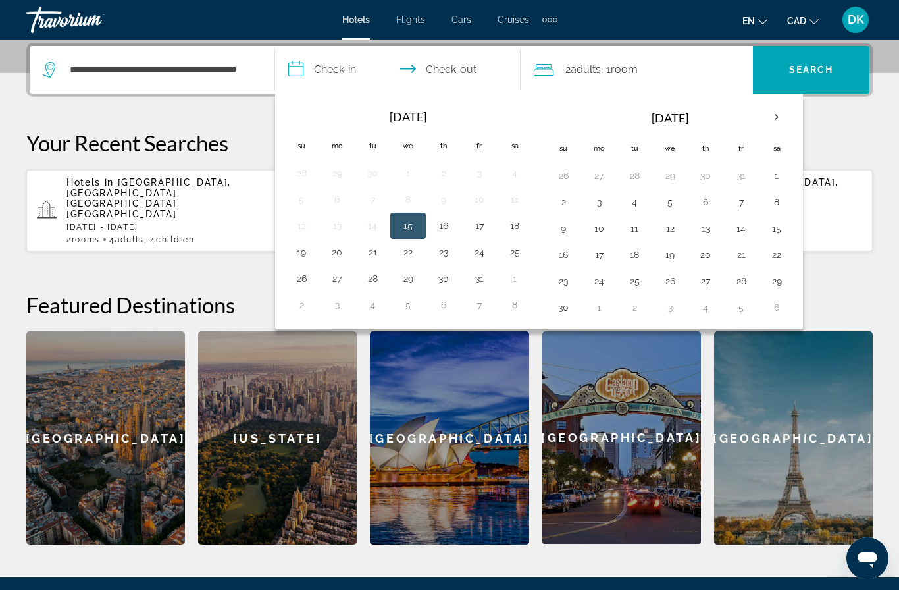
click at [778, 121] on th "Next month" at bounding box center [777, 117] width 36 height 29
click at [636, 281] on button "30" at bounding box center [634, 281] width 21 height 18
click at [775, 116] on th "Next month" at bounding box center [777, 117] width 36 height 29
click at [780, 176] on button "3" at bounding box center [776, 175] width 21 height 18
type input "**********"
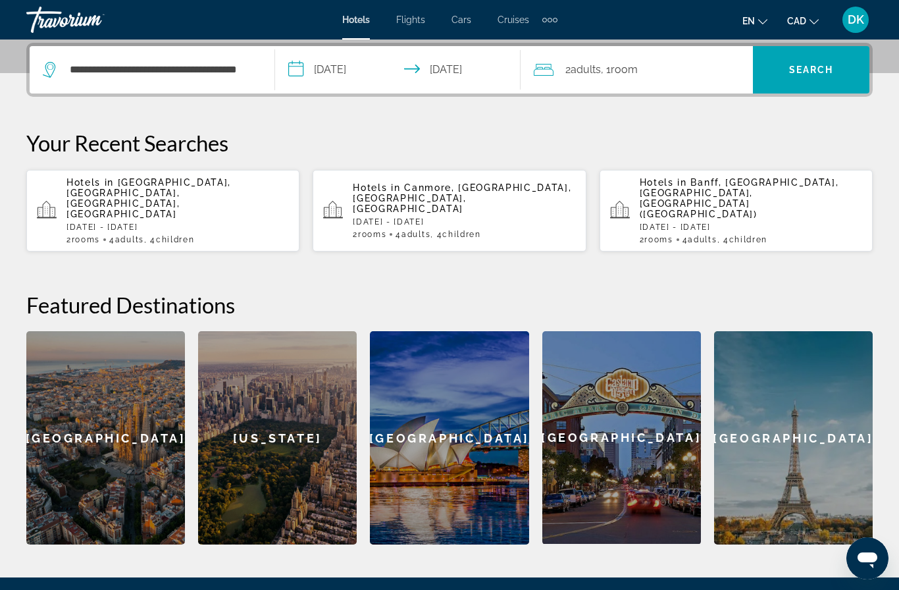
click at [707, 64] on div "2 Adult Adults , 1 Room rooms" at bounding box center [643, 70] width 219 height 18
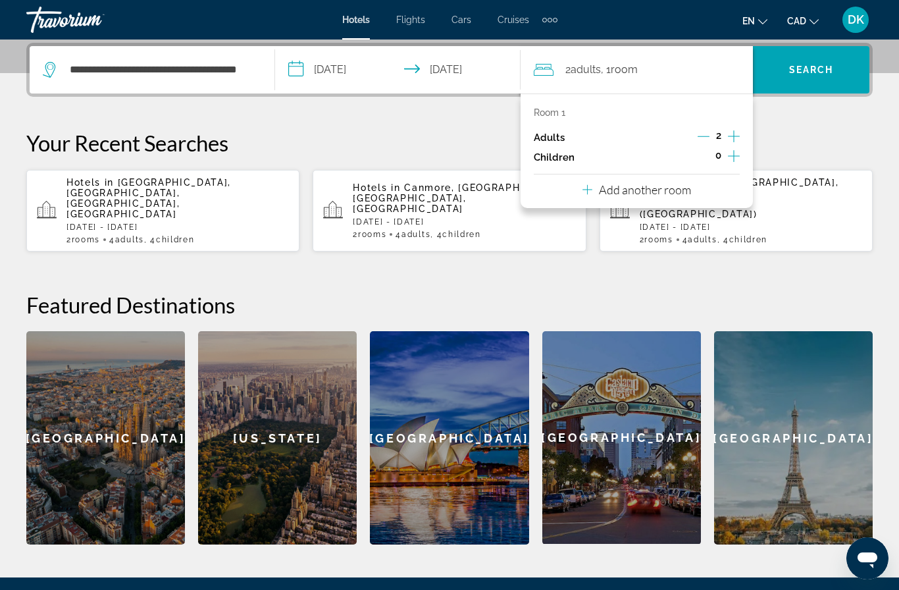
click at [738, 137] on icon "Increment adults" at bounding box center [734, 136] width 12 height 16
click at [699, 133] on icon "Decrement adults" at bounding box center [704, 136] width 12 height 12
click at [740, 152] on icon "Increment children" at bounding box center [734, 156] width 12 height 16
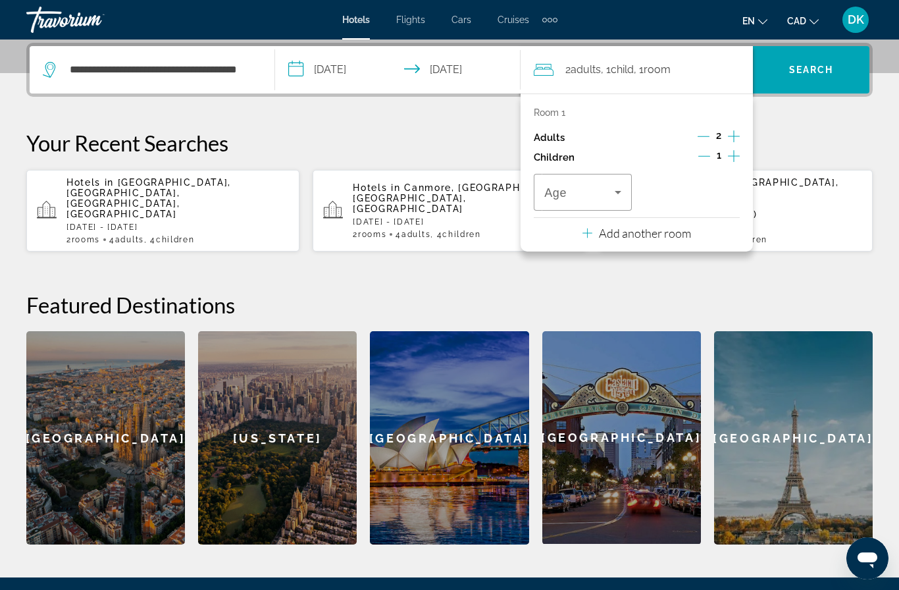
click at [736, 155] on icon "Increment children" at bounding box center [734, 156] width 12 height 16
click at [613, 190] on icon "Travelers: 2 adults, 2 children" at bounding box center [618, 192] width 16 height 16
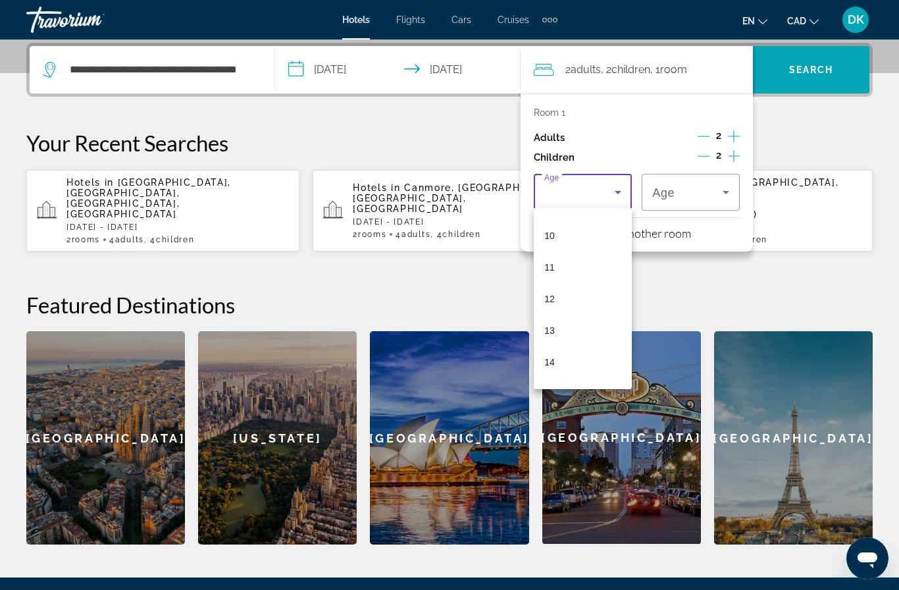
scroll to position [374, 0]
click at [570, 303] on mat-option "14" at bounding box center [583, 297] width 98 height 32
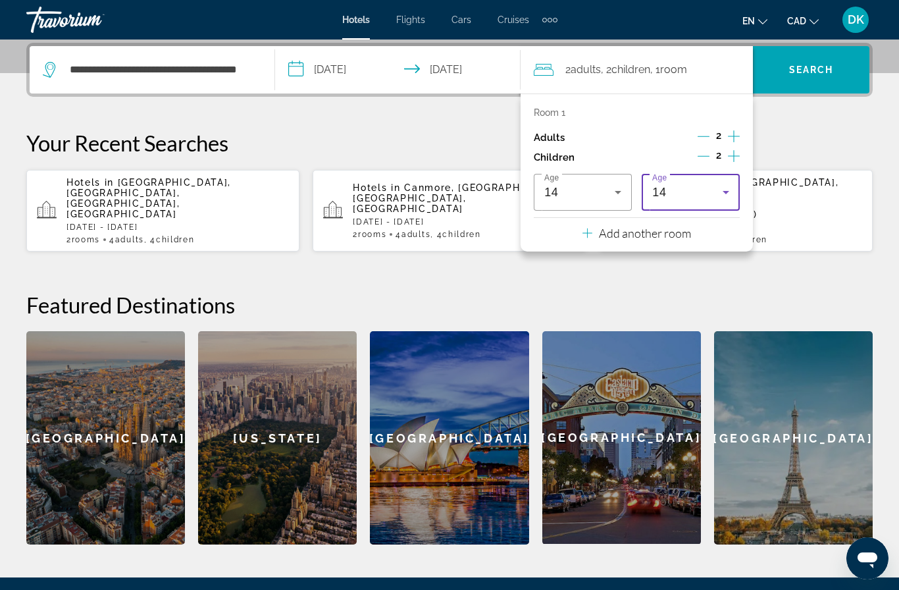
click at [821, 68] on span "Search" at bounding box center [811, 69] width 45 height 11
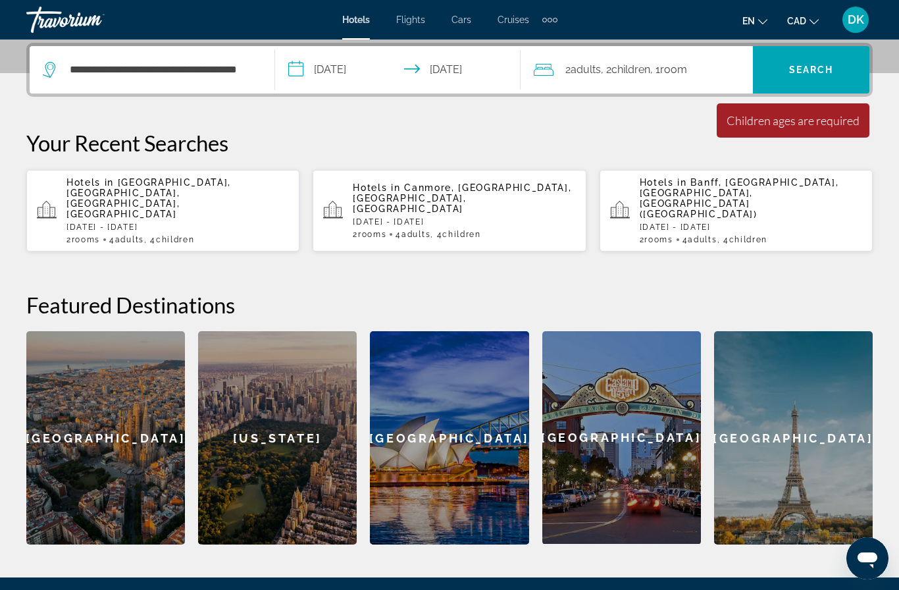
click at [818, 118] on div "Children ages are required" at bounding box center [792, 120] width 133 height 14
click at [704, 74] on div "2 Adult Adults , 2 Child Children , 1 Room rooms" at bounding box center [643, 70] width 219 height 18
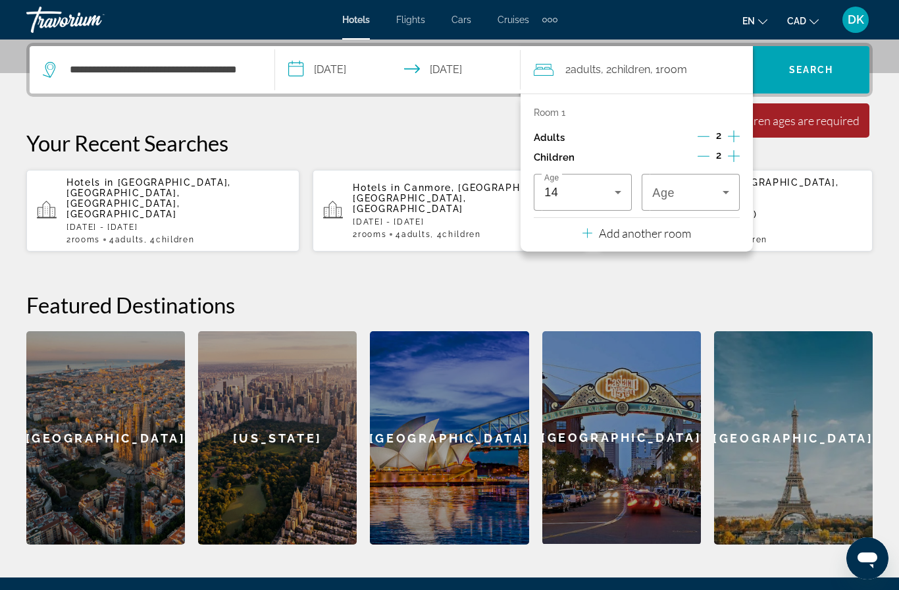
click at [719, 193] on icon "Travelers: 2 adults, 2 children" at bounding box center [726, 192] width 16 height 16
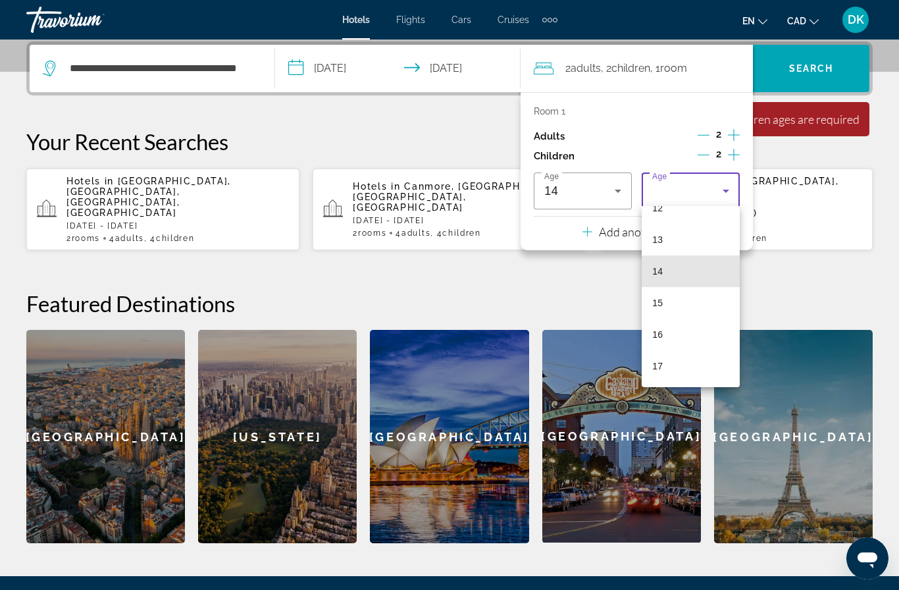
scroll to position [322, 0]
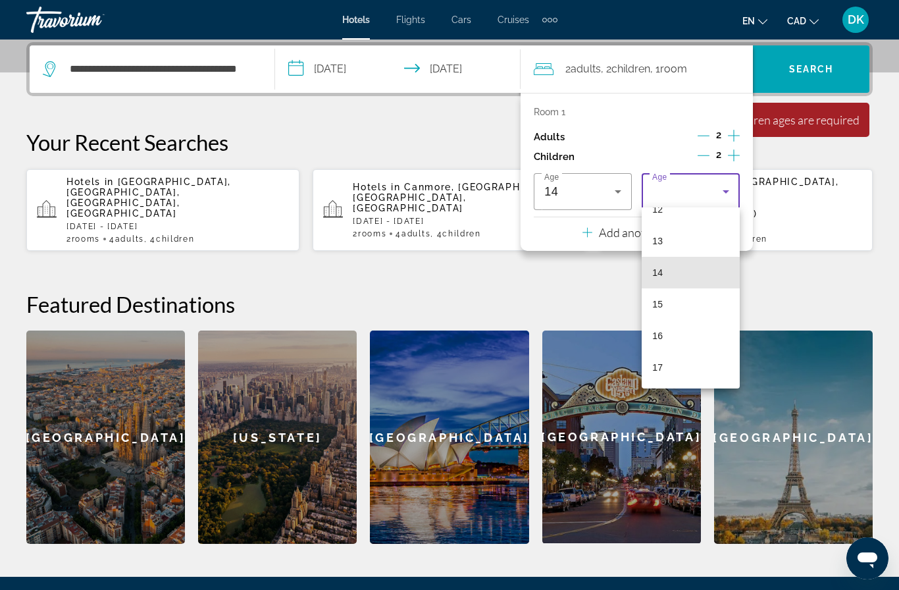
click at [693, 276] on mat-option "14" at bounding box center [691, 273] width 98 height 32
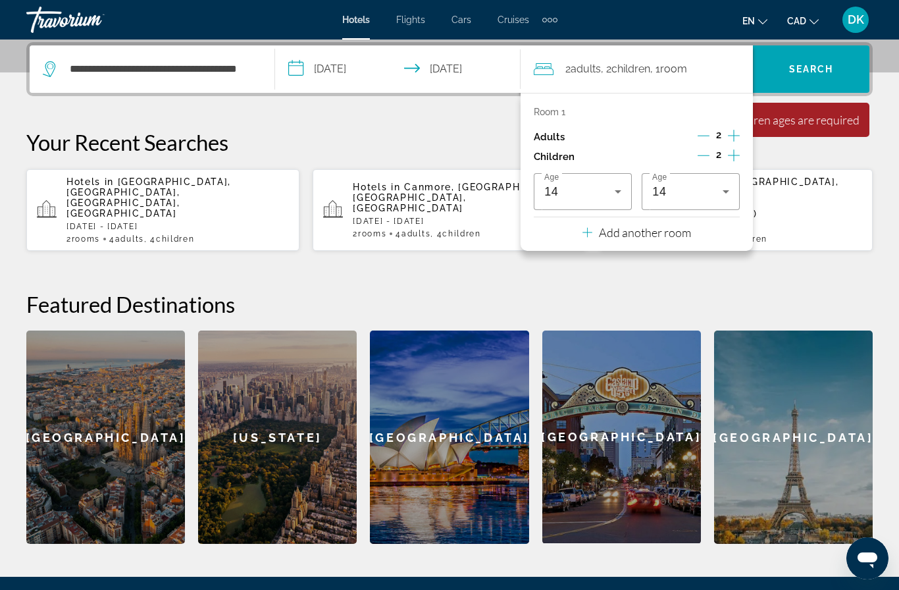
click at [693, 294] on h2 "Featured Destinations" at bounding box center [449, 304] width 846 height 26
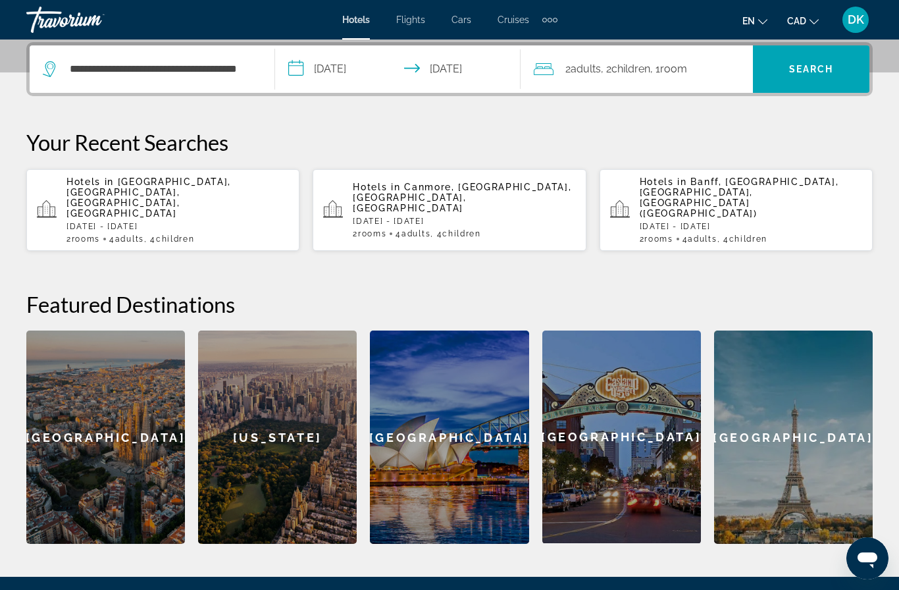
click at [828, 76] on span "Search" at bounding box center [811, 69] width 116 height 32
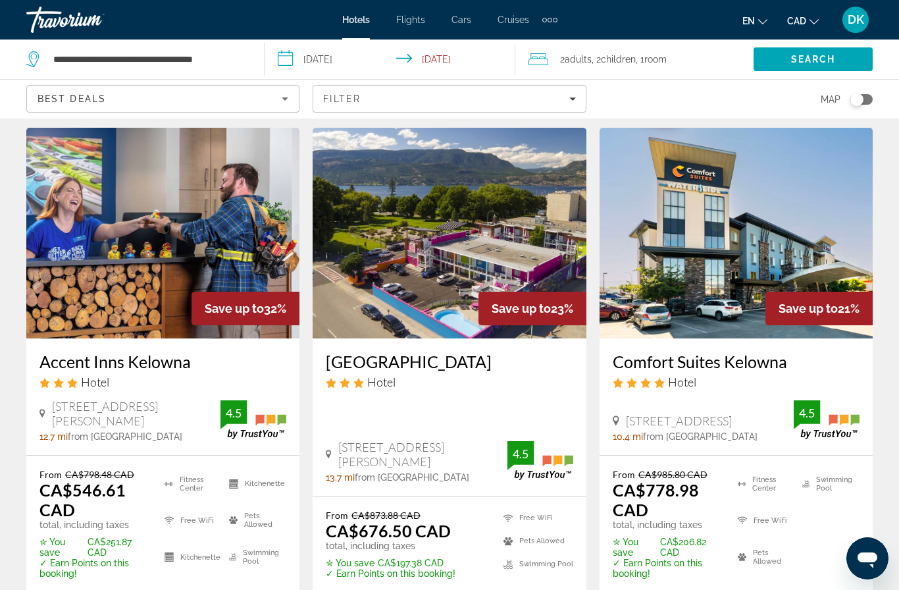
scroll to position [40, 0]
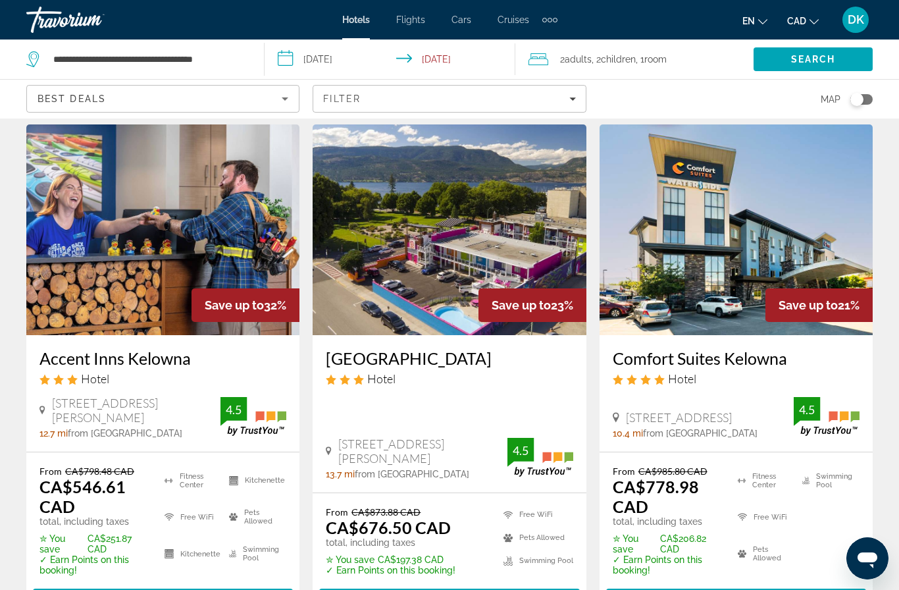
click at [82, 257] on img "Main content" at bounding box center [162, 229] width 273 height 211
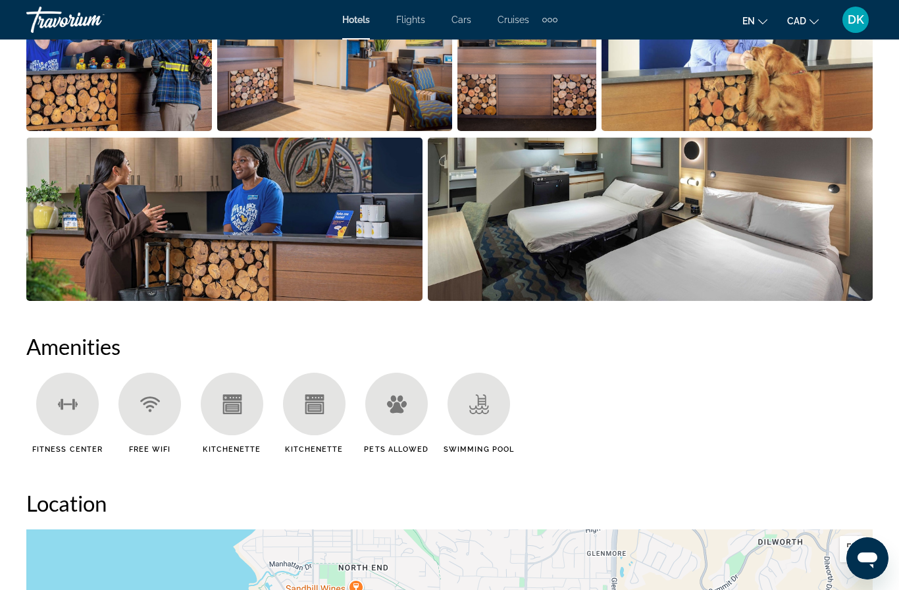
scroll to position [982, 0]
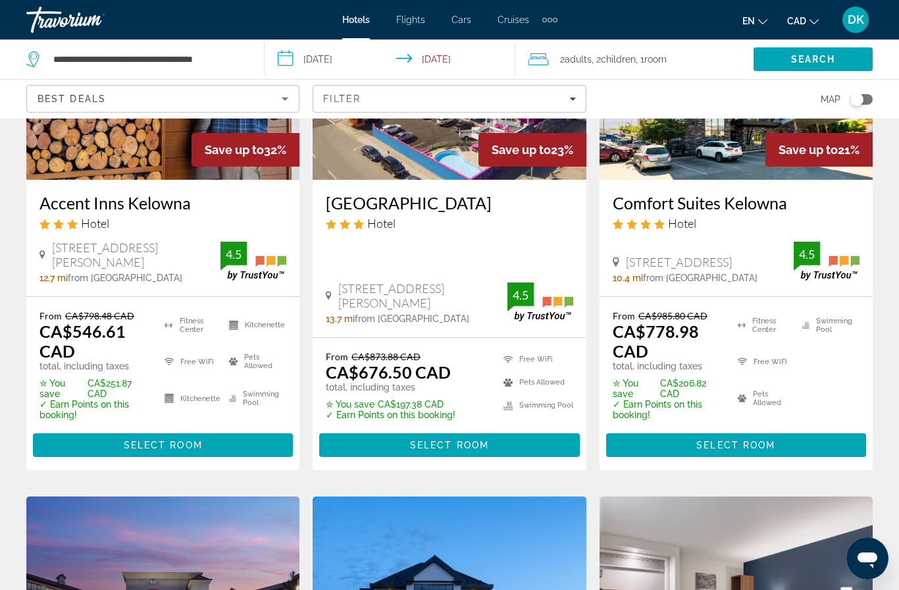
scroll to position [201, 0]
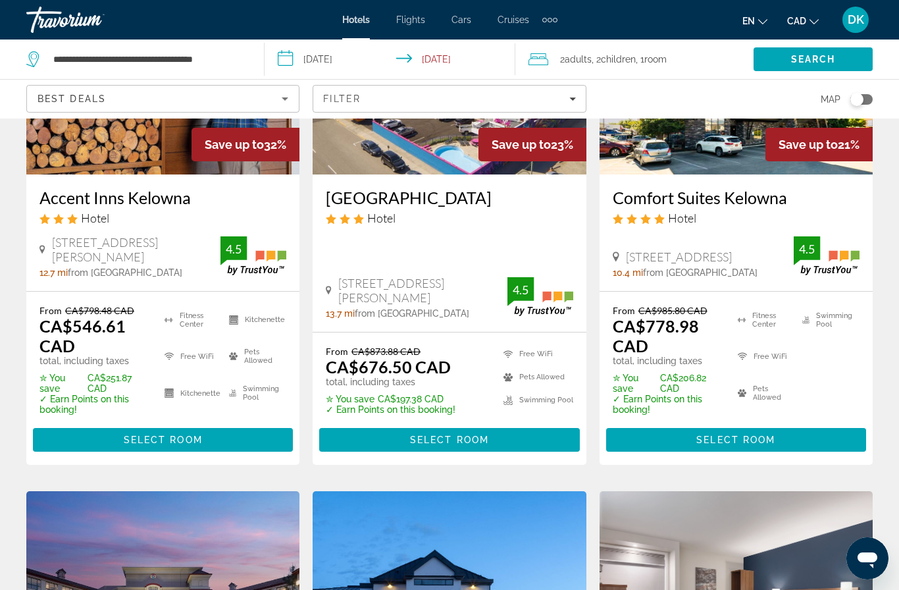
click at [248, 437] on span "Main content" at bounding box center [163, 440] width 260 height 32
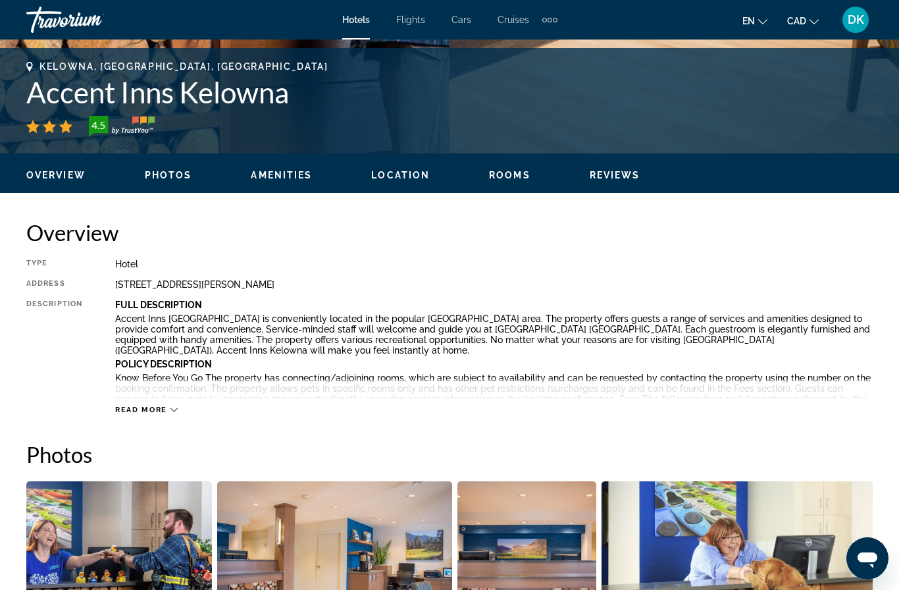
scroll to position [517, 0]
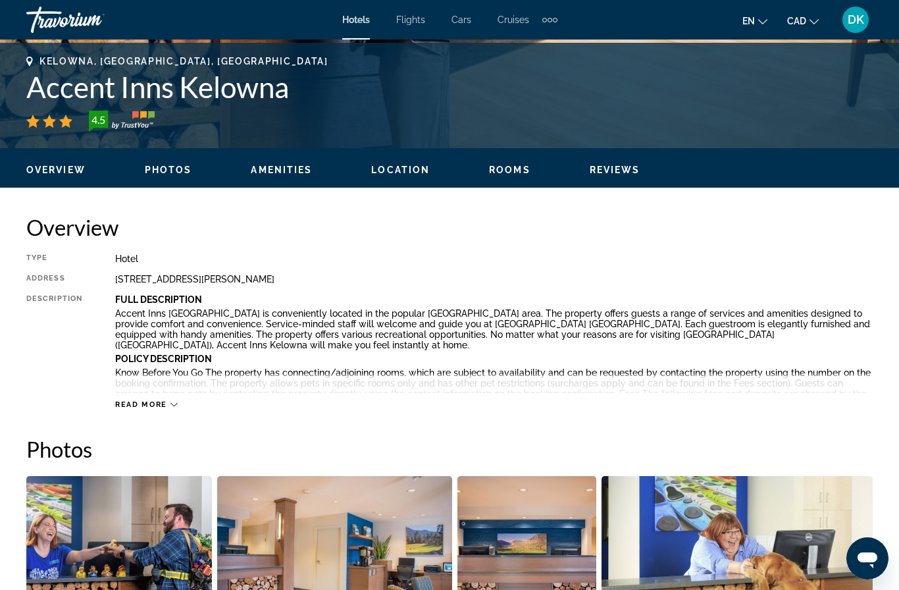
click at [165, 166] on span "Photos" at bounding box center [168, 170] width 47 height 11
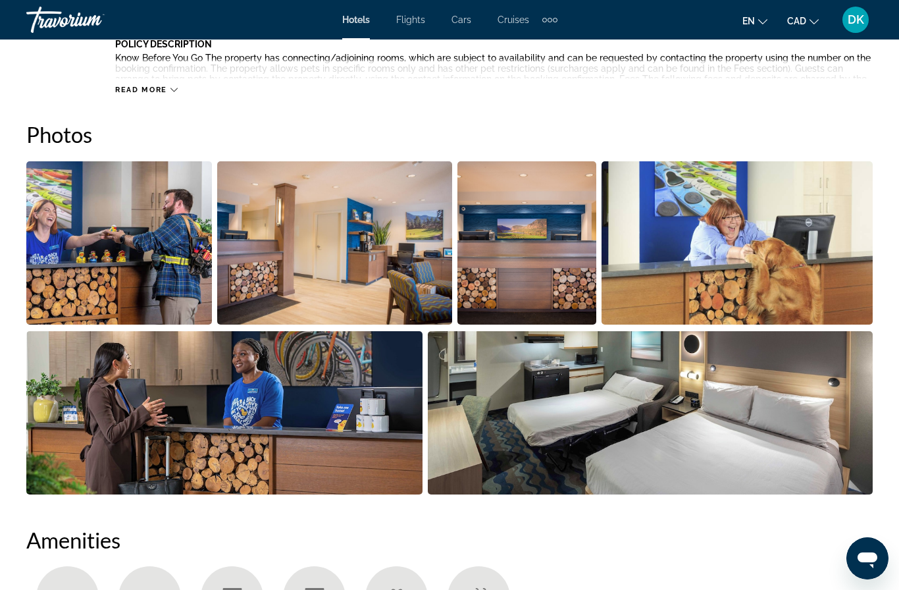
scroll to position [873, 0]
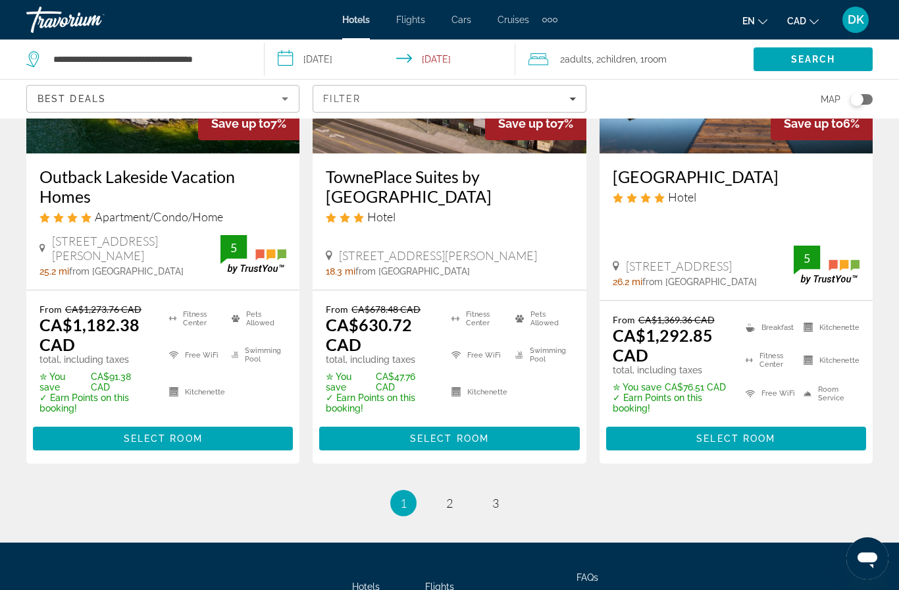
scroll to position [1843, 0]
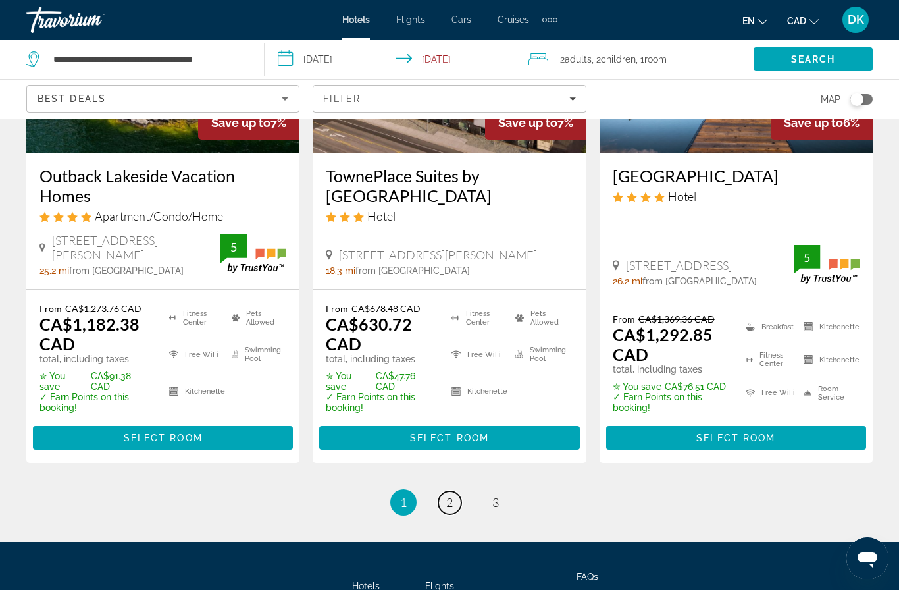
click at [451, 505] on link "page 2" at bounding box center [449, 502] width 23 height 23
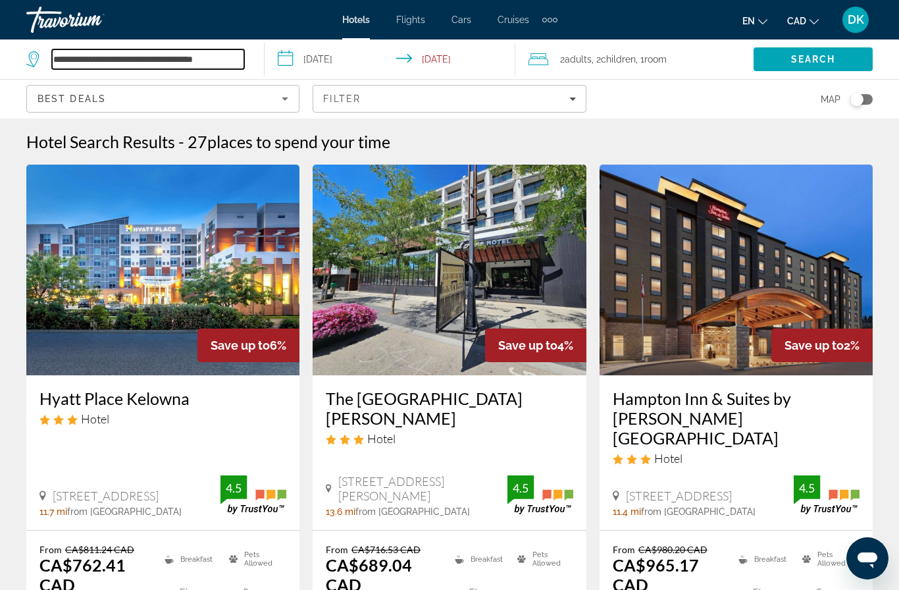
click at [97, 59] on input "**********" at bounding box center [148, 59] width 192 height 20
click at [234, 66] on input "**********" at bounding box center [148, 59] width 192 height 20
click at [217, 57] on input "**********" at bounding box center [148, 59] width 192 height 20
click at [216, 56] on input "**********" at bounding box center [148, 59] width 192 height 20
type input "**********"
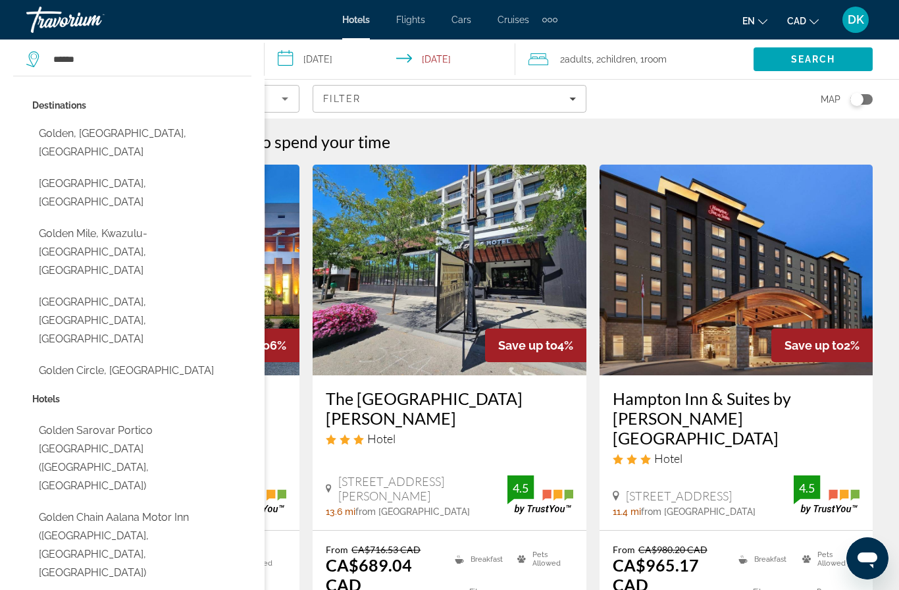
click at [68, 130] on button "Golden, [GEOGRAPHIC_DATA], [GEOGRAPHIC_DATA]" at bounding box center [141, 142] width 219 height 43
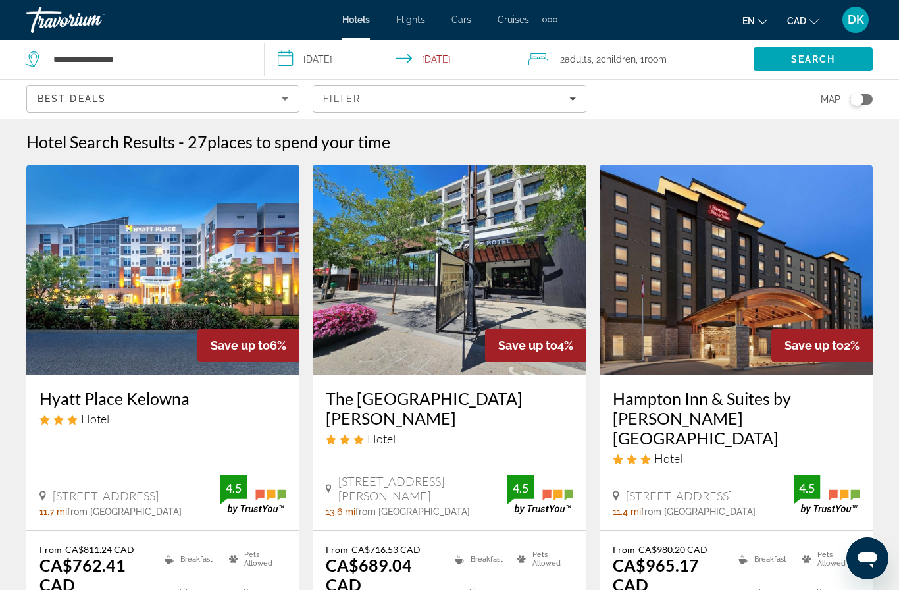
click at [834, 59] on span "Search" at bounding box center [813, 59] width 45 height 11
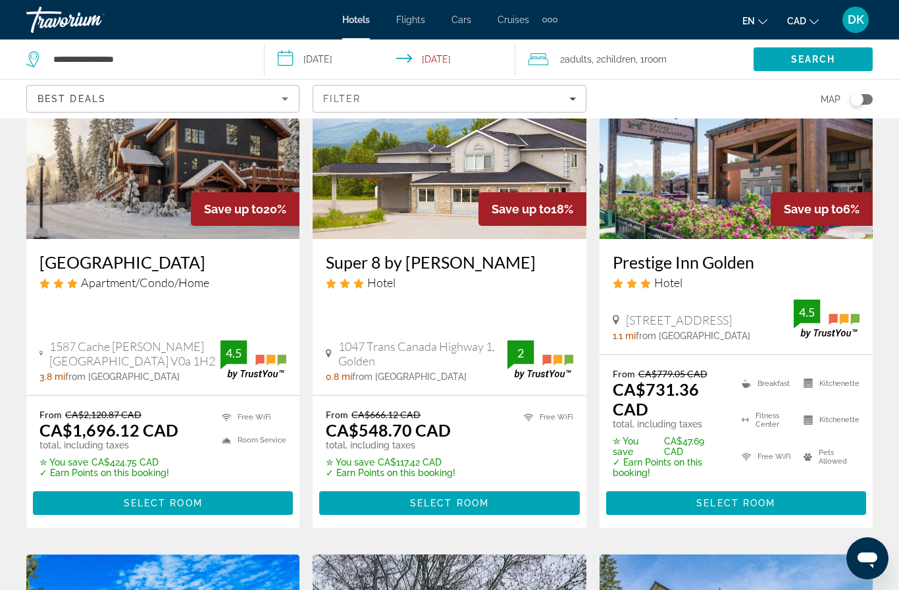
scroll to position [69, 0]
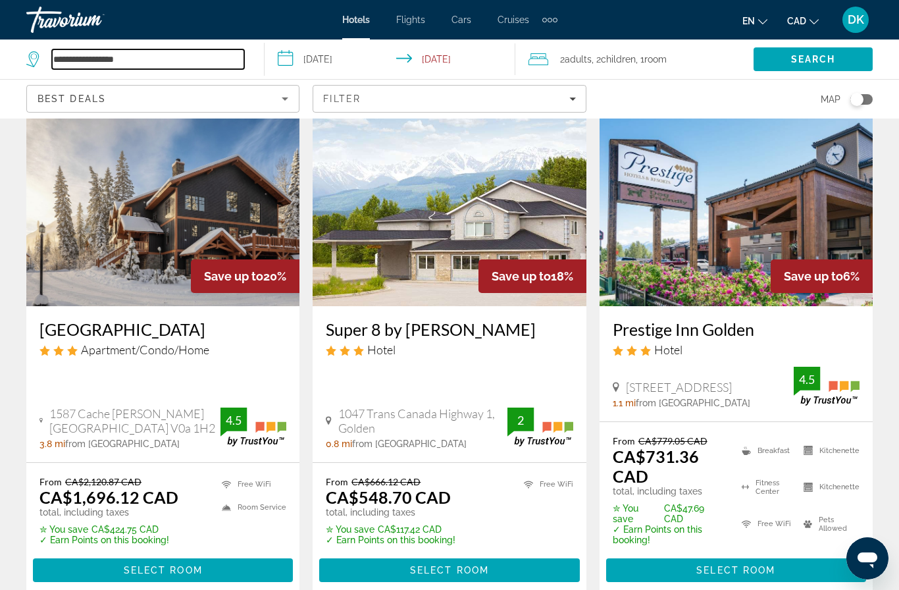
click at [156, 56] on input "**********" at bounding box center [148, 59] width 192 height 20
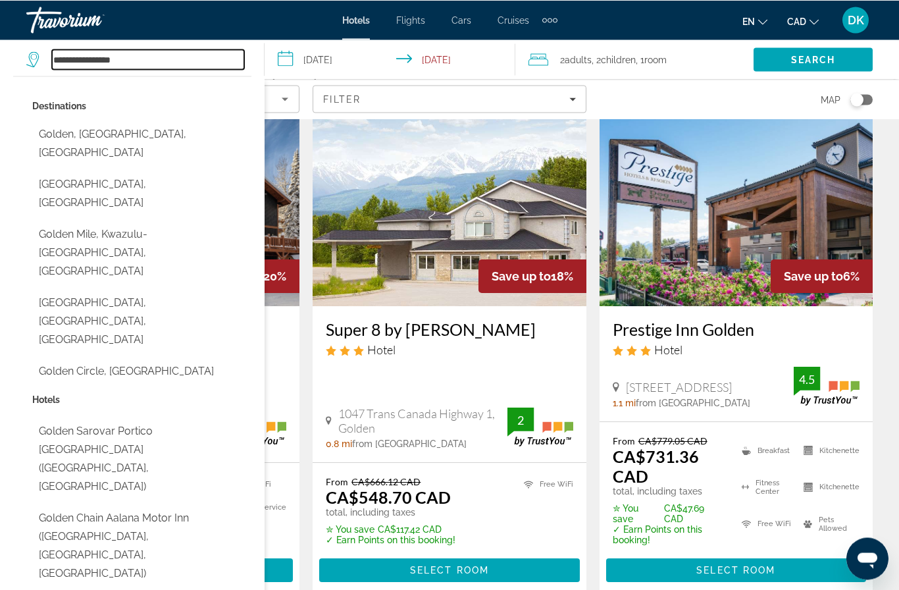
scroll to position [68, 0]
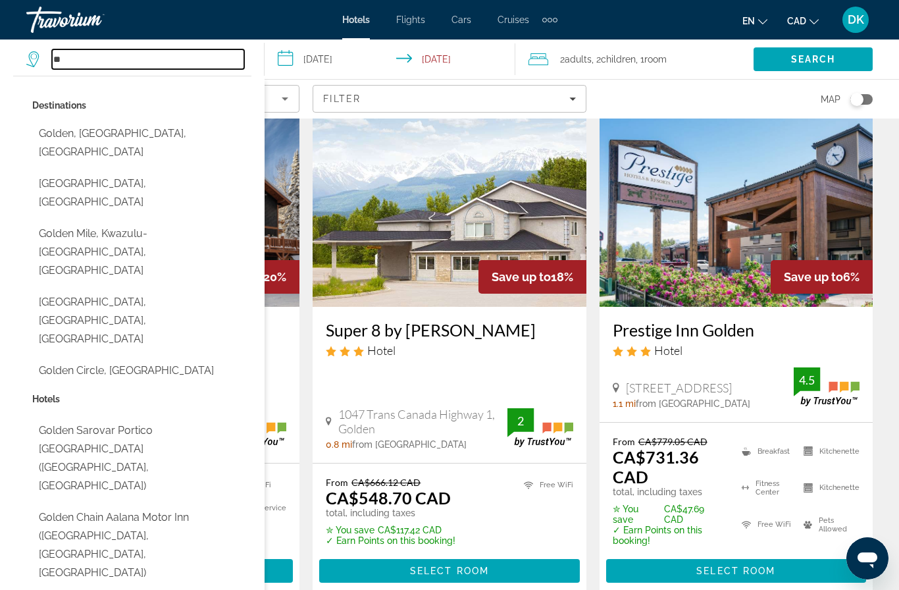
type input "*"
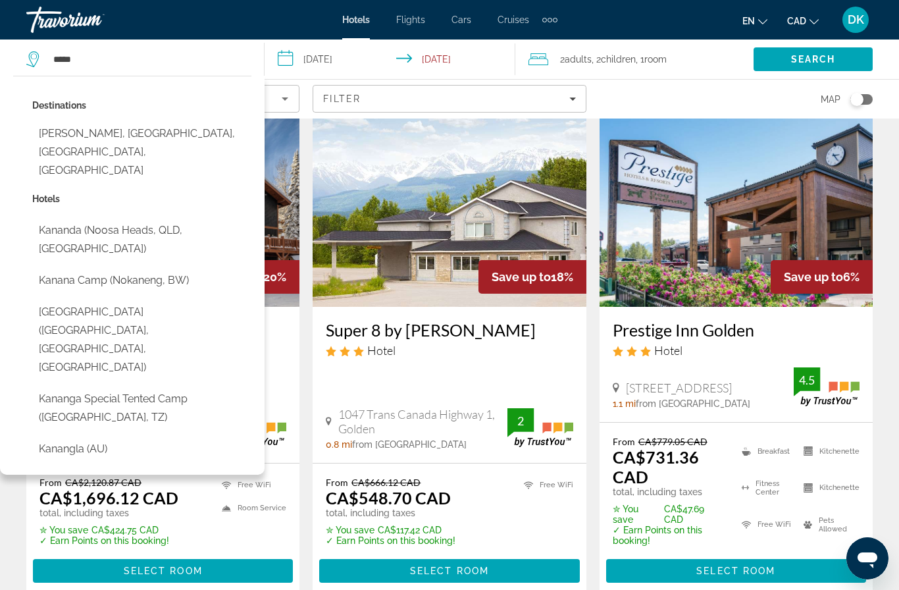
click at [72, 141] on button "[PERSON_NAME], [GEOGRAPHIC_DATA], [GEOGRAPHIC_DATA], [GEOGRAPHIC_DATA]" at bounding box center [141, 152] width 219 height 62
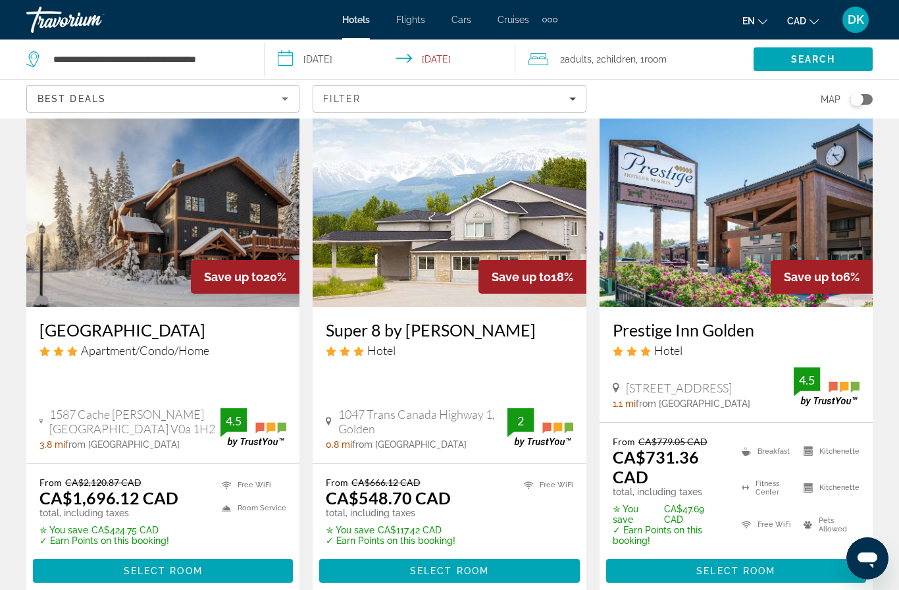
click at [827, 63] on span "Search" at bounding box center [813, 59] width 45 height 11
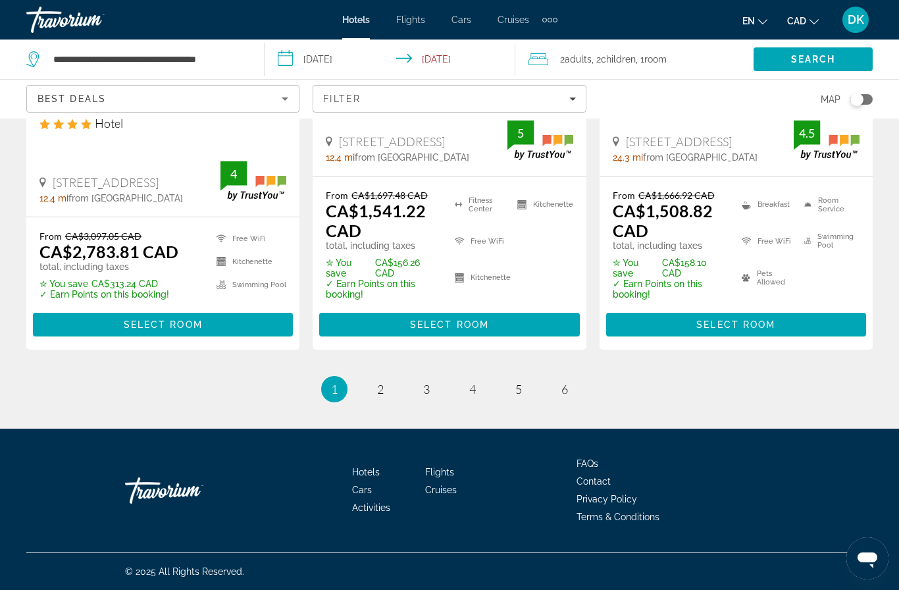
scroll to position [1932, 0]
click at [567, 390] on span "6" at bounding box center [564, 389] width 7 height 14
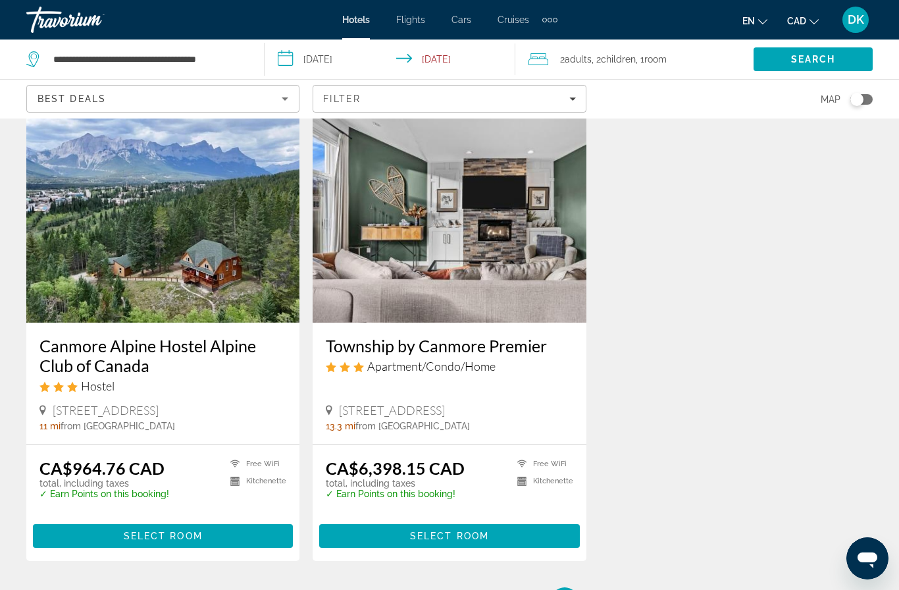
scroll to position [83, 0]
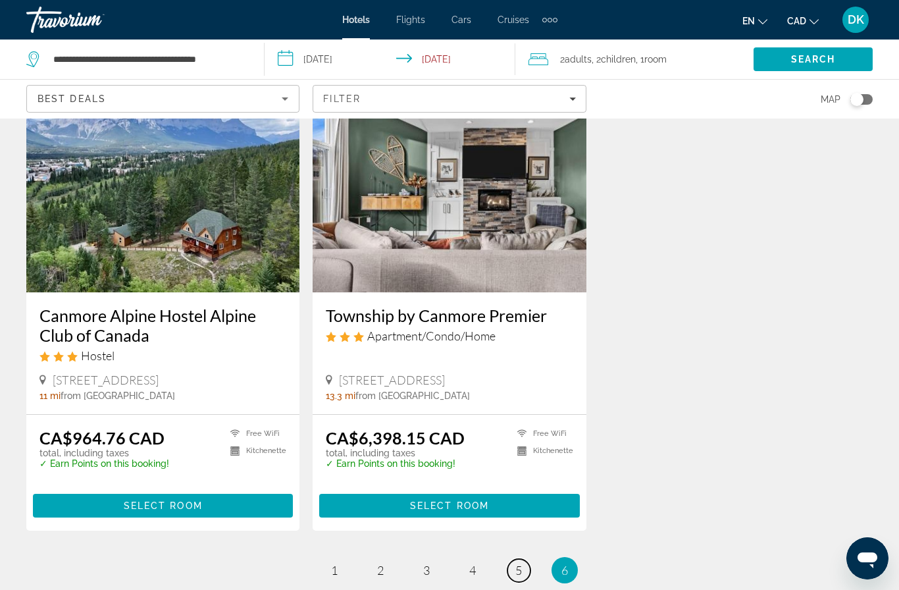
click at [526, 566] on link "page 5" at bounding box center [518, 570] width 23 height 23
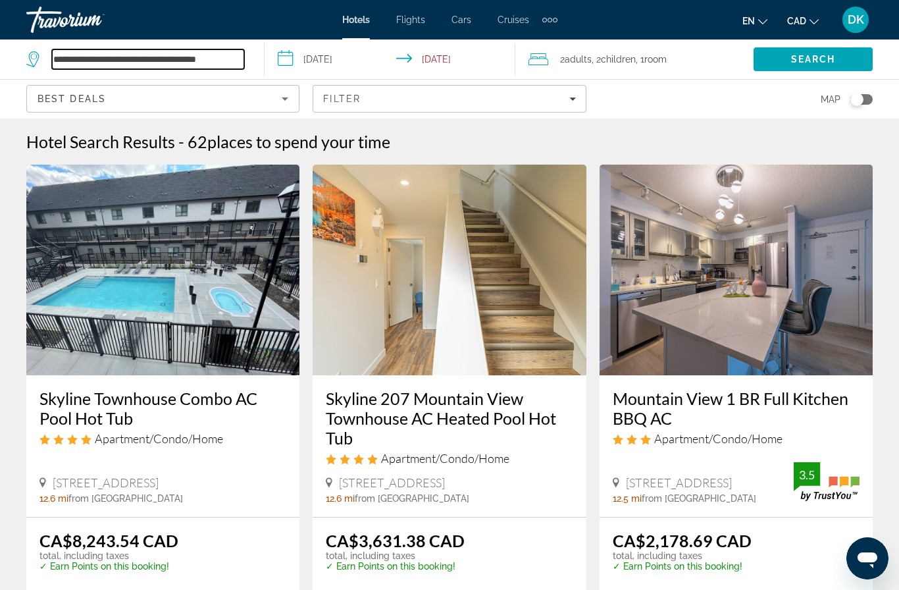
click at [178, 49] on input "**********" at bounding box center [148, 59] width 192 height 20
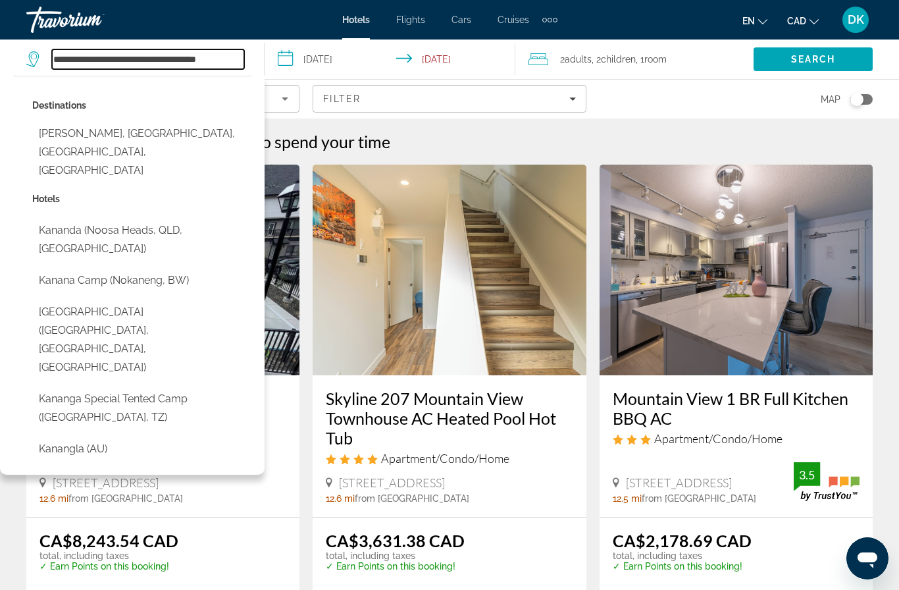
click at [228, 49] on input "**********" at bounding box center [148, 59] width 192 height 20
click at [235, 61] on input "**********" at bounding box center [148, 59] width 192 height 20
type input "**********"
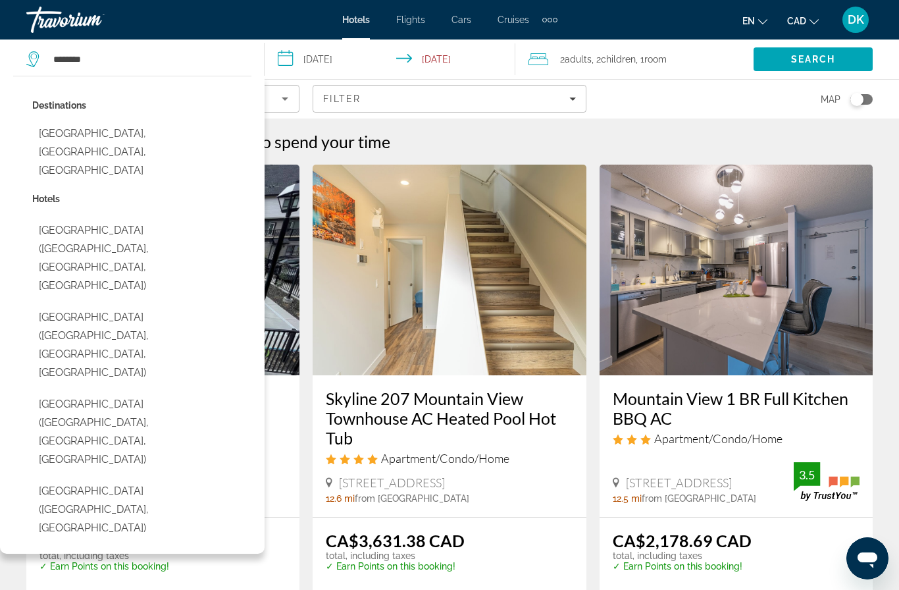
click at [153, 137] on button "[GEOGRAPHIC_DATA], [GEOGRAPHIC_DATA], [GEOGRAPHIC_DATA]" at bounding box center [141, 152] width 219 height 62
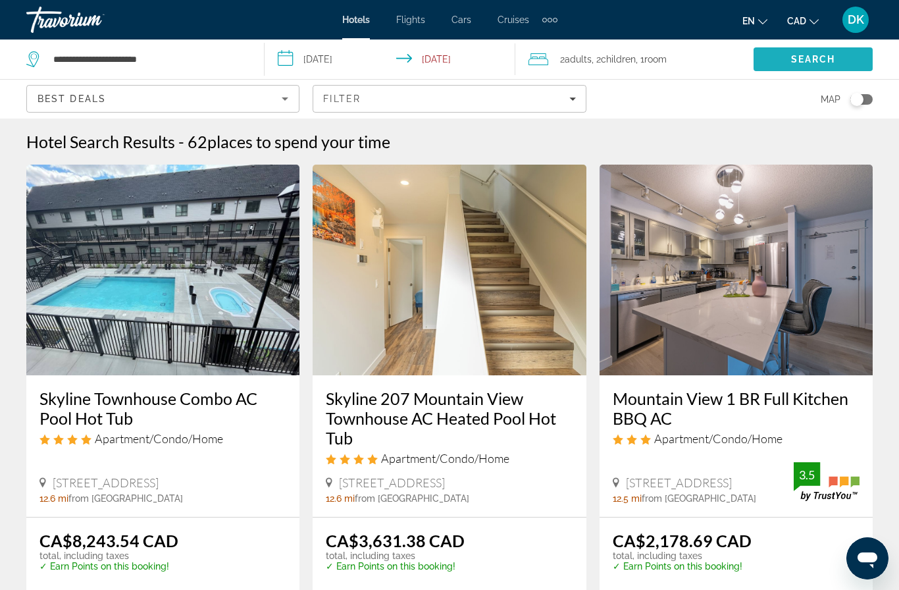
click at [832, 60] on span "Search" at bounding box center [813, 59] width 45 height 11
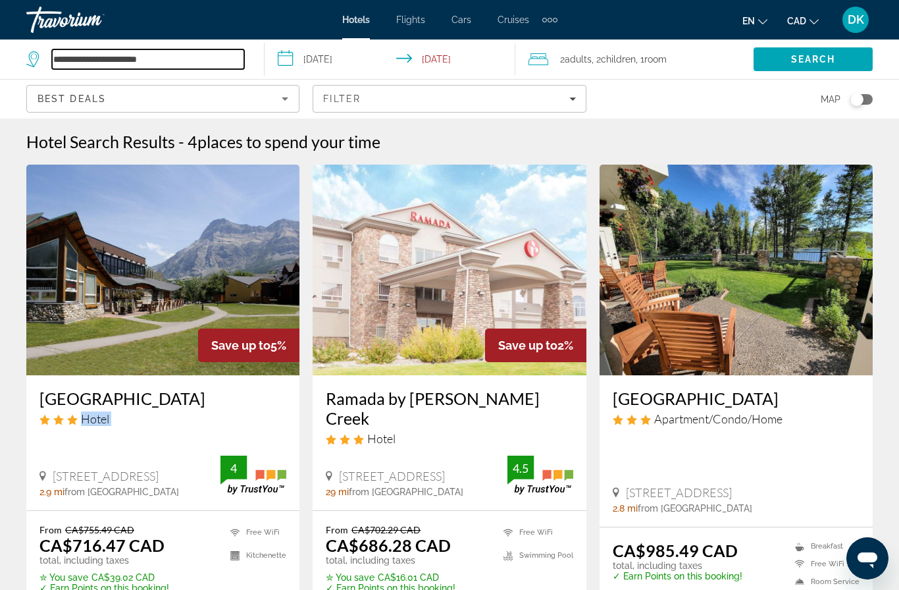
click at [110, 63] on input "**********" at bounding box center [148, 59] width 192 height 20
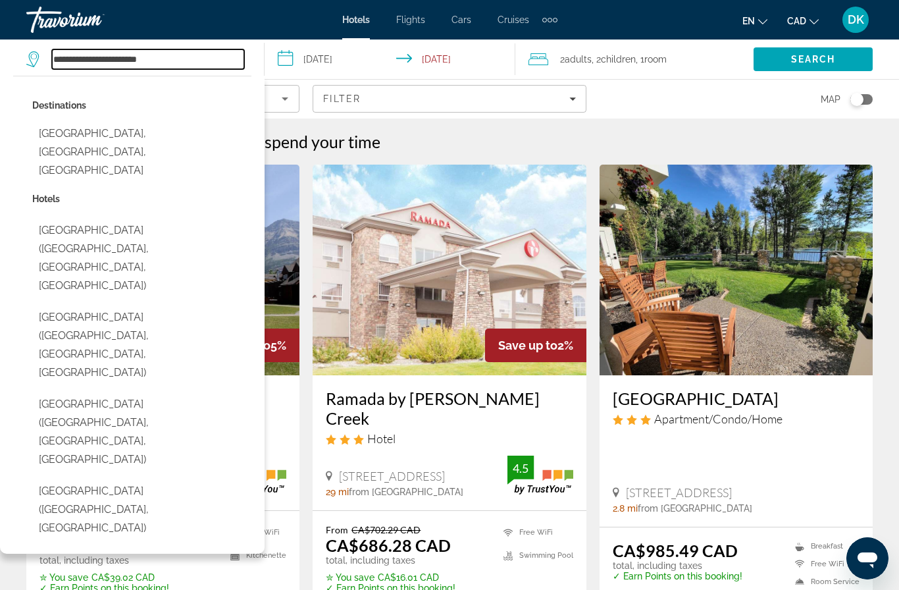
click at [185, 59] on input "**********" at bounding box center [148, 59] width 192 height 20
type input "****"
click at [555, 16] on div "Extra navigation items" at bounding box center [549, 20] width 15 height 20
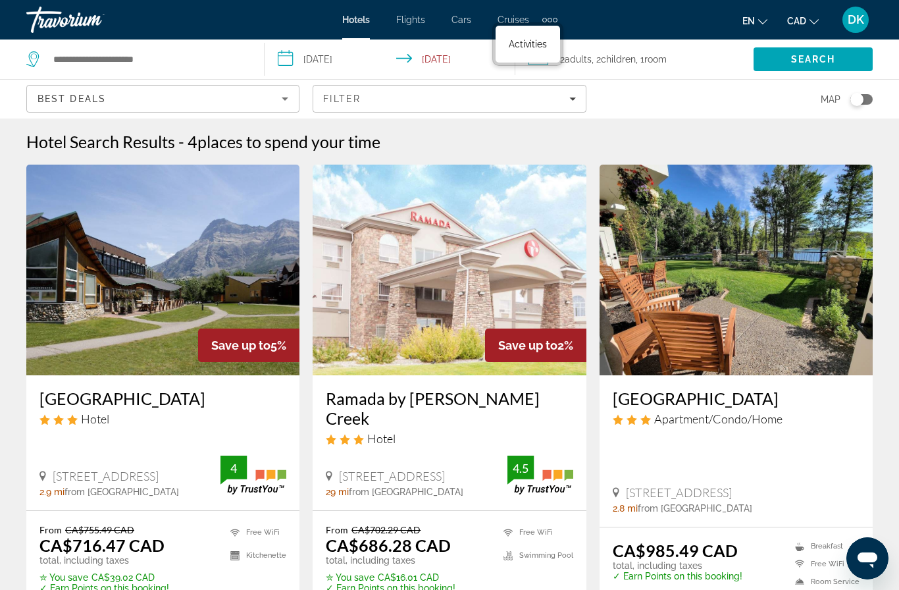
click at [640, 29] on div "en English Español Français Italiano Português русский CAD USD ($) MXN (Mex$) C…" at bounding box center [722, 20] width 303 height 28
